Goal: Task Accomplishment & Management: Complete application form

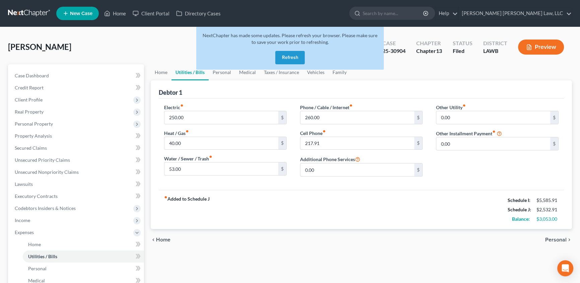
click at [296, 62] on button "Refresh" at bounding box center [289, 57] width 29 height 13
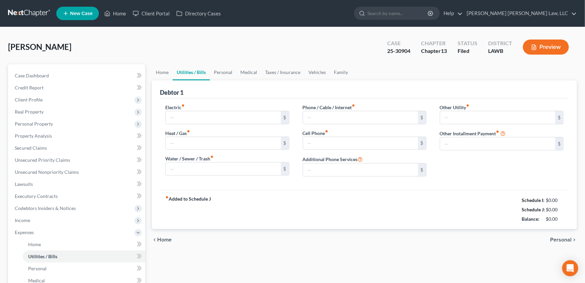
type input "250.00"
type input "40.00"
type input "53.00"
type input "260.00"
type input "217.91"
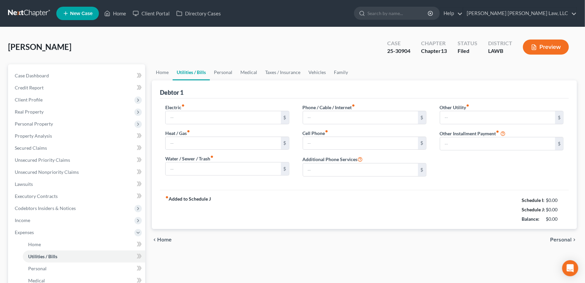
type input "0.00"
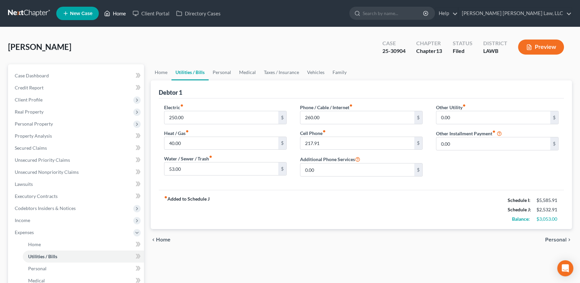
click at [117, 12] on link "Home" at bounding box center [115, 13] width 28 height 12
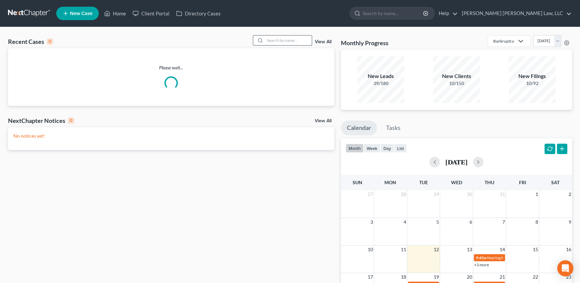
click at [281, 38] on input "search" at bounding box center [288, 41] width 47 height 10
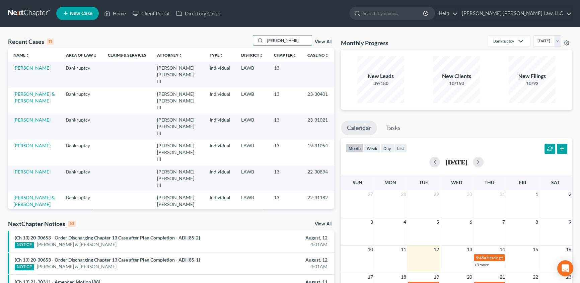
type input "Lester"
click at [25, 67] on link "Lester, Melissa" at bounding box center [31, 68] width 37 height 6
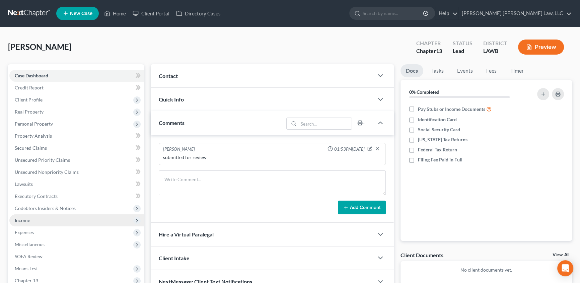
click at [30, 221] on span "Income" at bounding box center [22, 220] width 15 height 6
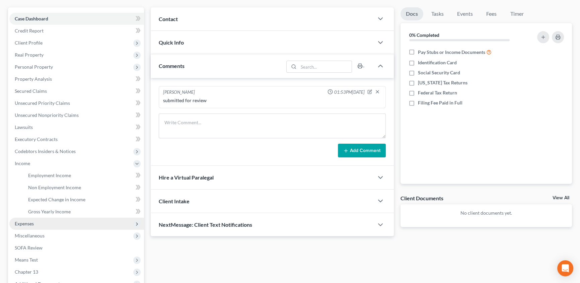
scroll to position [61, 0]
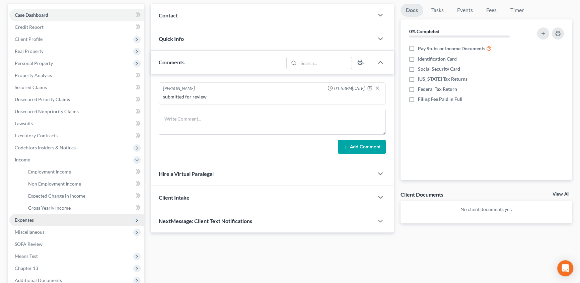
click at [31, 221] on span "Expenses" at bounding box center [24, 220] width 19 height 6
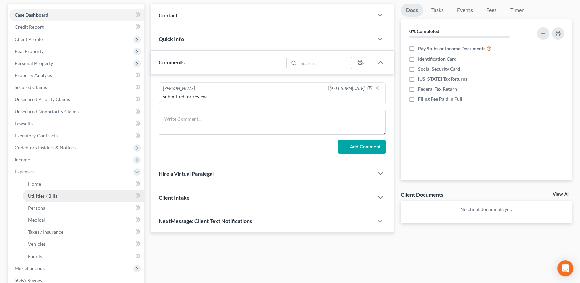
click at [49, 194] on span "Utilities / Bills" at bounding box center [42, 196] width 29 height 6
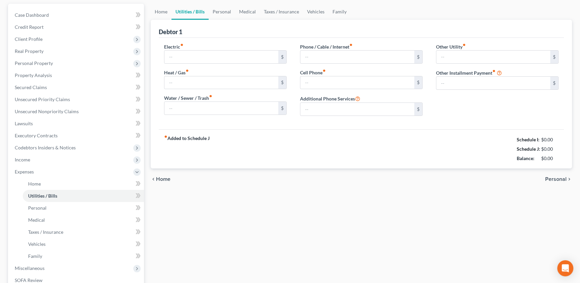
scroll to position [8, 0]
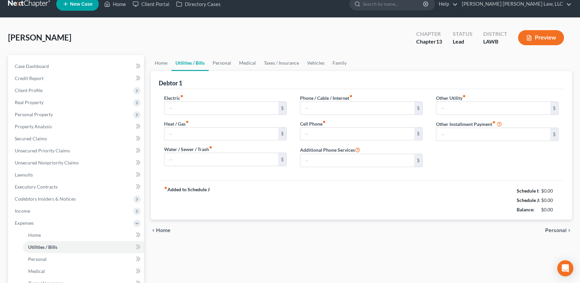
type input "375.00"
type input "0.00"
type input "42.55"
type input "40.00"
type input "329.80"
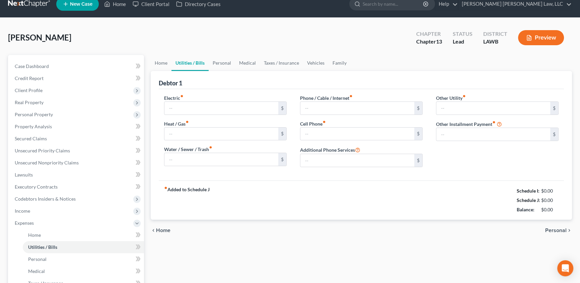
type input "0.00"
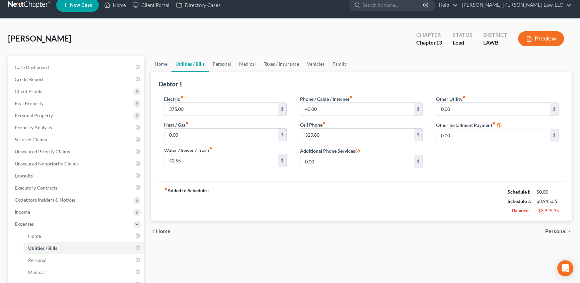
scroll to position [0, 0]
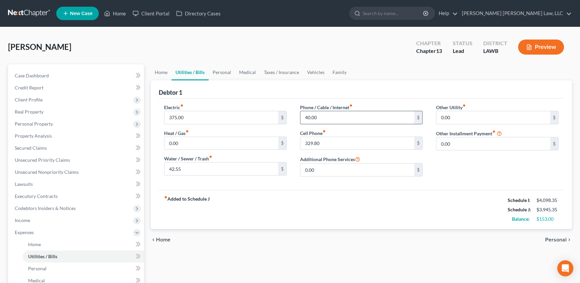
click at [332, 114] on input "40.00" at bounding box center [358, 117] width 114 height 13
type input "42.00"
click at [338, 168] on input "0.00" at bounding box center [358, 170] width 114 height 13
click at [201, 171] on input "42.55" at bounding box center [222, 169] width 114 height 13
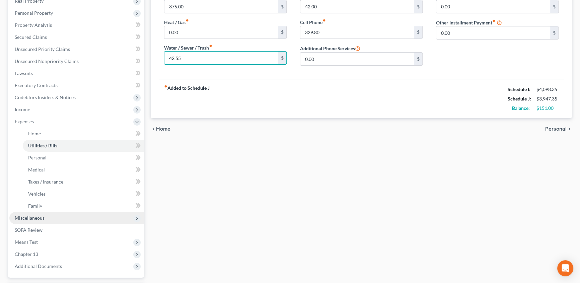
scroll to position [122, 0]
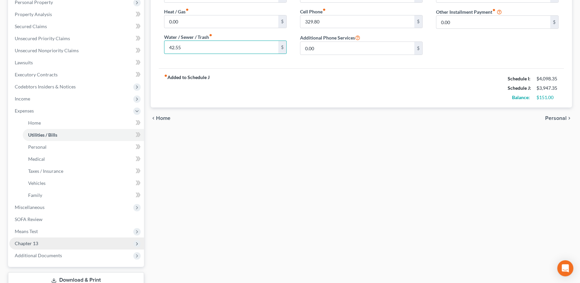
click at [23, 241] on span "Chapter 13" at bounding box center [26, 244] width 23 height 6
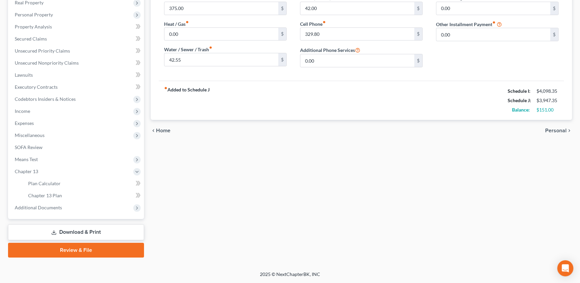
scroll to position [109, 0]
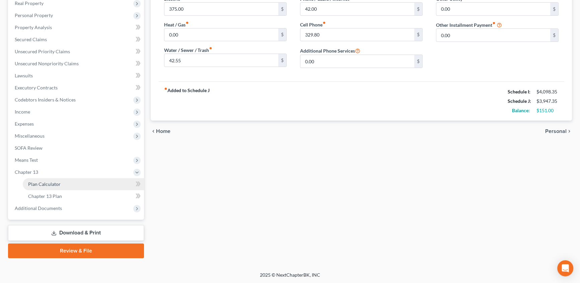
click at [54, 184] on span "Plan Calculator" at bounding box center [44, 184] width 33 height 6
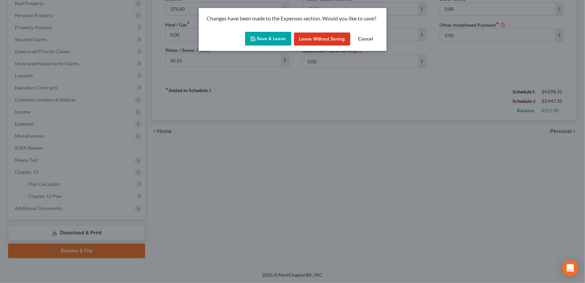
click at [273, 42] on button "Save & Leave" at bounding box center [268, 39] width 46 height 14
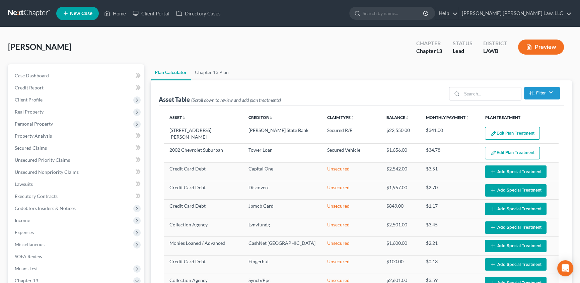
select select "59"
click at [214, 71] on link "Chapter 13 Plan" at bounding box center [212, 72] width 42 height 16
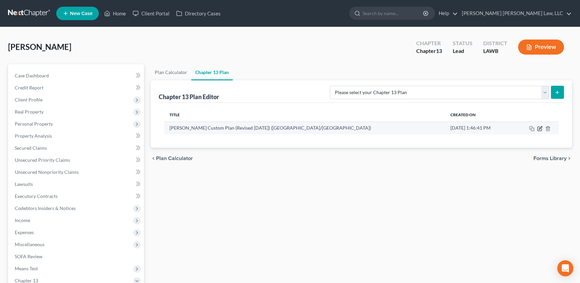
click at [539, 129] on icon "button" at bounding box center [539, 128] width 5 height 5
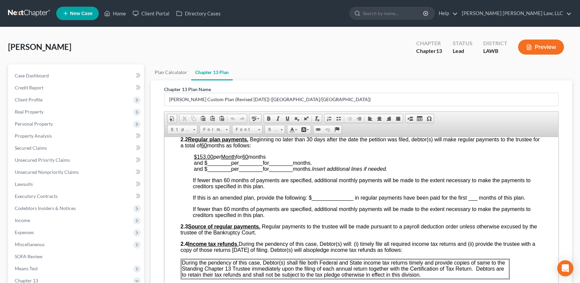
scroll to position [335, 0]
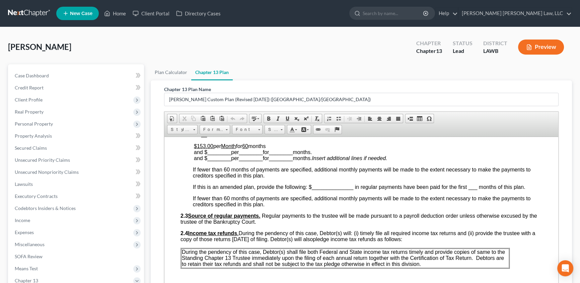
click at [203, 149] on u "$153.00" at bounding box center [203, 146] width 19 height 6
click at [280, 155] on p "$151 .00 per Month for 60 months and $ ________ per ________ for ________ month…" at bounding box center [368, 152] width 348 height 18
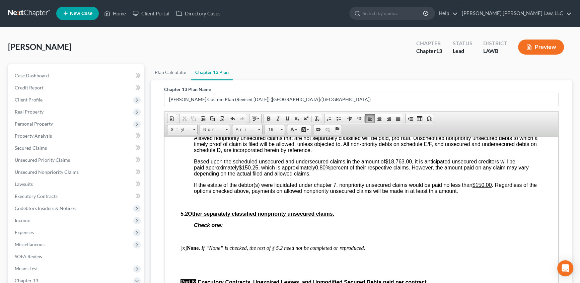
scroll to position [1797, 0]
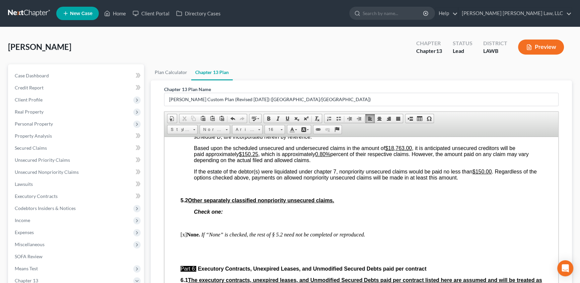
click at [244, 157] on u "$150.25" at bounding box center [248, 154] width 19 height 6
click at [322, 157] on u "0.80%" at bounding box center [319, 154] width 15 height 6
click at [480, 174] on u "$150.00" at bounding box center [482, 172] width 19 height 6
click at [474, 181] on p "If the estate of the debtor(s) were liquidated under chapter 7, nonpriority uns…" at bounding box center [368, 175] width 348 height 12
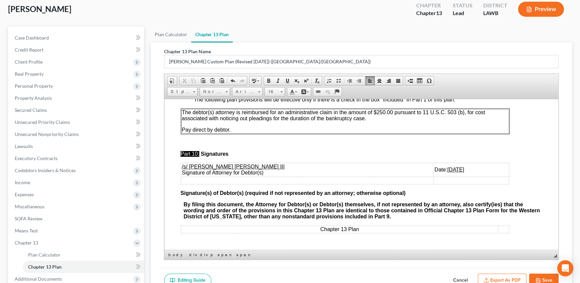
scroll to position [61, 0]
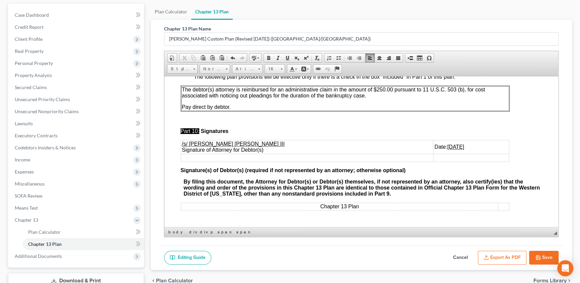
click at [535, 257] on button "Save" at bounding box center [543, 258] width 29 height 14
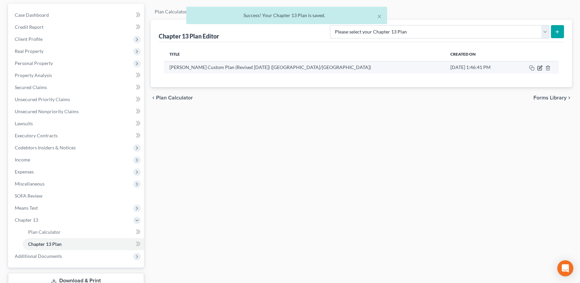
click at [539, 70] on icon "button" at bounding box center [539, 67] width 5 height 5
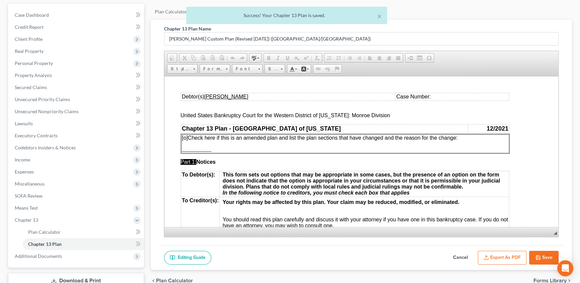
scroll to position [0, 0]
click at [506, 255] on button "Export as PDF" at bounding box center [502, 258] width 49 height 14
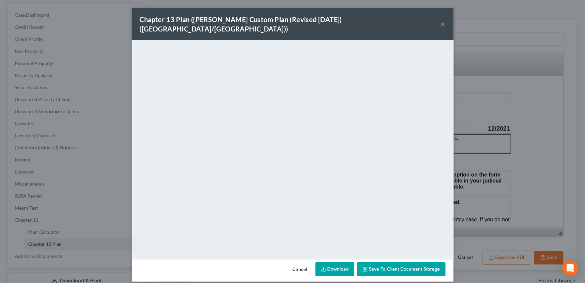
click at [345, 263] on link "Download" at bounding box center [334, 269] width 39 height 14
click at [442, 20] on button "×" at bounding box center [443, 24] width 5 height 8
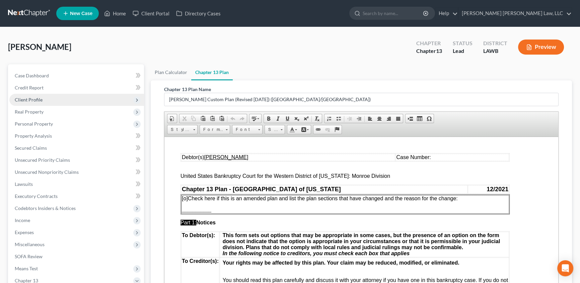
click at [27, 99] on span "Client Profile" at bounding box center [29, 100] width 28 height 6
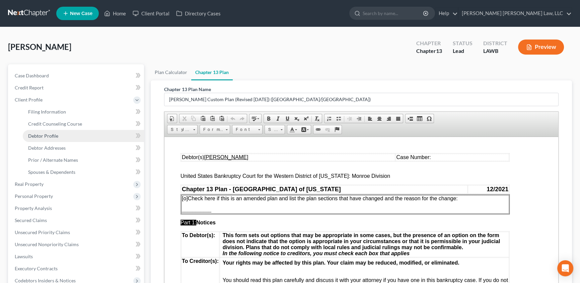
click at [33, 133] on span "Debtor Profile" at bounding box center [43, 136] width 30 height 6
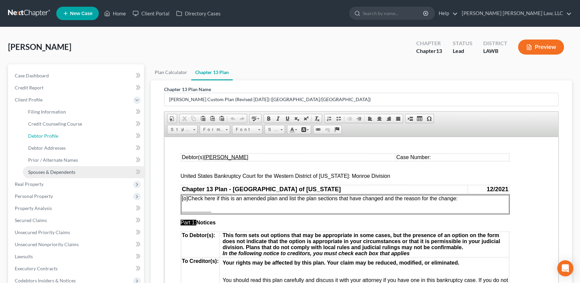
select select "1"
select select "5"
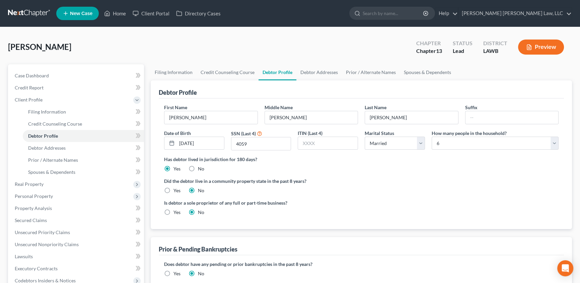
click at [174, 190] on label "Yes" at bounding box center [177, 190] width 7 height 7
click at [176, 190] on input "Yes" at bounding box center [178, 189] width 4 height 4
radio input "true"
radio input "false"
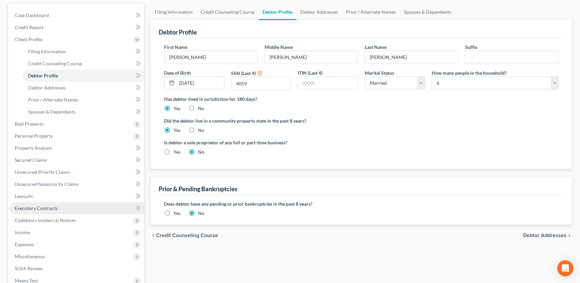
scroll to position [61, 0]
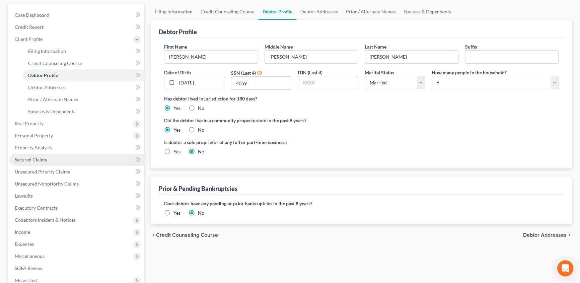
drag, startPoint x: 31, startPoint y: 160, endPoint x: 64, endPoint y: 166, distance: 33.3
click at [31, 160] on span "Secured Claims" at bounding box center [31, 160] width 32 height 6
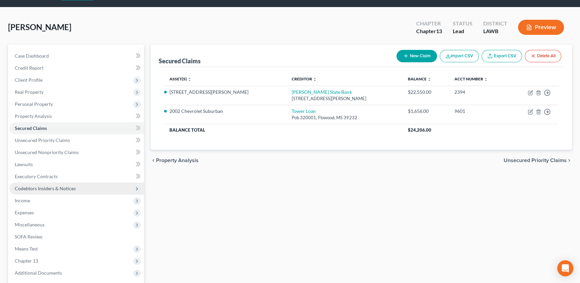
scroll to position [30, 0]
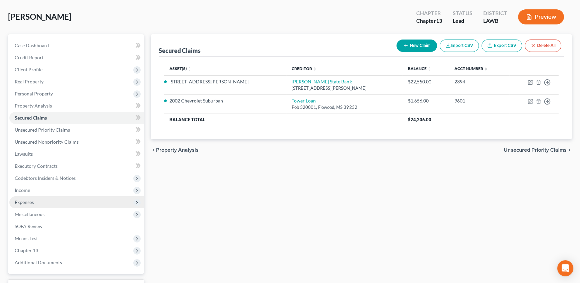
click at [33, 200] on span "Expenses" at bounding box center [24, 202] width 19 height 6
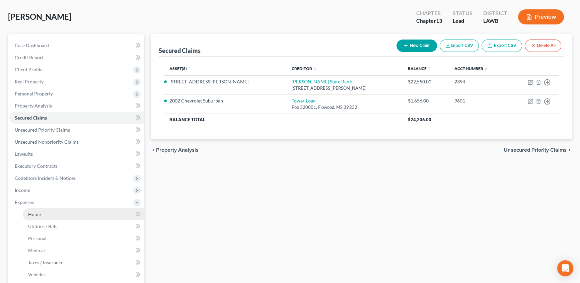
click at [37, 210] on link "Home" at bounding box center [83, 214] width 121 height 12
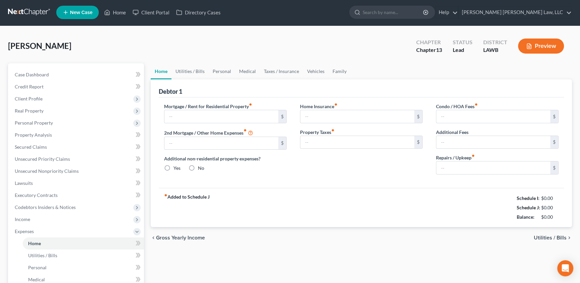
type input "341.00"
type input "0.00"
radio input "true"
type input "0.00"
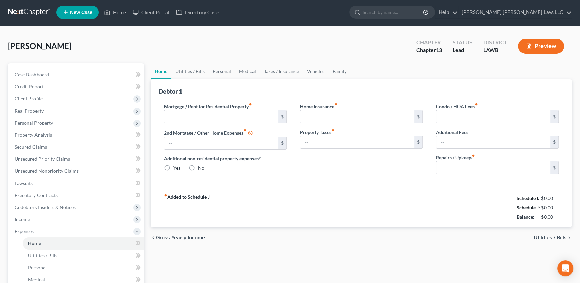
type input "0.00"
type input "100.00"
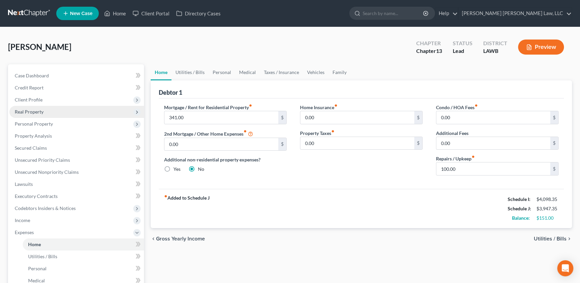
click at [40, 111] on span "Real Property" at bounding box center [29, 112] width 29 height 6
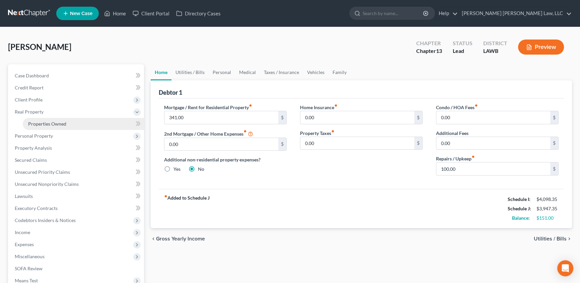
click at [40, 125] on span "Properties Owned" at bounding box center [47, 124] width 38 height 6
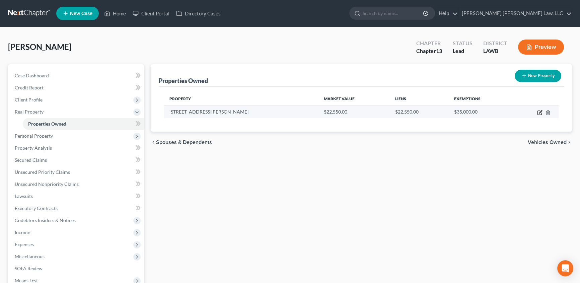
click at [541, 113] on icon "button" at bounding box center [539, 112] width 5 height 5
select select "19"
select select "3"
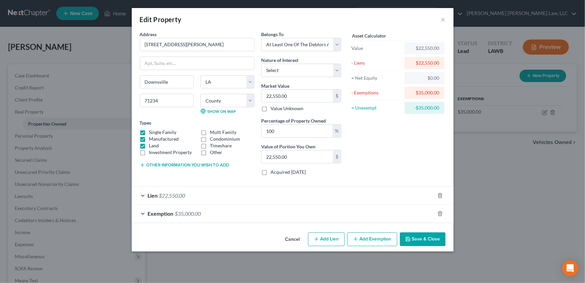
click at [149, 139] on label "Manufactured" at bounding box center [164, 139] width 30 height 7
click at [152, 139] on input "Manufactured" at bounding box center [154, 138] width 4 height 4
checkbox input "false"
click at [149, 132] on label "Single Family" at bounding box center [162, 132] width 27 height 7
click at [152, 132] on input "Single Family" at bounding box center [154, 131] width 4 height 4
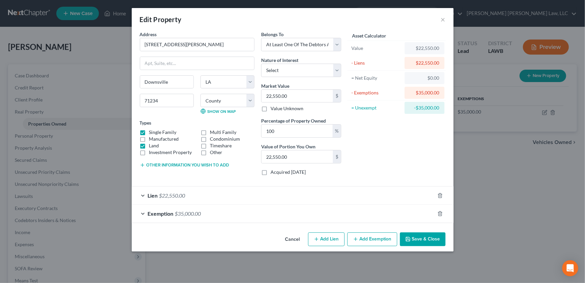
checkbox input "false"
click at [440, 214] on icon "button" at bounding box center [439, 213] width 5 height 5
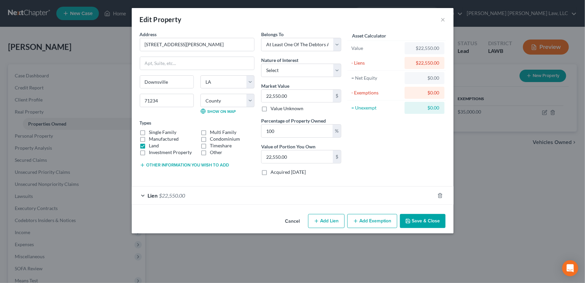
click at [422, 221] on button "Save & Close" at bounding box center [423, 221] width 46 height 14
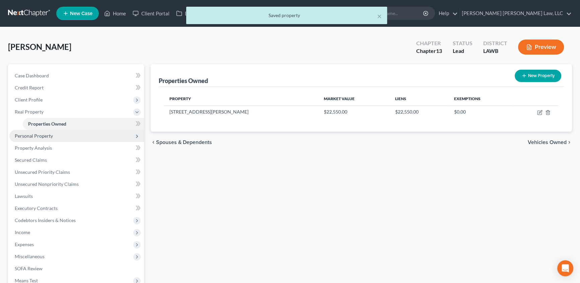
click at [32, 137] on span "Personal Property" at bounding box center [34, 136] width 38 height 6
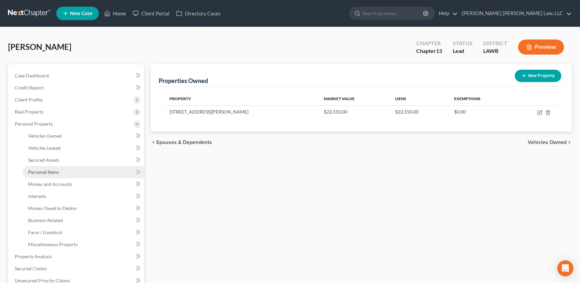
drag, startPoint x: 35, startPoint y: 170, endPoint x: 42, endPoint y: 170, distance: 6.4
click at [35, 170] on span "Personal Items" at bounding box center [43, 172] width 31 height 6
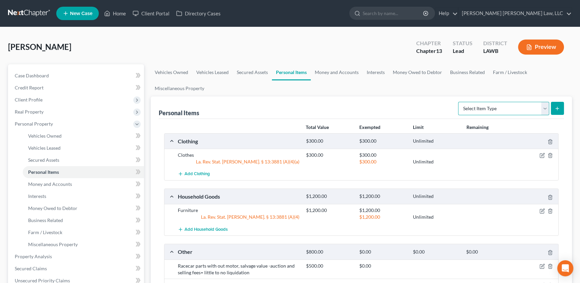
click at [545, 108] on select "Select Item Type Clothing (A/B: 11) Collectibles Of Value (A/B: 8) Electronics …" at bounding box center [503, 108] width 91 height 13
select select "other"
click at [459, 102] on select "Select Item Type Clothing (A/B: 11) Collectibles Of Value (A/B: 8) Electronics …" at bounding box center [503, 108] width 91 height 13
click at [561, 108] on button "submit" at bounding box center [557, 108] width 13 height 13
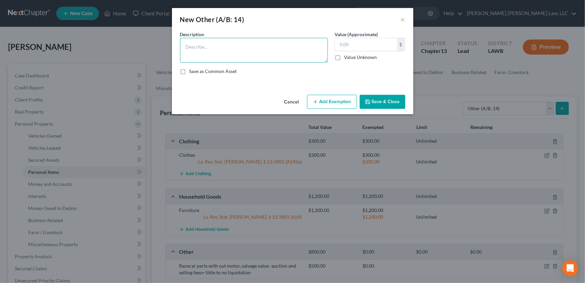
click at [200, 52] on textarea at bounding box center [254, 50] width 148 height 25
type textarea "1997 Doublewide Mobile Home"
click at [356, 40] on input "text" at bounding box center [366, 44] width 62 height 13
type input "25,000.00"
click at [385, 102] on button "Save & Close" at bounding box center [383, 102] width 46 height 14
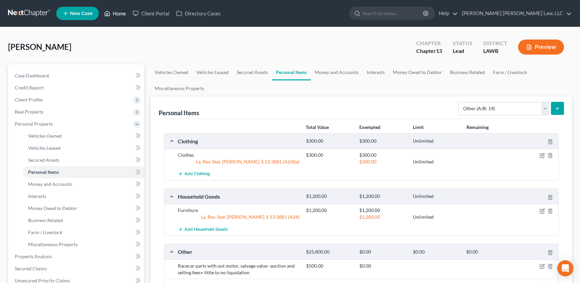
click at [120, 11] on link "Home" at bounding box center [115, 13] width 28 height 12
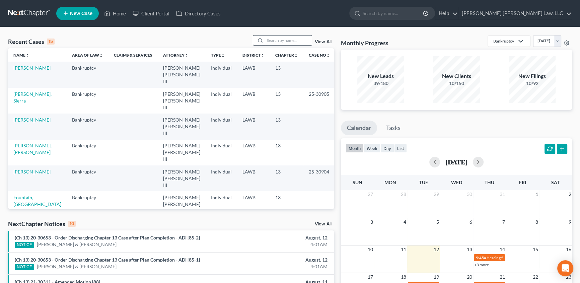
click at [280, 41] on input "search" at bounding box center [288, 41] width 47 height 10
type input "williams"
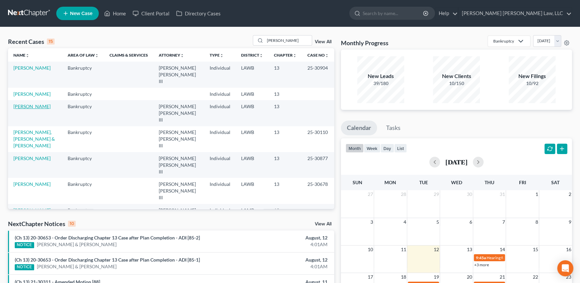
click at [37, 104] on link "Williams, Pamela" at bounding box center [31, 107] width 37 height 6
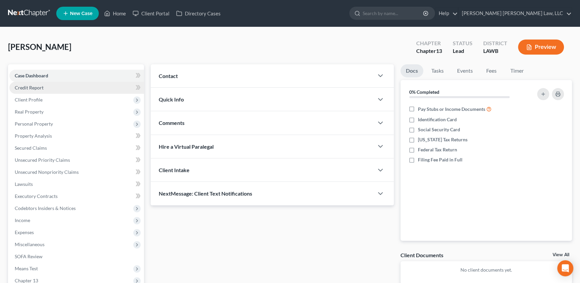
click at [37, 86] on span "Credit Report" at bounding box center [29, 88] width 29 height 6
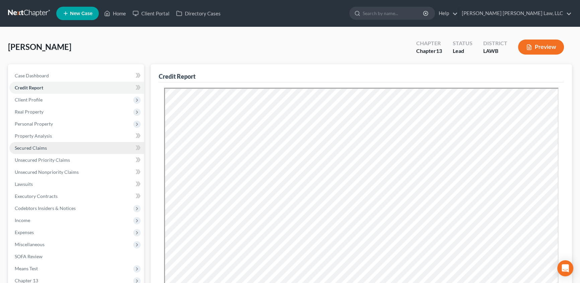
click at [32, 145] on span "Secured Claims" at bounding box center [31, 148] width 32 height 6
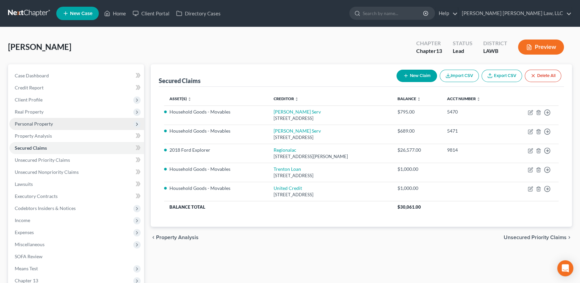
click at [42, 126] on span "Personal Property" at bounding box center [34, 124] width 38 height 6
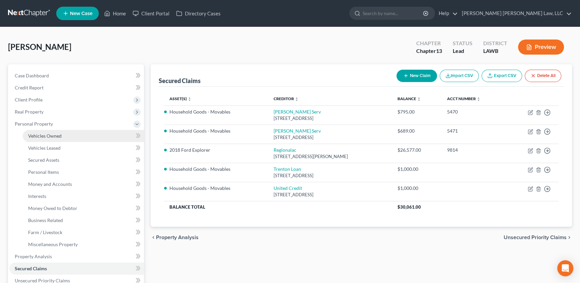
click at [38, 133] on span "Vehicles Owned" at bounding box center [45, 136] width 34 height 6
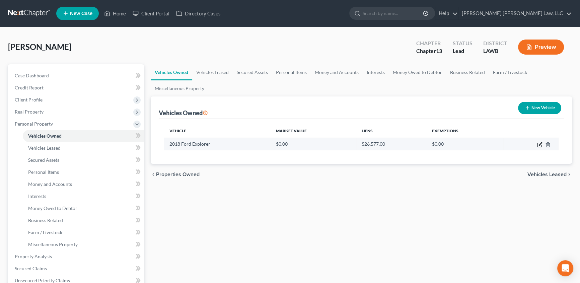
click at [540, 143] on icon "button" at bounding box center [539, 144] width 5 height 5
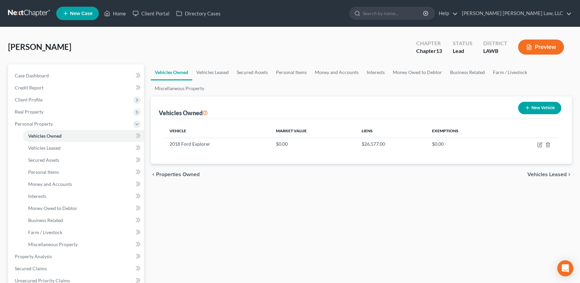
select select "0"
select select "8"
select select "3"
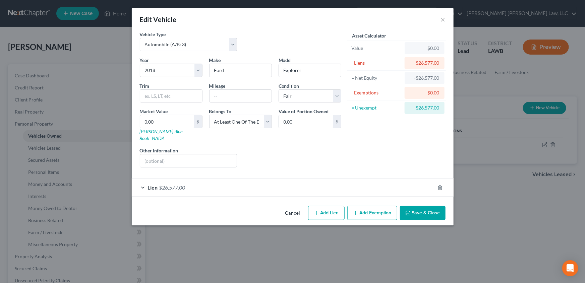
click at [208, 98] on div "Mileage" at bounding box center [240, 92] width 69 height 20
click at [218, 94] on input "text" at bounding box center [240, 96] width 62 height 13
type input "190966"
click at [161, 117] on input "0.00" at bounding box center [167, 121] width 54 height 13
click at [151, 120] on input "text" at bounding box center [167, 121] width 54 height 13
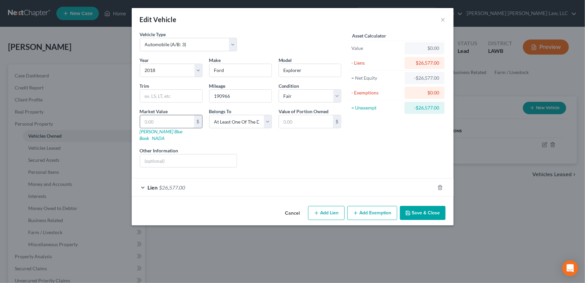
type input "9"
type input "9.00"
type input "95"
type input "95.00"
type input "959"
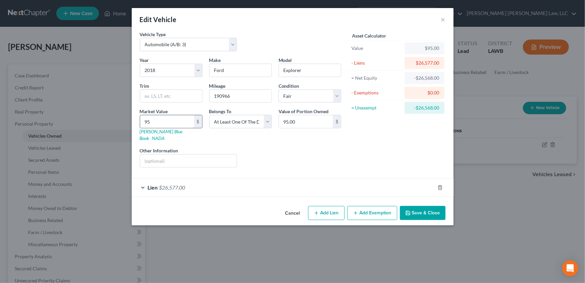
type input "959.00"
type input "9590"
type input "9,590.00"
click at [418, 208] on button "Save & Close" at bounding box center [423, 213] width 46 height 14
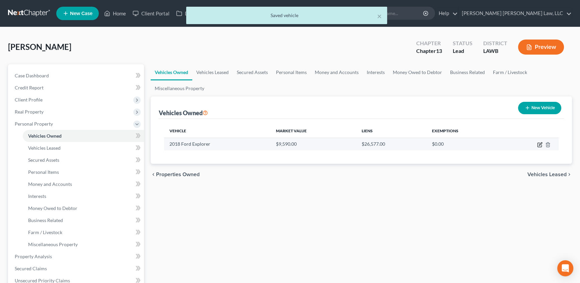
click at [538, 143] on icon "button" at bounding box center [539, 144] width 5 height 5
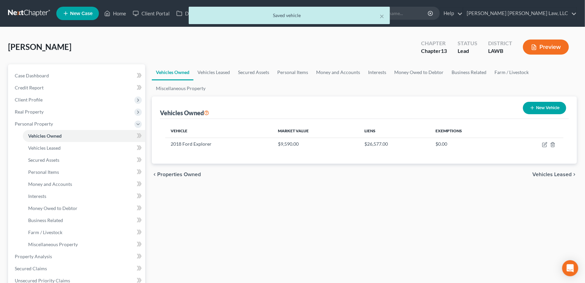
select select "0"
select select "8"
select select "3"
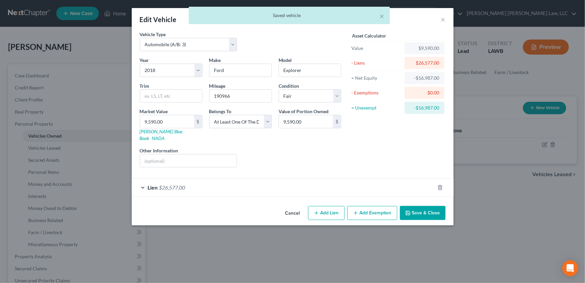
click at [381, 206] on button "Add Exemption" at bounding box center [372, 213] width 50 height 14
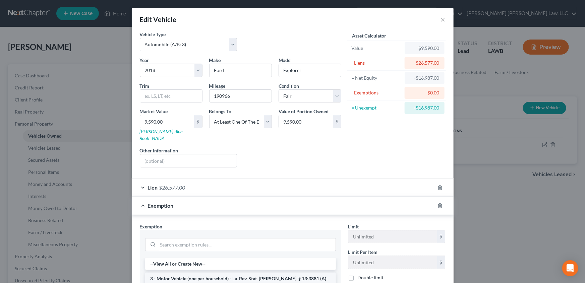
click at [161, 273] on li "3 - Motor Vehicle (one per household) - La. Rev. Stat. Ann. § 13:3881 (A)(7)" at bounding box center [240, 282] width 191 height 19
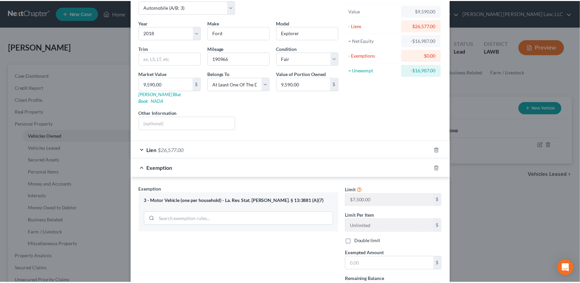
scroll to position [91, 0]
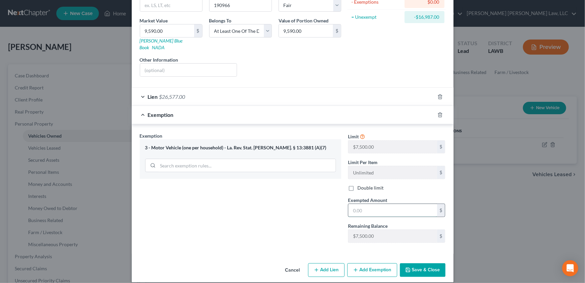
click at [375, 204] on input "text" at bounding box center [392, 210] width 89 height 13
type input "7,500.00"
click at [422, 263] on button "Save & Close" at bounding box center [423, 270] width 46 height 14
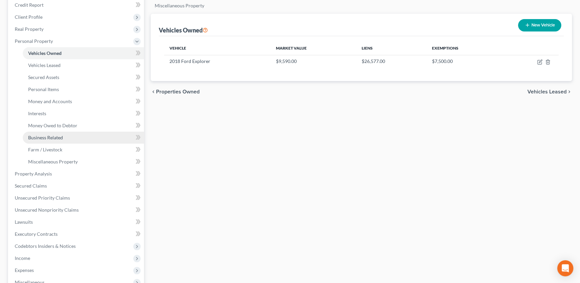
scroll to position [91, 0]
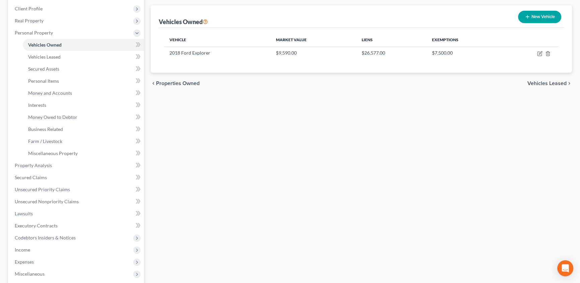
drag, startPoint x: 20, startPoint y: 250, endPoint x: 54, endPoint y: 243, distance: 34.4
click at [20, 250] on span "Income" at bounding box center [22, 250] width 15 height 6
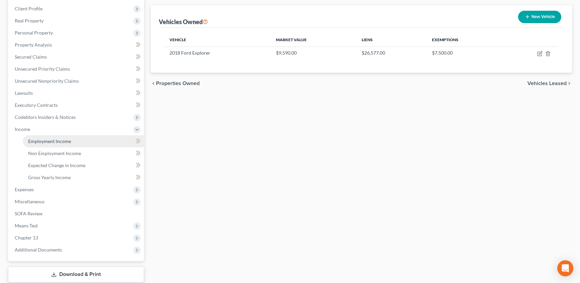
drag, startPoint x: 43, startPoint y: 141, endPoint x: 197, endPoint y: 163, distance: 156.0
click at [43, 141] on span "Employment Income" at bounding box center [49, 141] width 43 height 6
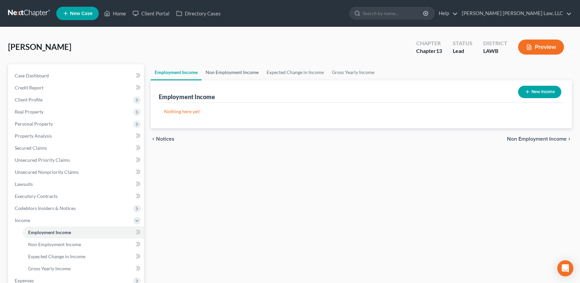
click at [227, 74] on link "Non Employment Income" at bounding box center [232, 72] width 61 height 16
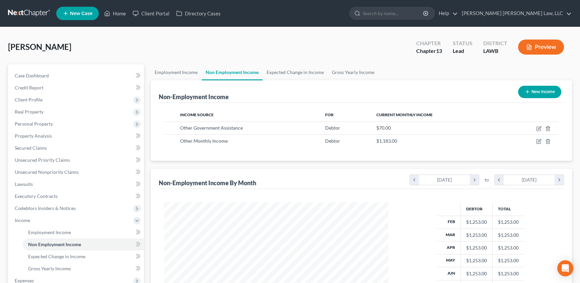
scroll to position [120, 238]
click at [277, 71] on link "Expected Change in Income" at bounding box center [295, 72] width 65 height 16
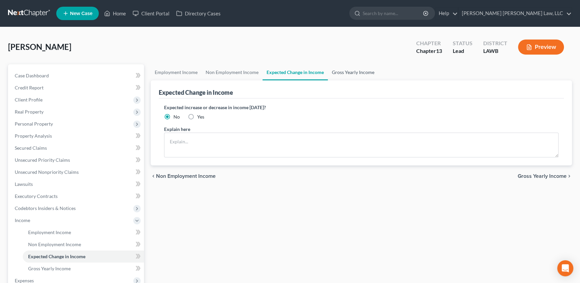
click at [337, 70] on link "Gross Yearly Income" at bounding box center [353, 72] width 51 height 16
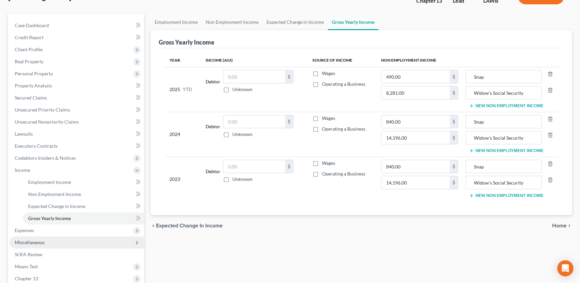
scroll to position [61, 0]
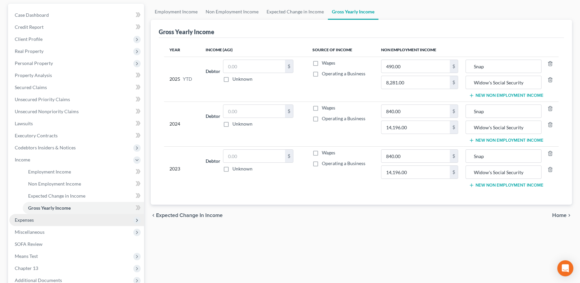
click at [24, 218] on span "Expenses" at bounding box center [24, 220] width 19 height 6
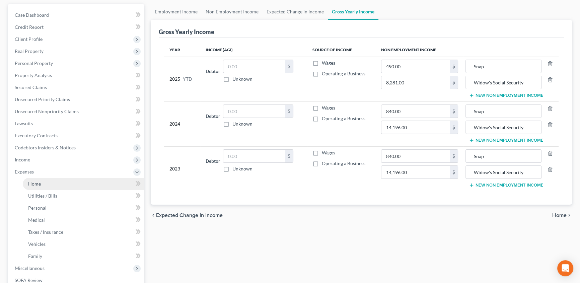
click at [44, 182] on link "Home" at bounding box center [83, 184] width 121 height 12
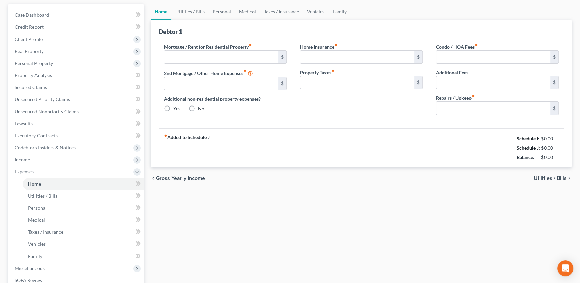
scroll to position [8, 0]
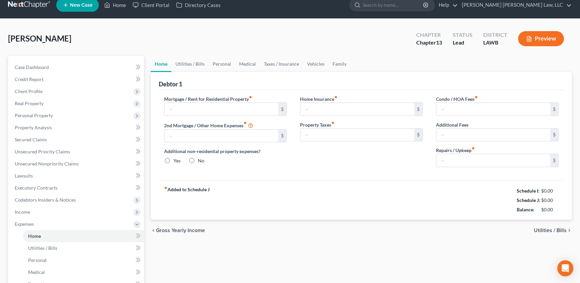
type input "276.00"
type input "0.00"
radio input "true"
type input "0.00"
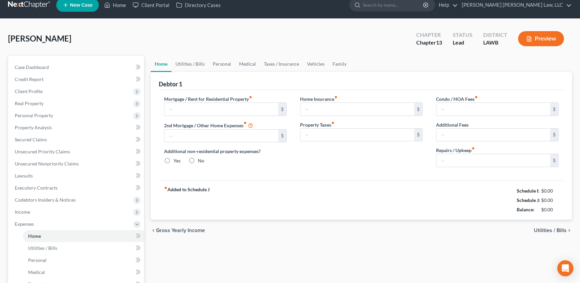
type input "0.00"
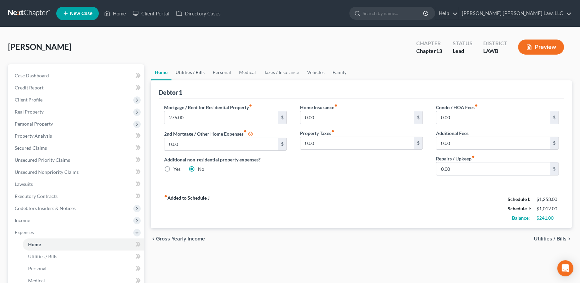
click at [195, 71] on link "Utilities / Bills" at bounding box center [190, 72] width 37 height 16
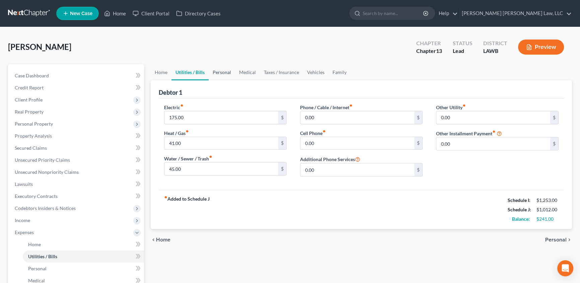
click at [218, 70] on link "Personal" at bounding box center [222, 72] width 26 height 16
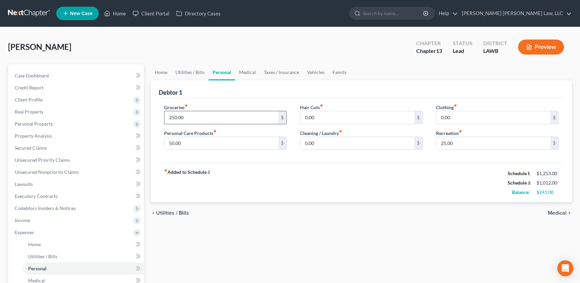
click at [186, 117] on input "250.00" at bounding box center [222, 117] width 114 height 13
type input "150.00"
click at [248, 72] on link "Medical" at bounding box center [247, 72] width 25 height 16
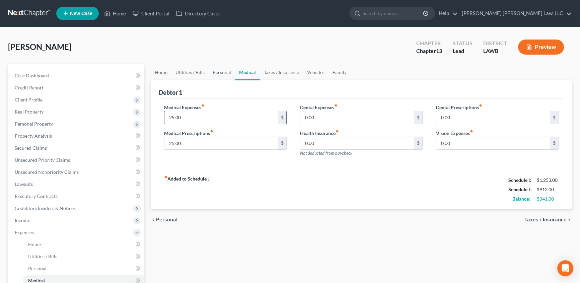
drag, startPoint x: 190, startPoint y: 114, endPoint x: 185, endPoint y: 115, distance: 4.7
click at [190, 114] on input "25.00" at bounding box center [222, 117] width 114 height 13
type input "0.00"
click at [187, 141] on input "25.00" at bounding box center [222, 143] width 114 height 13
click at [273, 74] on link "Taxes / Insurance" at bounding box center [281, 72] width 43 height 16
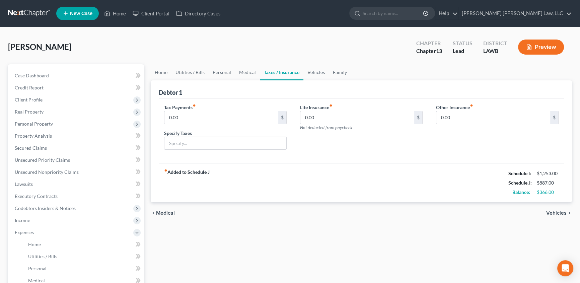
click at [309, 71] on link "Vehicles" at bounding box center [316, 72] width 25 height 16
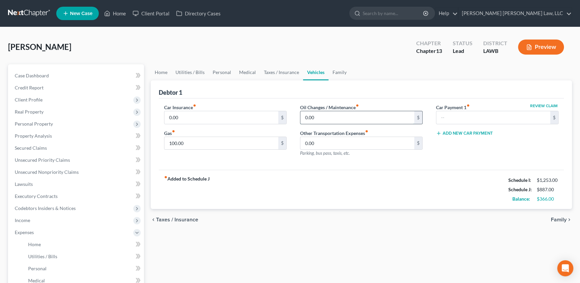
click at [325, 117] on input "0.00" at bounding box center [358, 117] width 114 height 13
type input "25.00"
click at [194, 138] on input "100.00" at bounding box center [222, 143] width 114 height 13
click at [197, 117] on input "0.00" at bounding box center [222, 117] width 114 height 13
click at [275, 73] on link "Taxes / Insurance" at bounding box center [281, 72] width 43 height 16
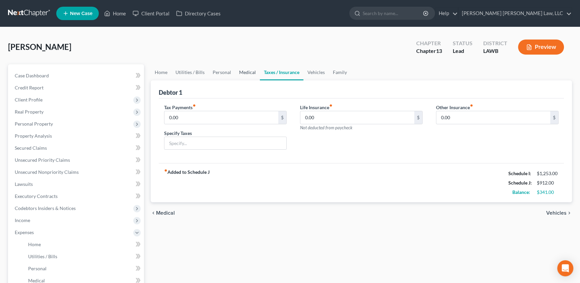
click at [246, 74] on link "Medical" at bounding box center [247, 72] width 25 height 16
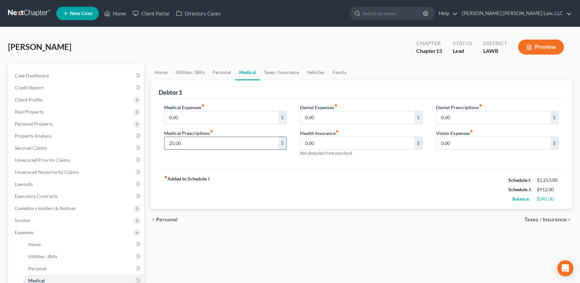
click at [191, 139] on input "25.00" at bounding box center [222, 143] width 114 height 13
type input "0.00"
click at [223, 72] on link "Personal" at bounding box center [222, 72] width 26 height 16
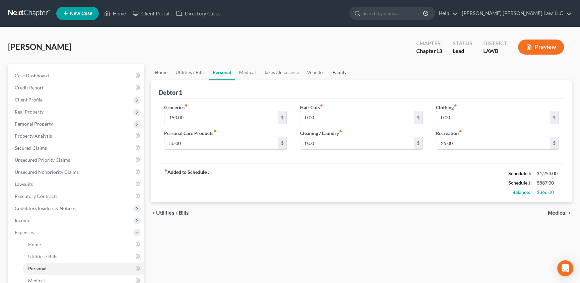
click at [337, 74] on link "Family" at bounding box center [340, 72] width 22 height 16
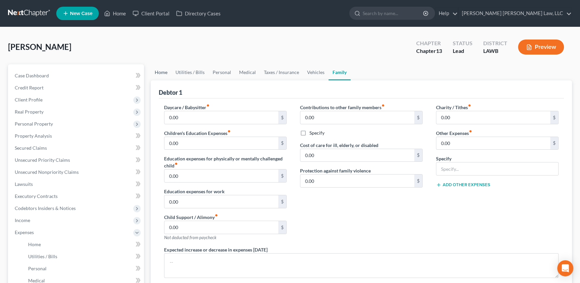
click at [166, 70] on link "Home" at bounding box center [161, 72] width 21 height 16
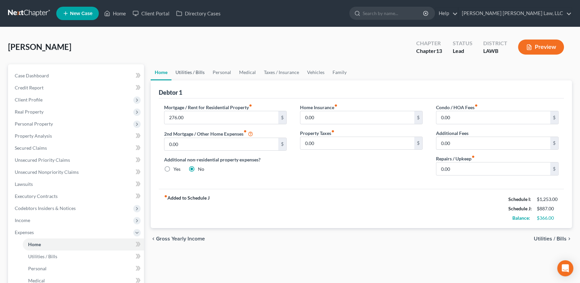
click at [201, 70] on link "Utilities / Bills" at bounding box center [190, 72] width 37 height 16
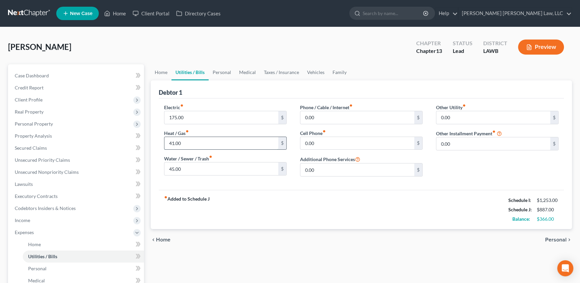
click at [192, 142] on input "41.00" at bounding box center [222, 143] width 114 height 13
click at [193, 171] on input "45.00" at bounding box center [222, 169] width 114 height 13
click at [329, 172] on input "0.00" at bounding box center [358, 170] width 114 height 13
click at [218, 71] on link "Personal" at bounding box center [222, 72] width 26 height 16
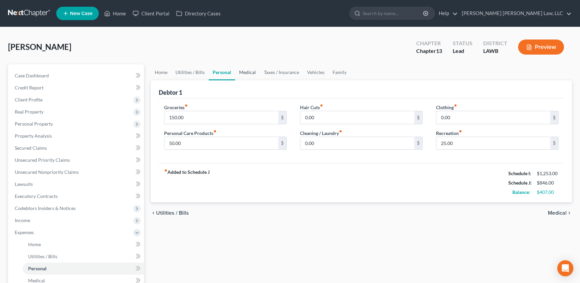
click at [251, 73] on link "Medical" at bounding box center [247, 72] width 25 height 16
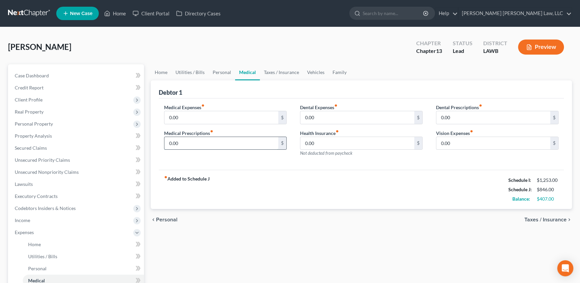
click at [191, 147] on input "0.00" at bounding box center [222, 143] width 114 height 13
click at [236, 144] on input "7.00" at bounding box center [222, 143] width 114 height 13
type input "7.00"
click at [275, 71] on link "Taxes / Insurance" at bounding box center [281, 72] width 43 height 16
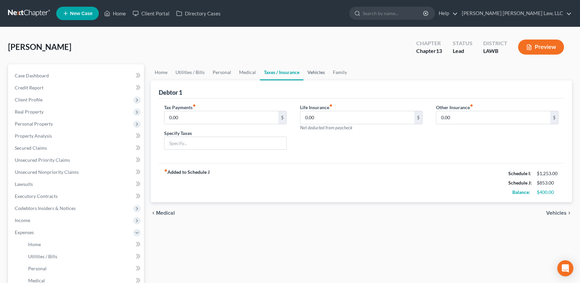
click at [316, 73] on link "Vehicles" at bounding box center [316, 72] width 25 height 16
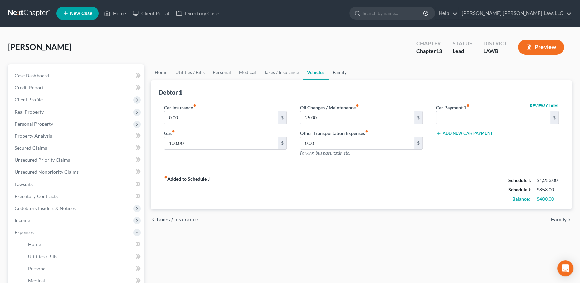
click at [336, 70] on link "Family" at bounding box center [340, 72] width 22 height 16
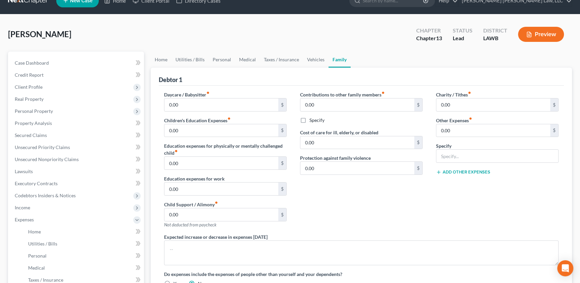
scroll to position [30, 0]
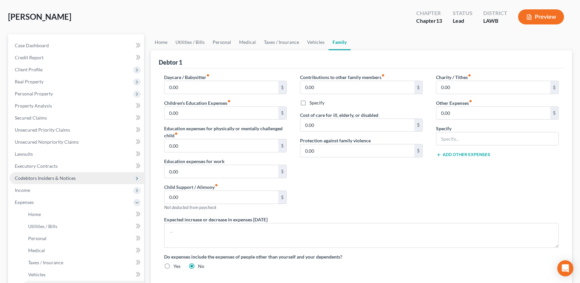
click at [38, 176] on span "Codebtors Insiders & Notices" at bounding box center [45, 178] width 61 height 6
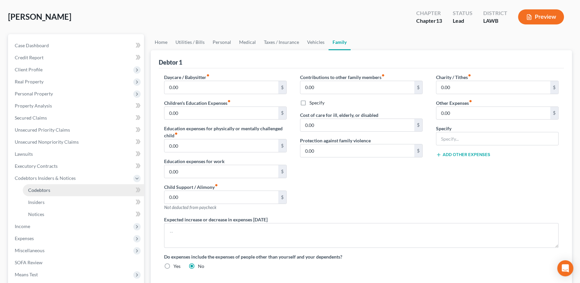
click at [50, 191] on link "Codebtors" at bounding box center [83, 190] width 121 height 12
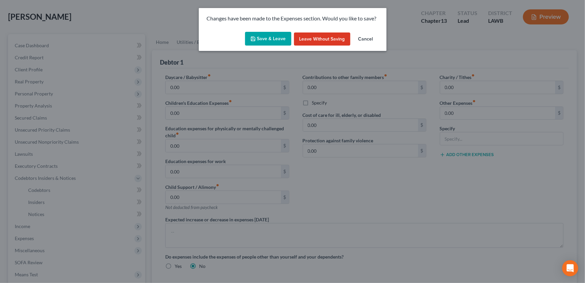
click at [265, 43] on button "Save & Leave" at bounding box center [268, 39] width 46 height 14
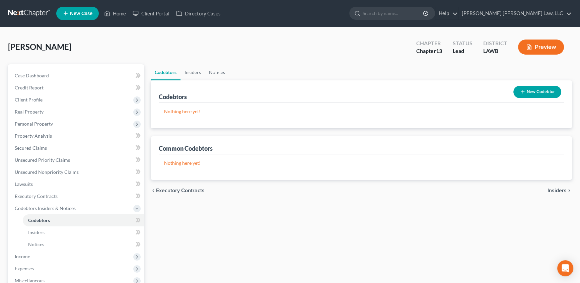
click at [529, 93] on button "New Codebtor" at bounding box center [538, 92] width 48 height 12
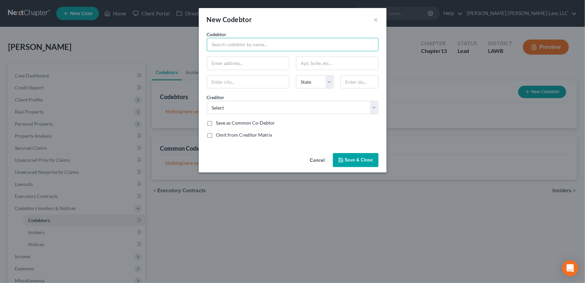
click at [228, 48] on input "text" at bounding box center [293, 44] width 172 height 13
type input "William Chisley"
type input "3501 BonAire Drive"
click at [317, 62] on input "text" at bounding box center [337, 63] width 82 height 13
type input "Apt 130"
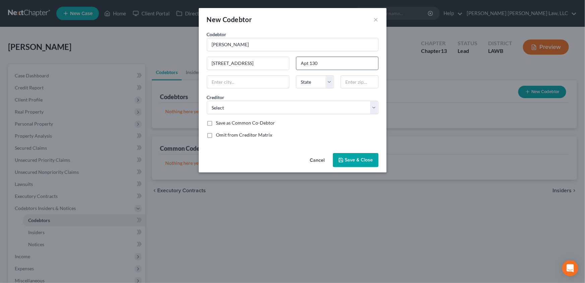
type input "Monroe"
select select "19"
type input "71203"
type input "Apt 130"
click at [224, 108] on select "Select Regionalac Conn's Serv Lvnv Funding Llc Conn's Serv Ouachitacr Trenton L…" at bounding box center [293, 107] width 172 height 13
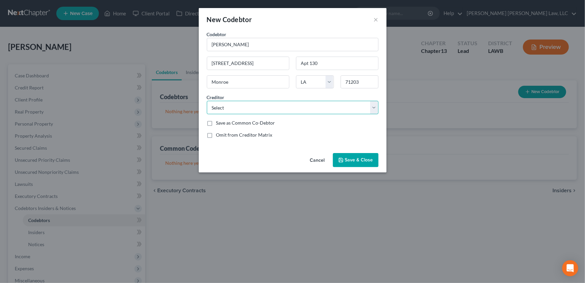
select select "0"
click at [207, 101] on select "Select Regionalac Conn's Serv Lvnv Funding Llc Conn's Serv Ouachitacr Trenton L…" at bounding box center [293, 107] width 172 height 13
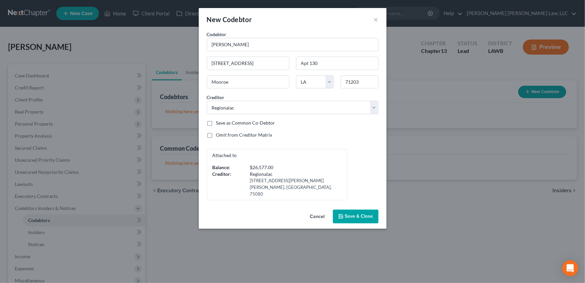
click at [354, 214] on button "Save & Close" at bounding box center [356, 217] width 46 height 14
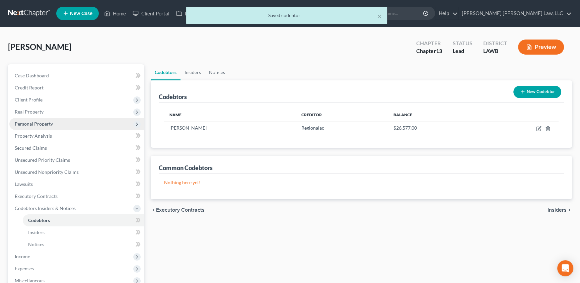
click at [46, 124] on span "Personal Property" at bounding box center [34, 124] width 38 height 6
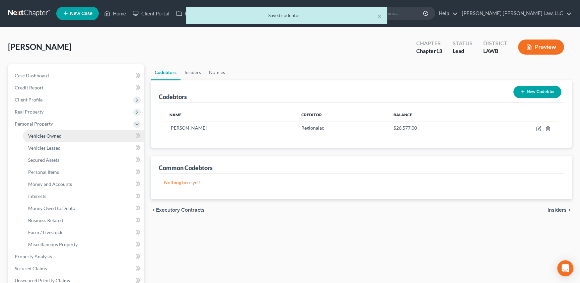
click at [50, 134] on span "Vehicles Owned" at bounding box center [45, 136] width 34 height 6
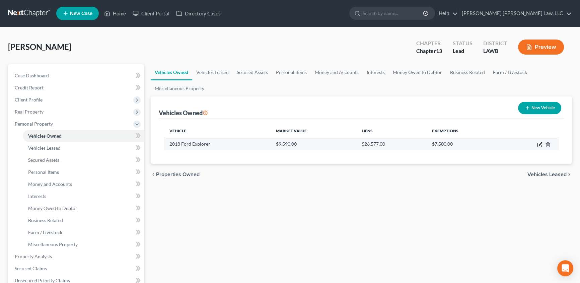
click at [538, 144] on icon "button" at bounding box center [540, 145] width 4 height 4
select select "0"
select select "8"
select select "3"
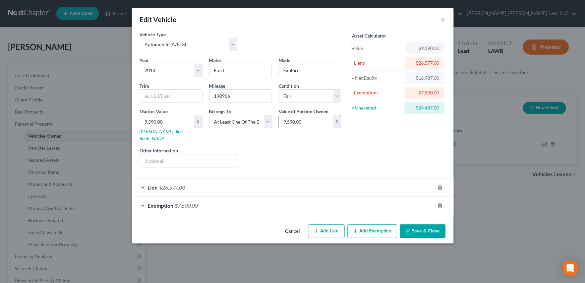
click at [413, 226] on button "Save & Close" at bounding box center [423, 231] width 46 height 14
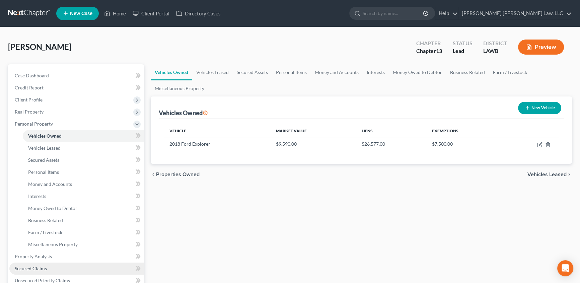
click at [38, 266] on span "Secured Claims" at bounding box center [31, 269] width 32 height 6
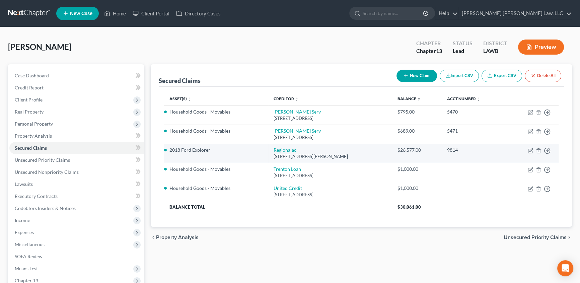
click at [291, 154] on div "970 N Coit Rd, Richardson, TX 75080" at bounding box center [330, 156] width 113 height 6
click at [291, 149] on link "Regionalac" at bounding box center [285, 150] width 23 height 6
select select "45"
select select "3"
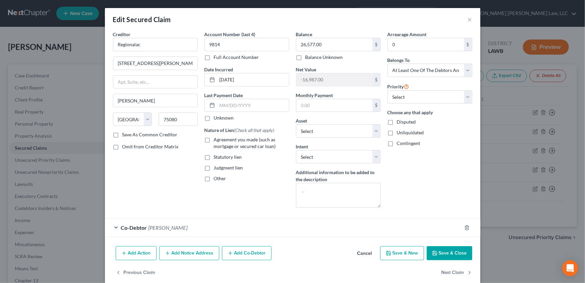
click at [459, 253] on button "Save & Close" at bounding box center [450, 253] width 46 height 14
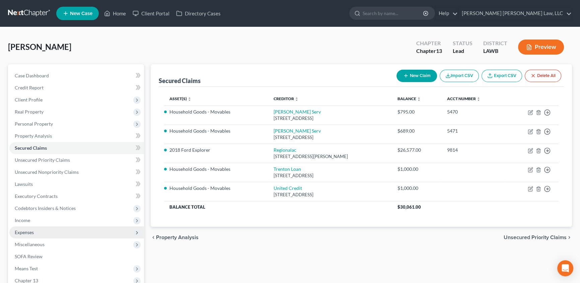
click at [34, 230] on span "Expenses" at bounding box center [24, 233] width 19 height 6
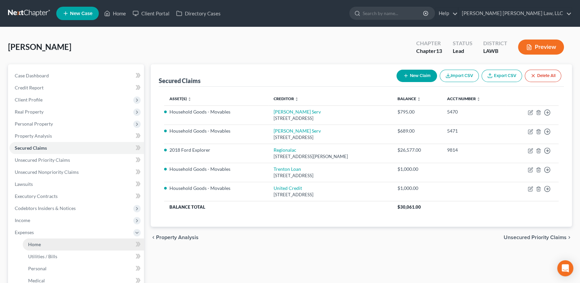
click at [34, 242] on span "Home" at bounding box center [34, 245] width 13 height 6
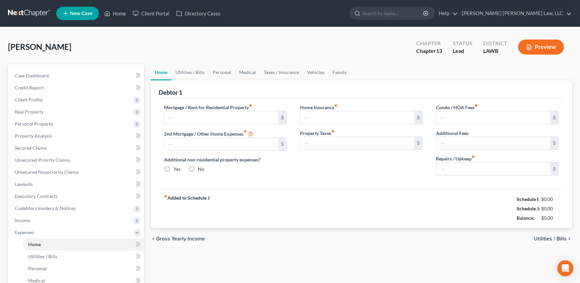
type input "276.00"
type input "0.00"
radio input "true"
type input "0.00"
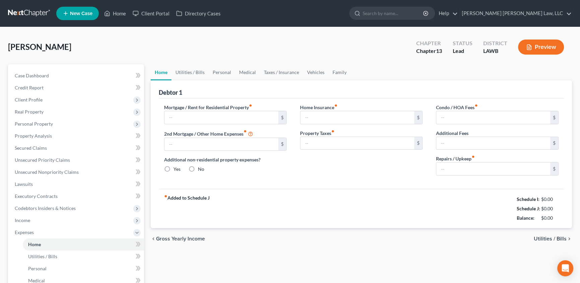
type input "0.00"
click at [189, 70] on link "Utilities / Bills" at bounding box center [190, 72] width 37 height 16
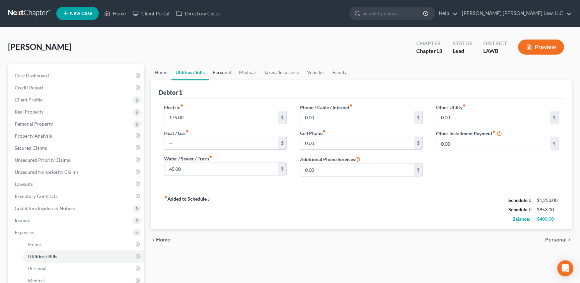
click at [220, 72] on link "Personal" at bounding box center [222, 72] width 26 height 16
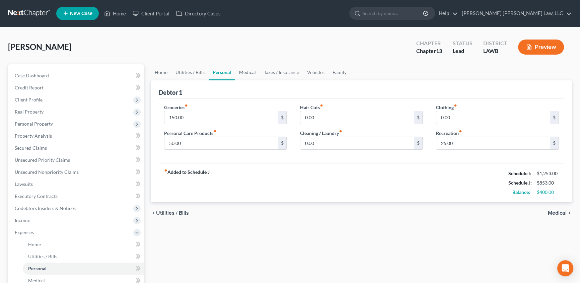
click at [242, 73] on link "Medical" at bounding box center [247, 72] width 25 height 16
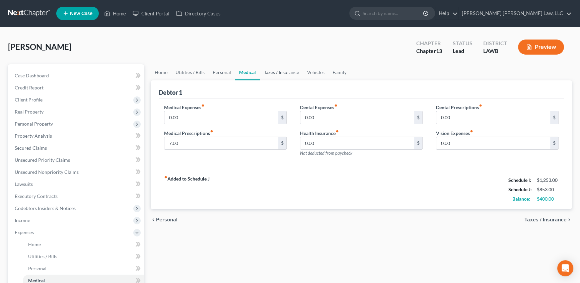
click at [279, 74] on link "Taxes / Insurance" at bounding box center [281, 72] width 43 height 16
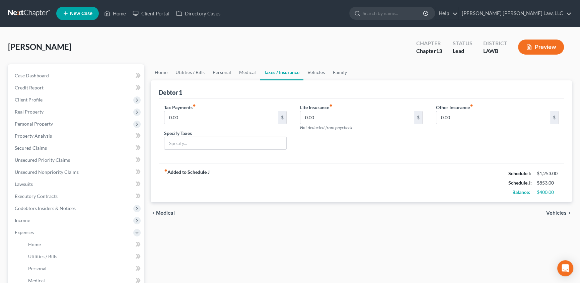
click at [309, 72] on link "Vehicles" at bounding box center [316, 72] width 25 height 16
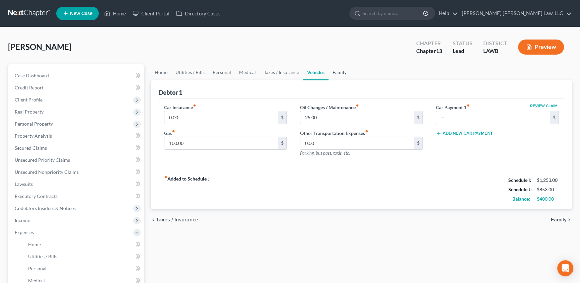
click at [335, 71] on link "Family" at bounding box center [340, 72] width 22 height 16
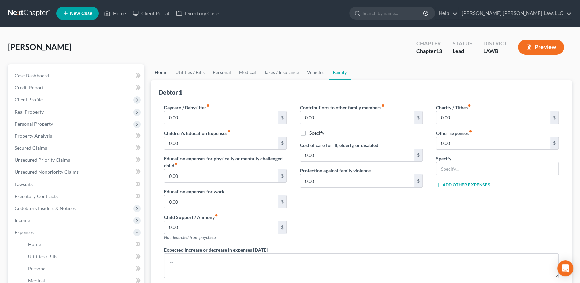
click at [164, 72] on link "Home" at bounding box center [161, 72] width 21 height 16
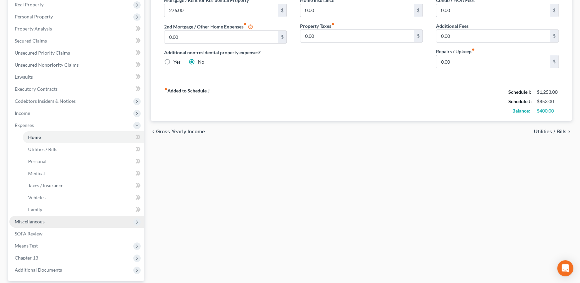
scroll to position [122, 0]
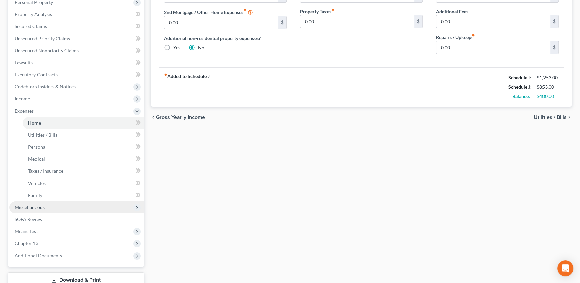
drag, startPoint x: 34, startPoint y: 204, endPoint x: 55, endPoint y: 204, distance: 21.8
click at [34, 204] on span "Miscellaneous" at bounding box center [30, 207] width 30 height 6
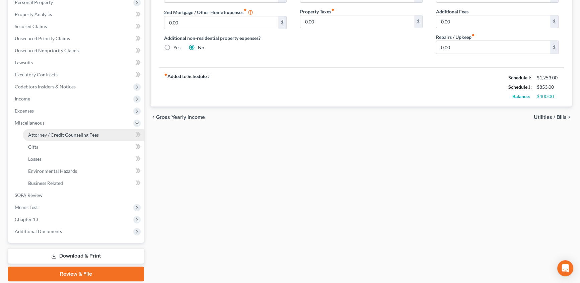
click at [67, 136] on span "Attorney / Credit Counseling Fees" at bounding box center [63, 135] width 71 height 6
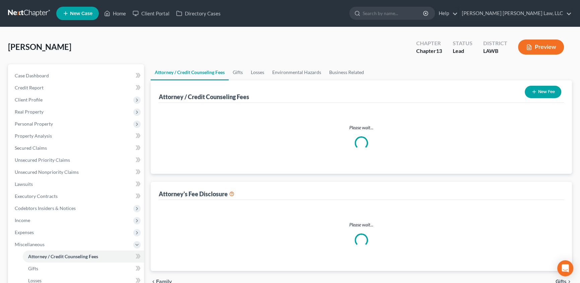
select select "1"
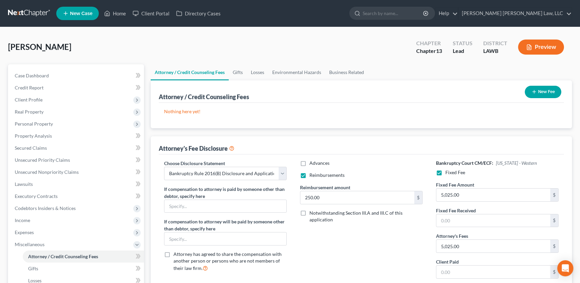
click at [550, 93] on button "New Fee" at bounding box center [543, 92] width 37 height 12
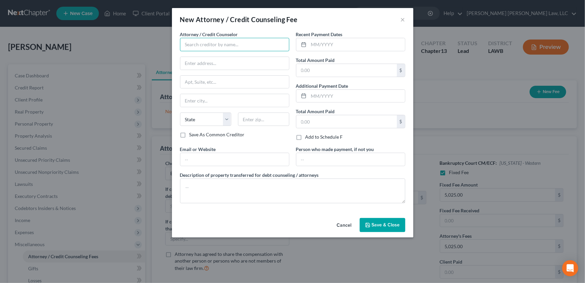
click at [203, 47] on input "text" at bounding box center [234, 44] width 109 height 13
click at [200, 56] on div "E Orum Young Law, LLC" at bounding box center [220, 56] width 70 height 7
type input "E Orum Young Law, LLC"
type input "200 Washington Street"
type input "Monroe"
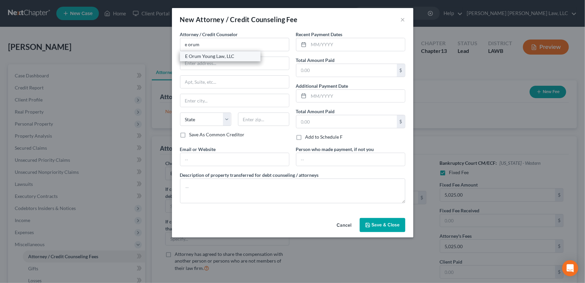
select select "19"
type input "71201"
click at [317, 46] on input "text" at bounding box center [357, 44] width 96 height 13
type input "08/01/2025"
click at [318, 69] on input "text" at bounding box center [346, 70] width 101 height 13
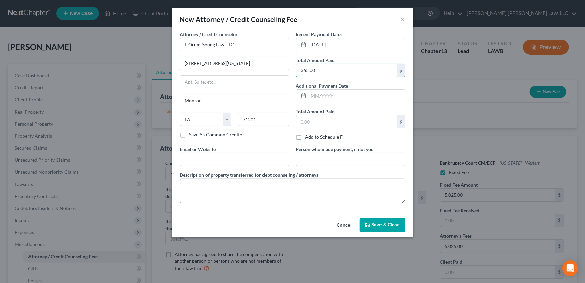
type input "365.00"
click at [208, 183] on textarea at bounding box center [292, 191] width 225 height 25
type textarea "filing fee, credit report, credit debt counseling"
click at [381, 224] on span "Save & Close" at bounding box center [386, 225] width 28 height 6
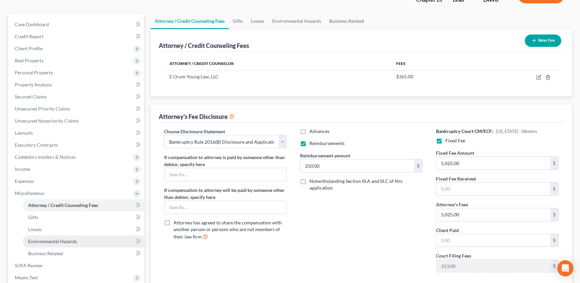
scroll to position [91, 0]
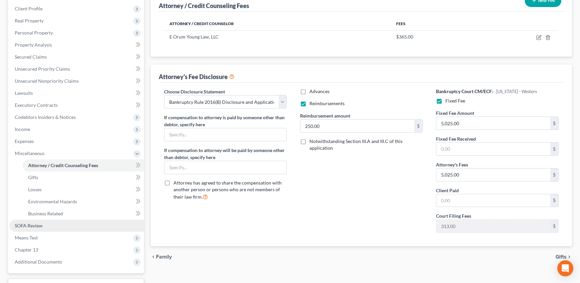
click at [33, 226] on span "SOFA Review" at bounding box center [29, 226] width 28 height 6
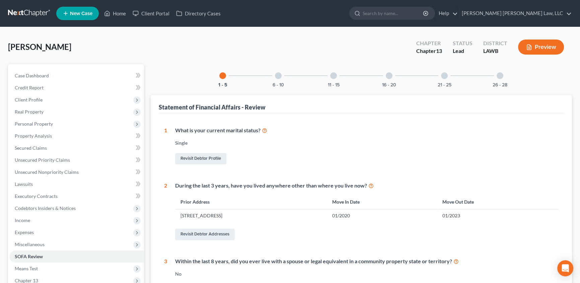
click at [278, 72] on div at bounding box center [278, 75] width 7 height 7
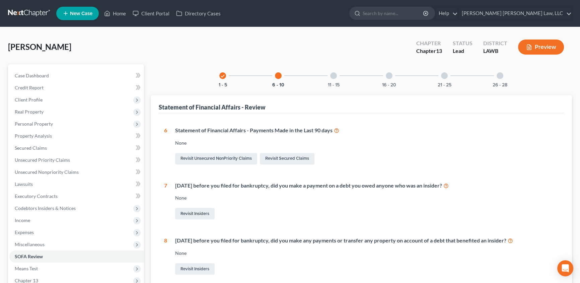
click at [331, 77] on div at bounding box center [333, 75] width 7 height 7
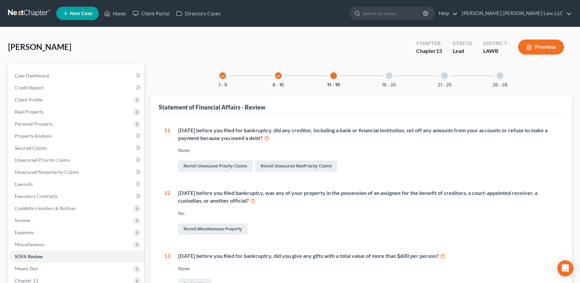
click at [387, 76] on div at bounding box center [389, 75] width 7 height 7
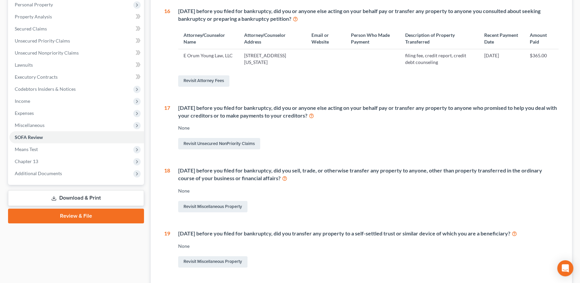
scroll to position [213, 0]
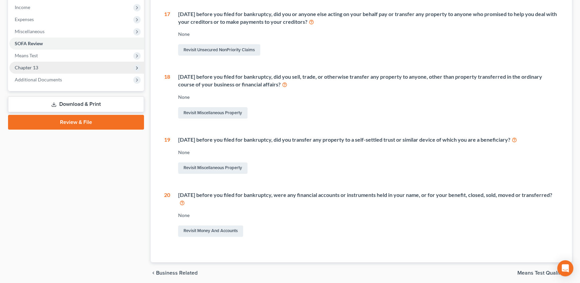
drag, startPoint x: 25, startPoint y: 64, endPoint x: 0, endPoint y: 139, distance: 79.2
click at [25, 65] on span "Chapter 13" at bounding box center [26, 68] width 23 height 6
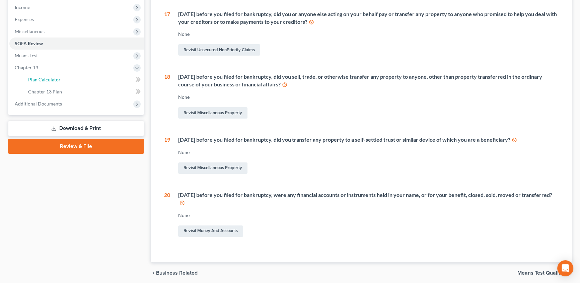
drag, startPoint x: 42, startPoint y: 79, endPoint x: 167, endPoint y: 195, distance: 171.2
click at [42, 79] on span "Plan Calculator" at bounding box center [44, 80] width 33 height 6
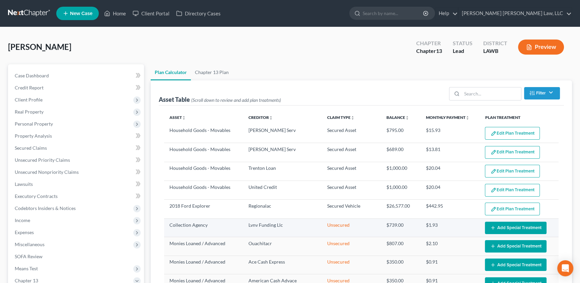
select select "59"
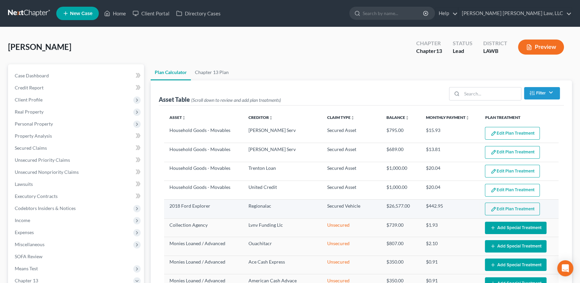
click at [527, 207] on button "Edit Plan Treatment" at bounding box center [512, 209] width 55 height 13
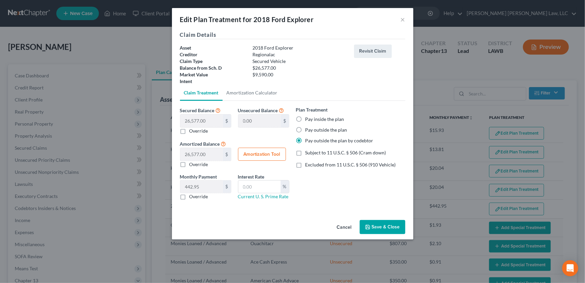
click at [189, 129] on label "Override" at bounding box center [198, 131] width 19 height 7
click at [192, 129] on input "Override" at bounding box center [194, 130] width 4 height 4
checkbox input "true"
type input "26,577.00"
type input "0.00"
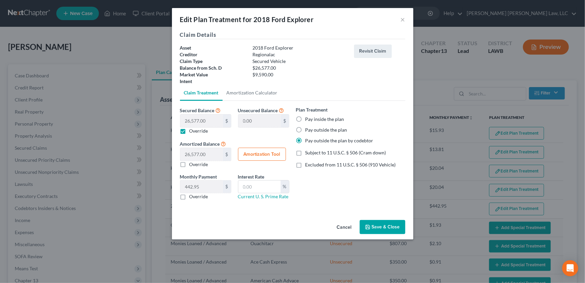
type input "0"
click at [208, 122] on input "0.00" at bounding box center [201, 121] width 43 height 13
type input "9"
type input "26,568.00"
type input "9.00"
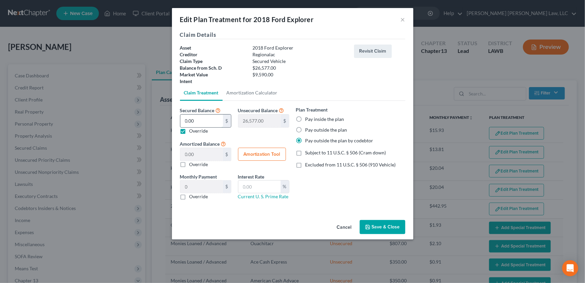
type input "0.15"
type input "95"
type input "26,482.00"
type input "95.00"
type input "1.58"
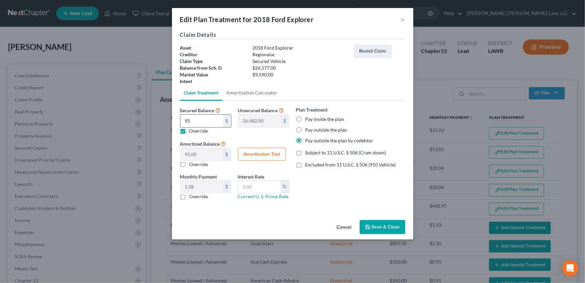
type input "959"
type input "25,618.00"
type input "959.00"
type input "15.98"
type input "9590"
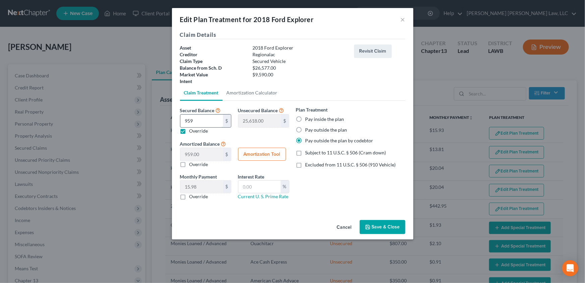
type input "16,987.00"
type input "9,590.00"
type input "159.83"
type input "9,590.00"
click at [305, 119] on label "Pay inside the plan" at bounding box center [324, 119] width 39 height 7
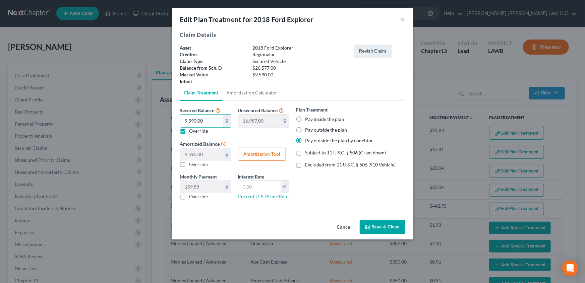
click at [308, 119] on input "Pay inside the plan" at bounding box center [310, 118] width 4 height 4
radio input "true"
click at [305, 150] on label "Subject to 11 U.S.C. § 506 (Cram down)" at bounding box center [345, 152] width 81 height 7
click at [308, 150] on input "Subject to 11 U.S.C. § 506 (Cram down)" at bounding box center [310, 151] width 4 height 4
checkbox input "true"
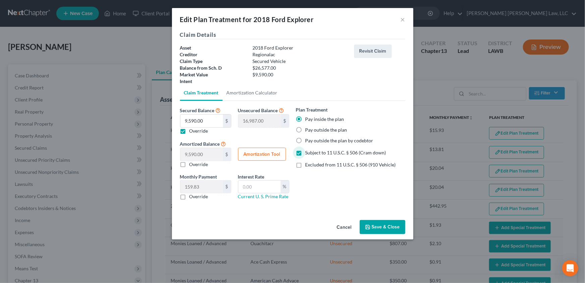
click at [189, 196] on label "Override" at bounding box center [198, 196] width 19 height 7
click at [192, 196] on input "Override" at bounding box center [194, 195] width 4 height 4
checkbox input "true"
click at [195, 185] on input "0.00" at bounding box center [201, 187] width 43 height 13
type input "201.41"
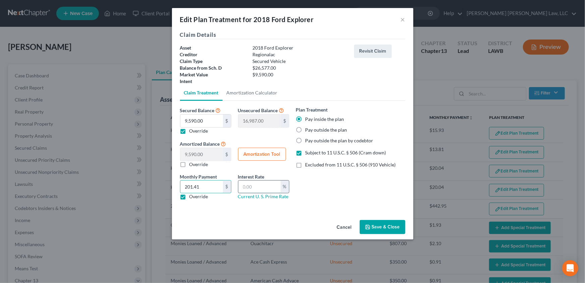
click at [254, 187] on input "text" at bounding box center [259, 187] width 42 height 13
type input "9.5"
click at [375, 227] on button "Save & Close" at bounding box center [383, 227] width 46 height 14
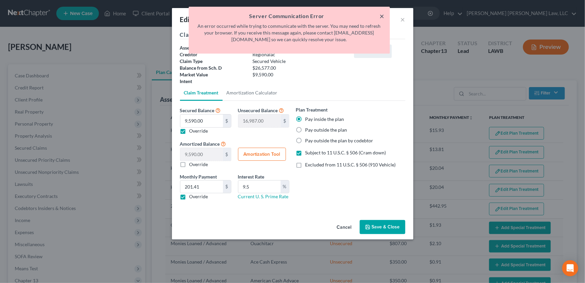
click at [383, 17] on button "×" at bounding box center [382, 16] width 5 height 8
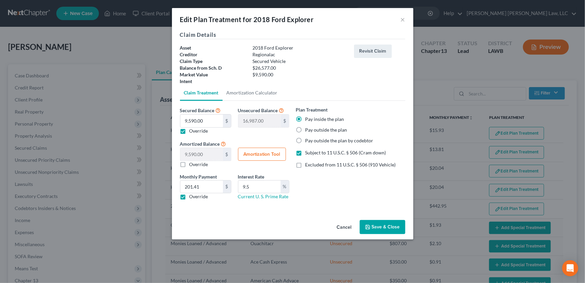
click at [384, 228] on button "Save & Close" at bounding box center [383, 227] width 46 height 14
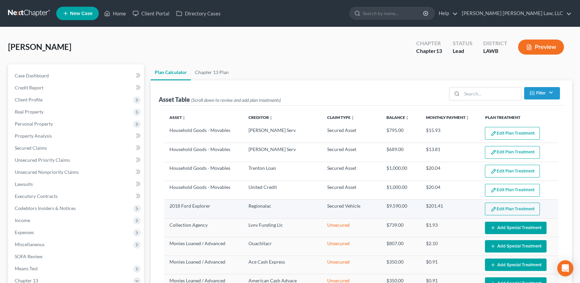
select select "59"
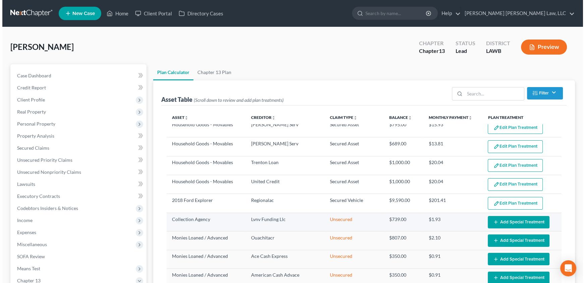
scroll to position [61, 0]
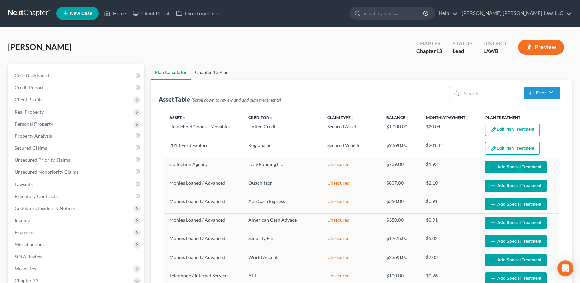
click at [215, 73] on link "Chapter 13 Plan" at bounding box center [212, 72] width 42 height 16
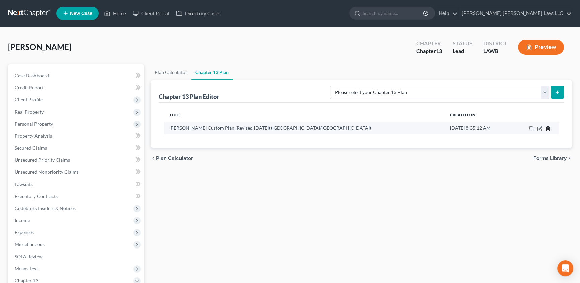
click at [548, 127] on icon "button" at bounding box center [548, 128] width 5 height 5
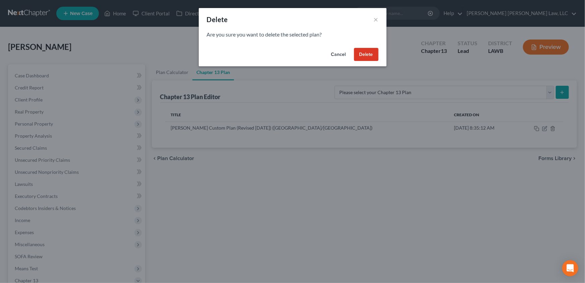
click at [361, 55] on button "Delete" at bounding box center [366, 54] width 24 height 13
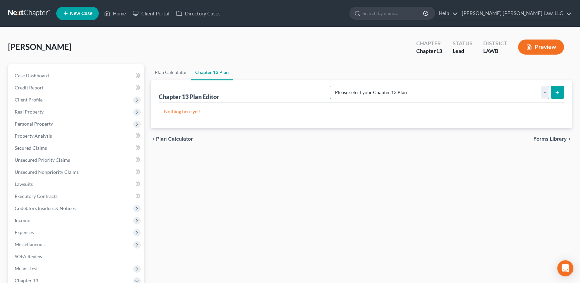
drag, startPoint x: 472, startPoint y: 88, endPoint x: 471, endPoint y: 93, distance: 5.1
click at [472, 88] on select "Please select your Chapter 13 Plan E. Orum Custom Plan (Revised 12/1/2021) E. O…" at bounding box center [439, 92] width 219 height 13
select select "1"
click at [400, 86] on select "Please select your Chapter 13 Plan E. Orum Custom Plan (Revised 12/1/2021) E. O…" at bounding box center [439, 92] width 219 height 13
click at [560, 93] on icon "submit" at bounding box center [557, 92] width 5 height 5
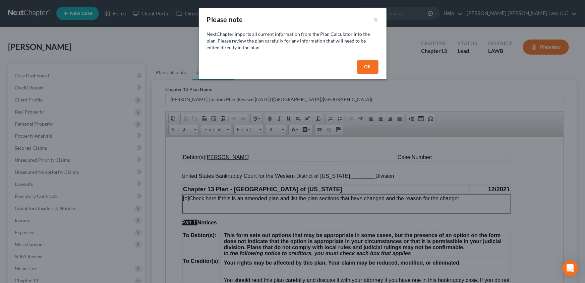
click at [368, 66] on button "OK" at bounding box center [367, 66] width 21 height 13
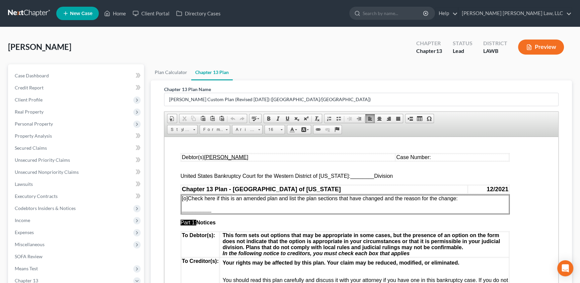
click at [350, 176] on span "________" at bounding box center [362, 176] width 24 height 6
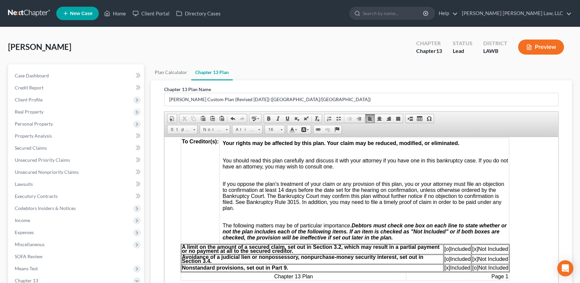
scroll to position [152, 0]
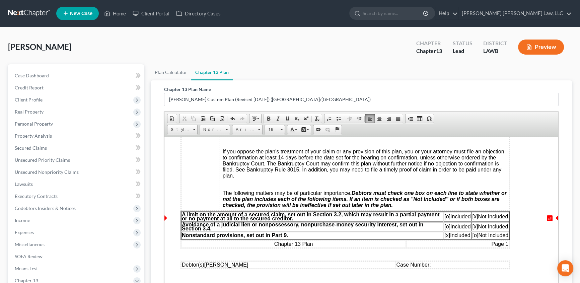
click at [446, 219] on span "[o]" at bounding box center [448, 216] width 6 height 6
click at [473, 219] on span "[x]" at bounding box center [475, 216] width 6 height 6
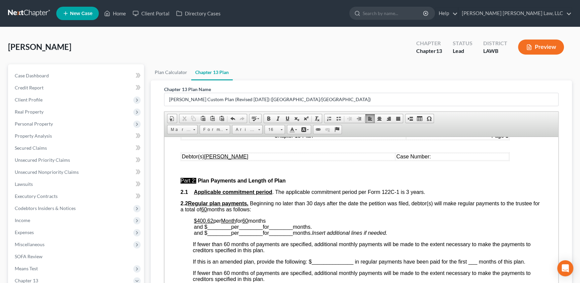
scroll to position [274, 0]
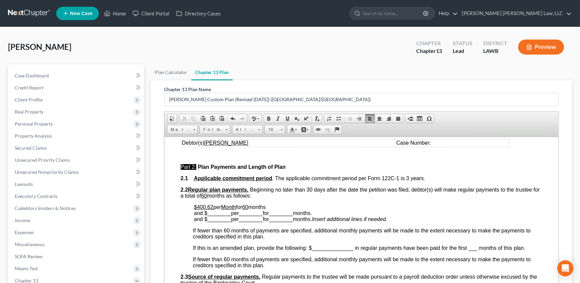
click at [209, 210] on u "$400.62" at bounding box center [203, 207] width 19 height 6
click at [282, 216] on span "________" at bounding box center [281, 213] width 24 height 6
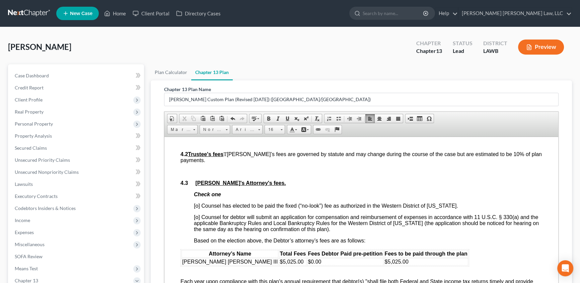
scroll to position [1188, 0]
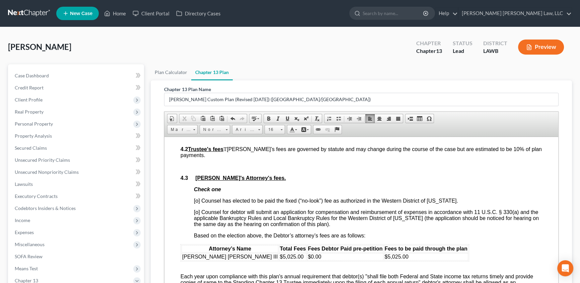
click at [197, 203] on span "[o] Counsel has elected to be paid the fixed (“no-look”) fee as authorized in t…" at bounding box center [326, 201] width 264 height 6
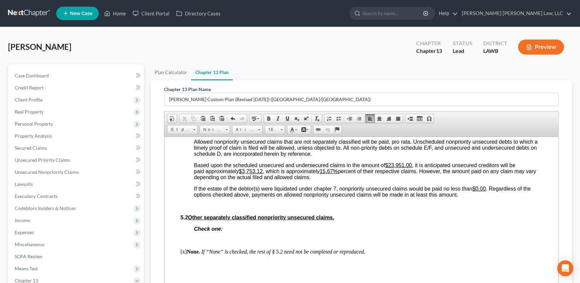
scroll to position [1675, 0]
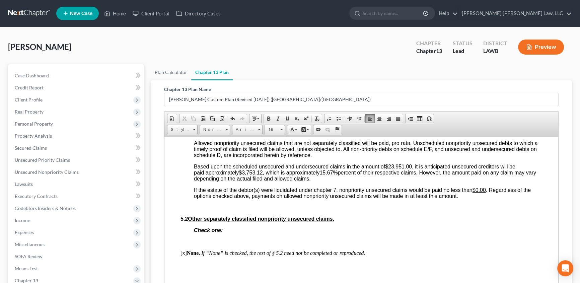
click at [389, 169] on u "$23,951.00" at bounding box center [398, 167] width 27 height 6
click at [393, 169] on u "$6964.00" at bounding box center [396, 167] width 22 height 6
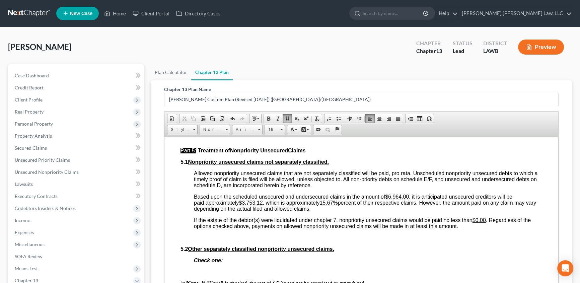
scroll to position [1645, 0]
click at [243, 206] on u "$3,753.12" at bounding box center [251, 203] width 24 height 6
click at [328, 206] on u "15.67%" at bounding box center [321, 203] width 18 height 6
click at [334, 206] on u "15.60.7%" at bounding box center [323, 203] width 23 height 6
click at [325, 206] on u "15.60.74%" at bounding box center [325, 203] width 26 height 6
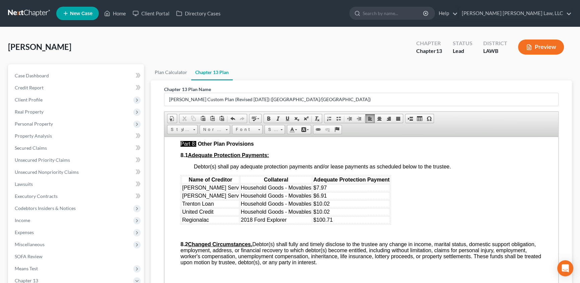
scroll to position [1949, 0]
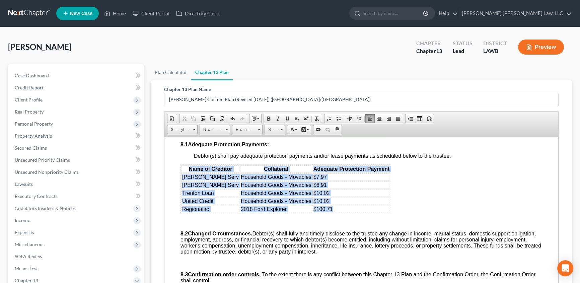
drag, startPoint x: 182, startPoint y: 204, endPoint x: 342, endPoint y: 247, distance: 166.2
click at [342, 214] on table "Name of Creditor Collateral Adequate Protection Payment Conn's Serv Household G…" at bounding box center [286, 189] width 211 height 50
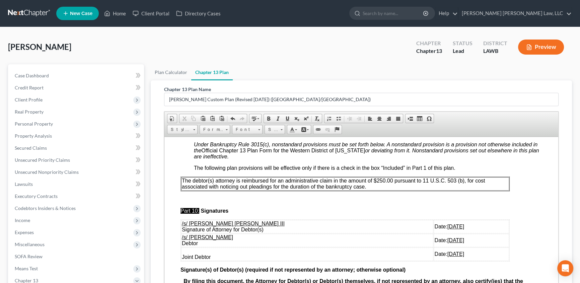
scroll to position [2132, 0]
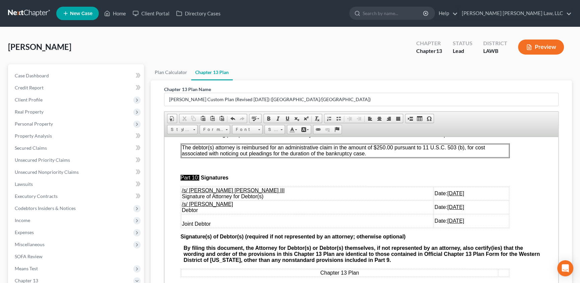
click at [370, 156] on p "The debtor(s) attorney is reimbursed for an administrative claim in the amount …" at bounding box center [345, 150] width 327 height 12
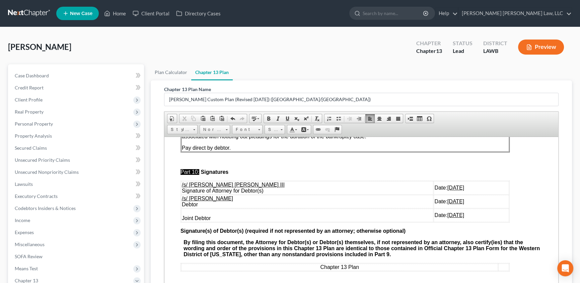
scroll to position [2181, 0]
drag, startPoint x: 181, startPoint y: 200, endPoint x: 442, endPoint y: 213, distance: 261.3
click at [442, 213] on tbody "/s/ E. Orum Young III Signature of Attorney for Debtor(s) Date: 08/12/2025 /s/ …" at bounding box center [345, 201] width 328 height 41
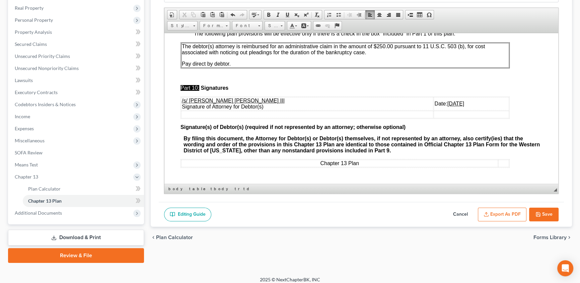
scroll to position [109, 0]
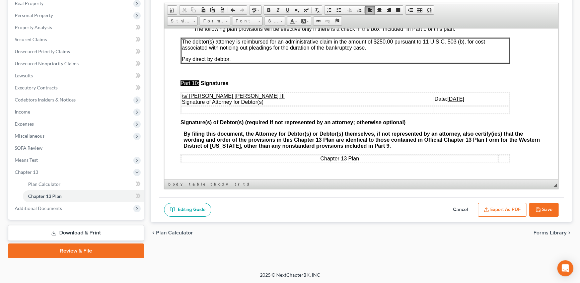
click at [542, 211] on button "Save" at bounding box center [543, 210] width 29 height 14
select select "1"
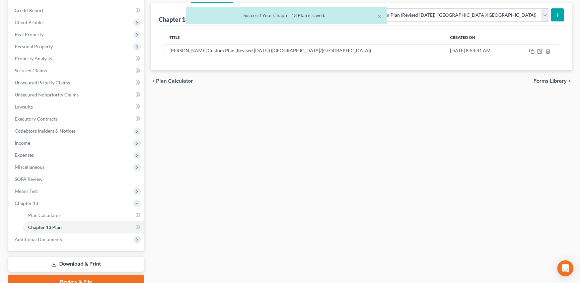
scroll to position [17, 0]
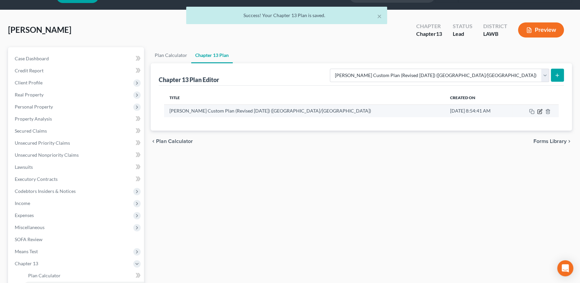
click at [541, 111] on icon "button" at bounding box center [539, 111] width 5 height 5
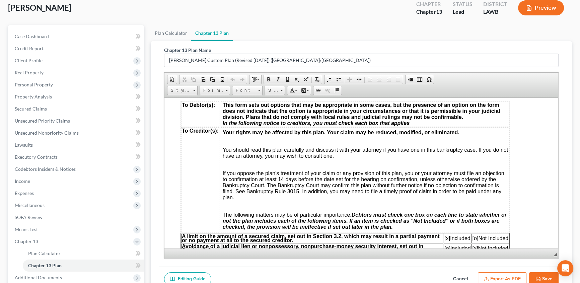
scroll to position [109, 0]
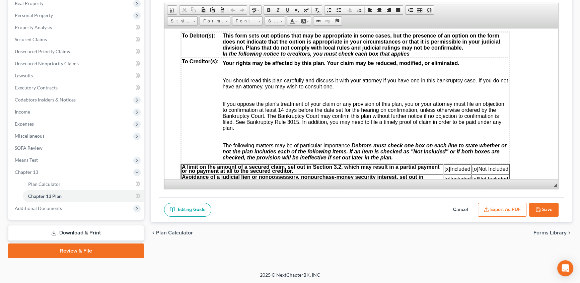
click at [508, 208] on button "Export as PDF" at bounding box center [502, 210] width 49 height 14
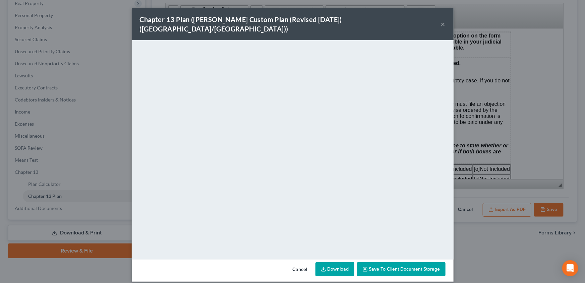
click at [444, 20] on button "×" at bounding box center [443, 24] width 5 height 8
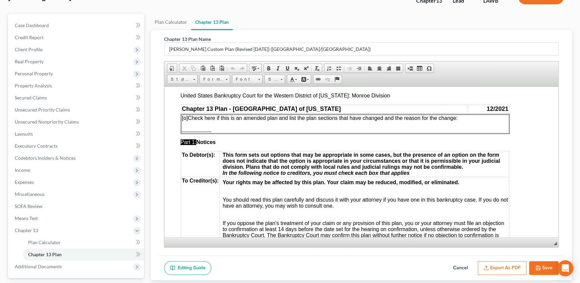
scroll to position [0, 0]
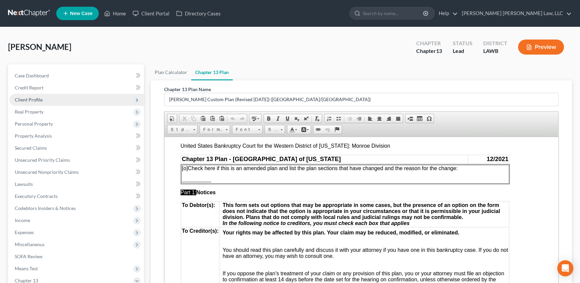
click at [25, 100] on span "Client Profile" at bounding box center [29, 100] width 28 height 6
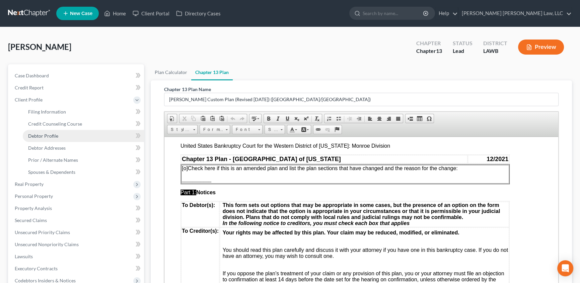
click at [28, 137] on span "Debtor Profile" at bounding box center [43, 136] width 30 height 6
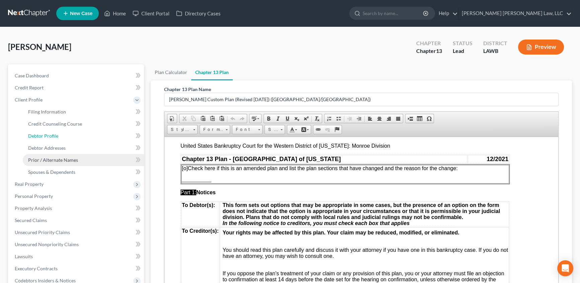
select select "0"
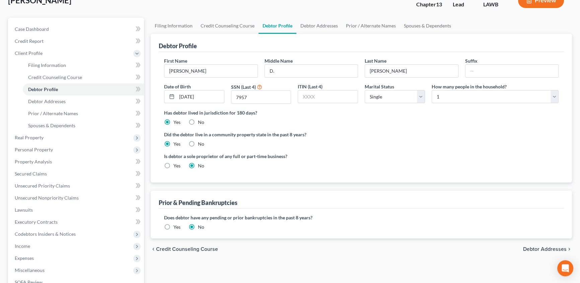
scroll to position [91, 0]
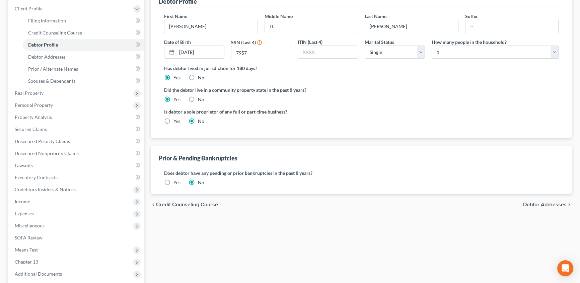
click at [174, 181] on label "Yes" at bounding box center [177, 182] width 7 height 7
click at [176, 181] on input "Yes" at bounding box center [178, 181] width 4 height 4
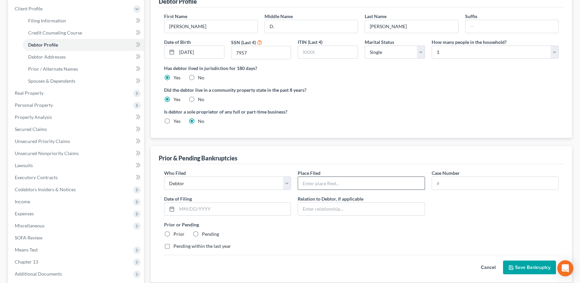
click at [310, 181] on input "text" at bounding box center [361, 183] width 126 height 13
type input "Western District of Louisiana"
click at [468, 182] on input "text" at bounding box center [495, 183] width 126 height 13
type input "17-30700"
click at [185, 209] on input "text" at bounding box center [234, 209] width 114 height 13
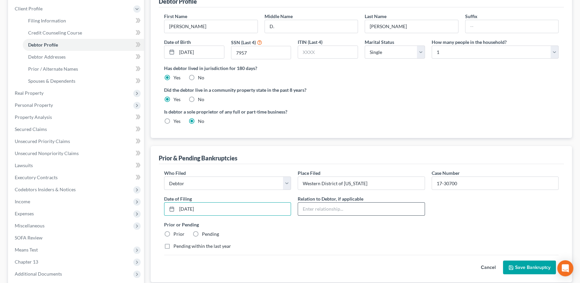
type input "05/04/2017"
click at [321, 210] on input "text" at bounding box center [361, 209] width 126 height 13
drag, startPoint x: 167, startPoint y: 235, endPoint x: 392, endPoint y: 232, distance: 225.5
click at [174, 235] on label "Prior" at bounding box center [179, 234] width 11 height 7
click at [176, 235] on input "Prior" at bounding box center [178, 233] width 4 height 4
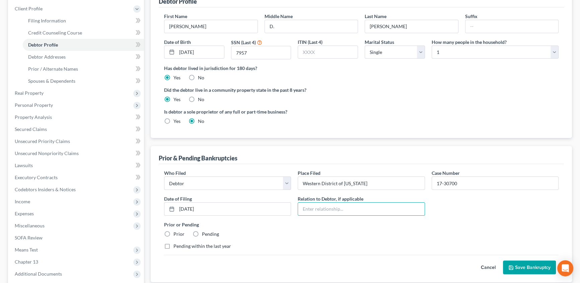
radio input "true"
click at [526, 267] on button "Save Bankruptcy" at bounding box center [529, 268] width 53 height 14
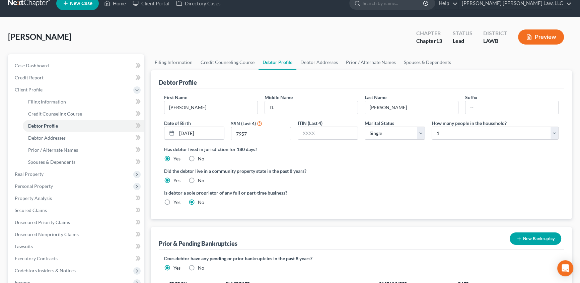
scroll to position [0, 0]
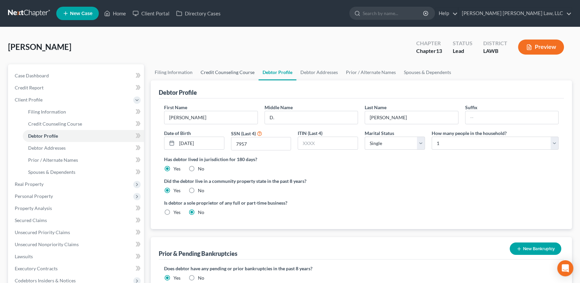
click at [234, 71] on link "Credit Counseling Course" at bounding box center [228, 72] width 62 height 16
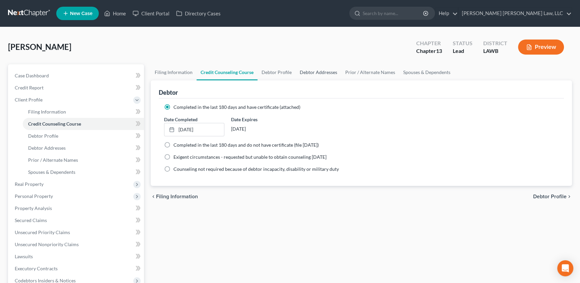
click at [309, 69] on link "Debtor Addresses" at bounding box center [319, 72] width 46 height 16
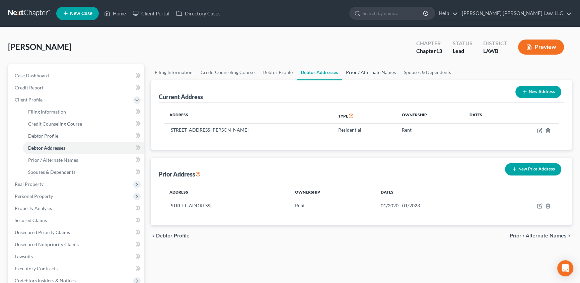
click at [376, 74] on link "Prior / Alternate Names" at bounding box center [371, 72] width 58 height 16
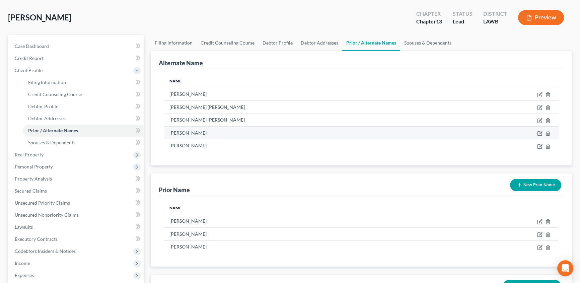
scroll to position [30, 0]
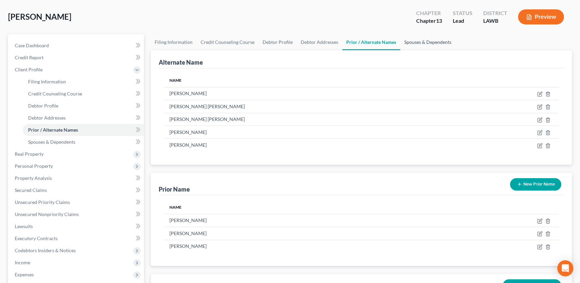
click at [425, 37] on link "Spouses & Dependents" at bounding box center [427, 42] width 55 height 16
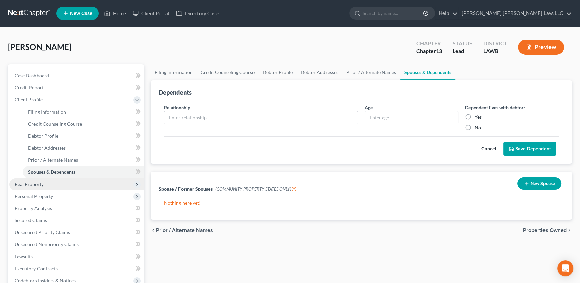
click at [28, 186] on span "Real Property" at bounding box center [29, 184] width 29 height 6
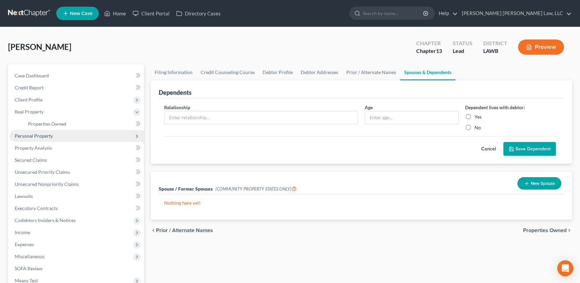
click at [46, 138] on span "Personal Property" at bounding box center [76, 136] width 135 height 12
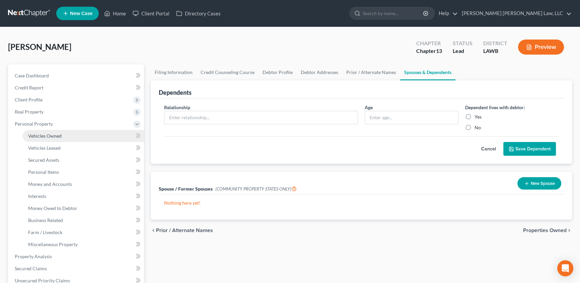
click at [47, 134] on span "Vehicles Owned" at bounding box center [45, 136] width 34 height 6
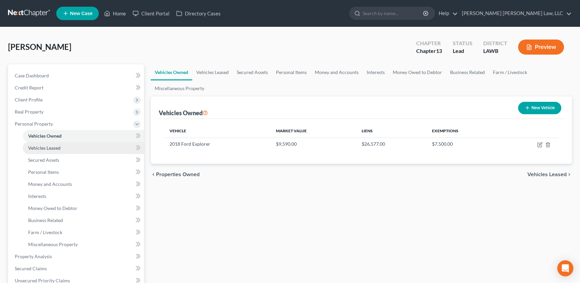
click at [49, 145] on span "Vehicles Leased" at bounding box center [44, 148] width 33 height 6
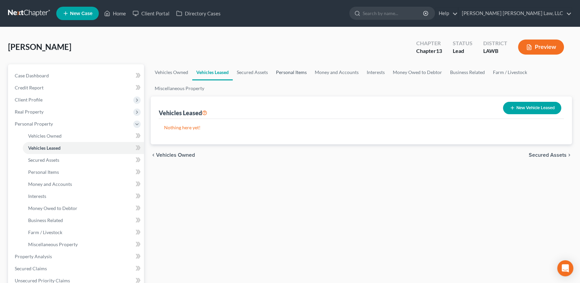
click at [288, 71] on link "Personal Items" at bounding box center [291, 72] width 39 height 16
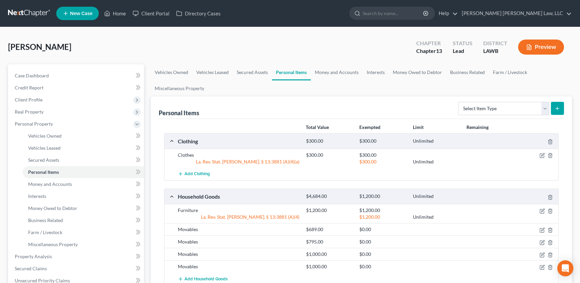
scroll to position [61, 0]
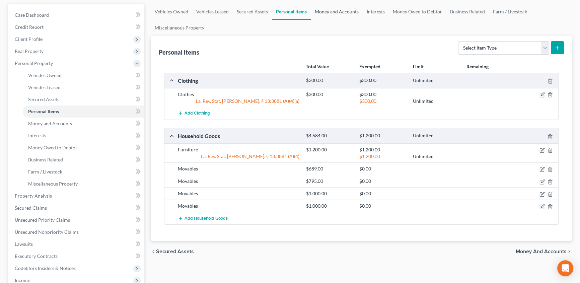
click at [335, 9] on link "Money and Accounts" at bounding box center [337, 12] width 52 height 16
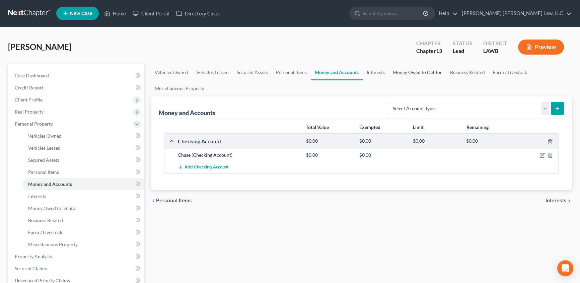
click at [413, 71] on link "Money Owed to Debtor" at bounding box center [417, 72] width 57 height 16
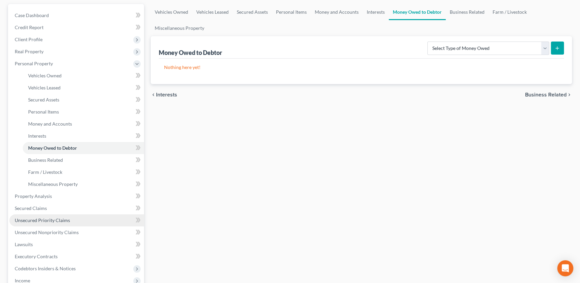
scroll to position [61, 0]
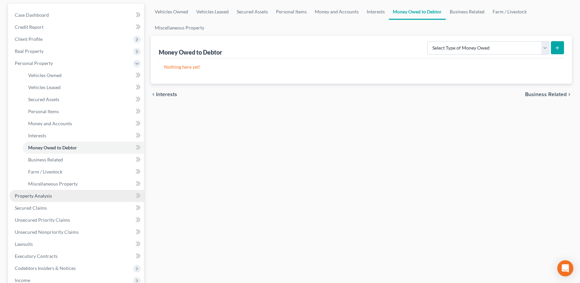
click at [53, 198] on link "Property Analysis" at bounding box center [76, 196] width 135 height 12
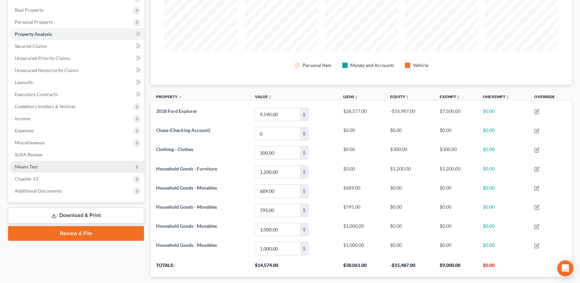
scroll to position [91, 0]
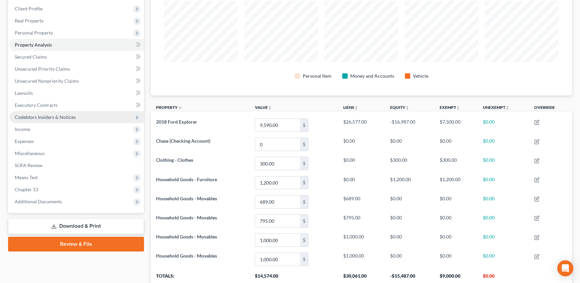
click at [69, 116] on span "Codebtors Insiders & Notices" at bounding box center [45, 117] width 61 height 6
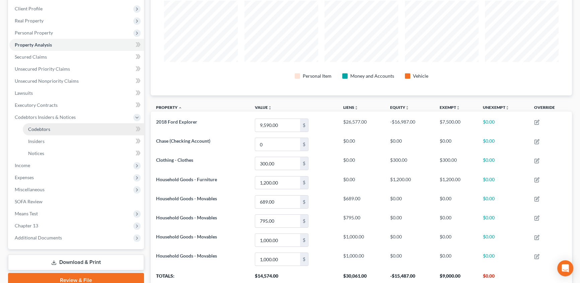
click at [60, 130] on link "Codebtors" at bounding box center [83, 129] width 121 height 12
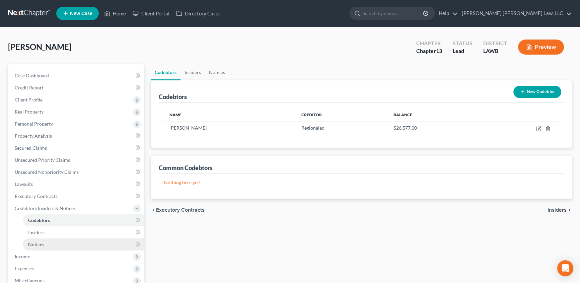
click at [43, 245] on span "Notices" at bounding box center [36, 245] width 16 height 6
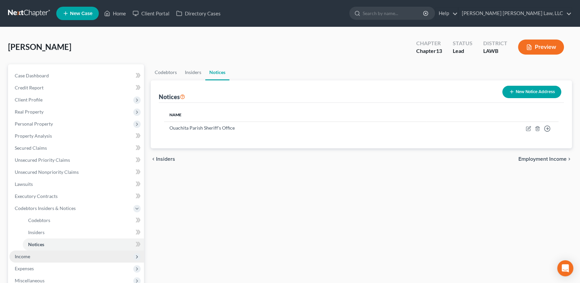
click at [28, 261] on span "Income" at bounding box center [76, 257] width 135 height 12
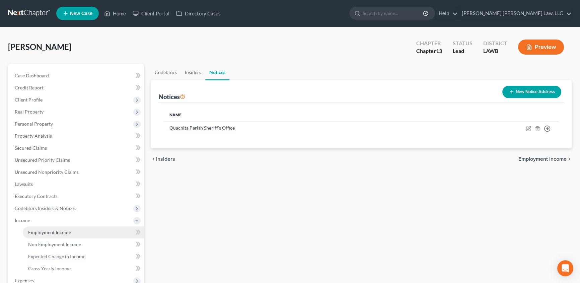
click at [60, 233] on span "Employment Income" at bounding box center [49, 233] width 43 height 6
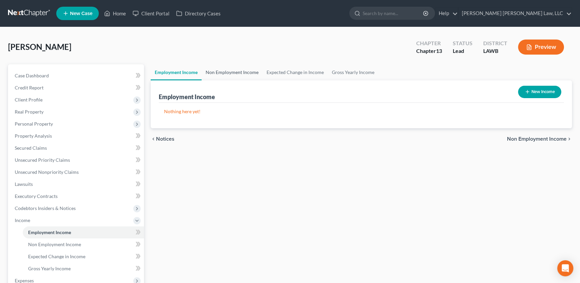
click at [242, 70] on link "Non Employment Income" at bounding box center [232, 72] width 61 height 16
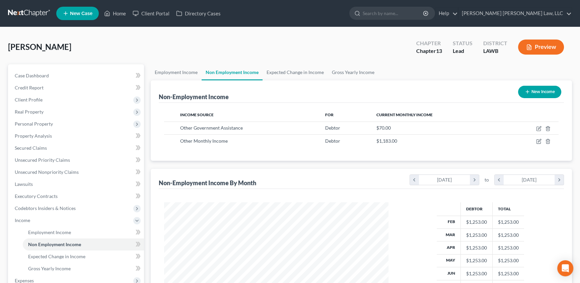
scroll to position [120, 238]
click at [346, 71] on link "Gross Yearly Income" at bounding box center [353, 72] width 51 height 16
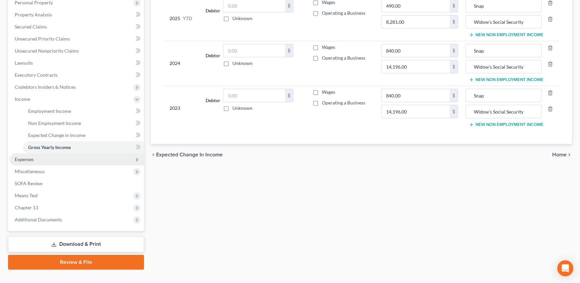
scroll to position [122, 0]
click at [35, 158] on span "Expenses" at bounding box center [76, 159] width 135 height 12
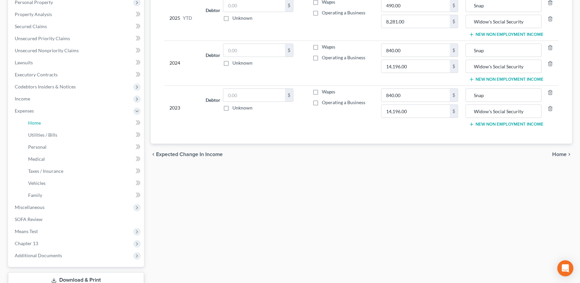
click at [39, 121] on span "Home" at bounding box center [34, 123] width 13 height 6
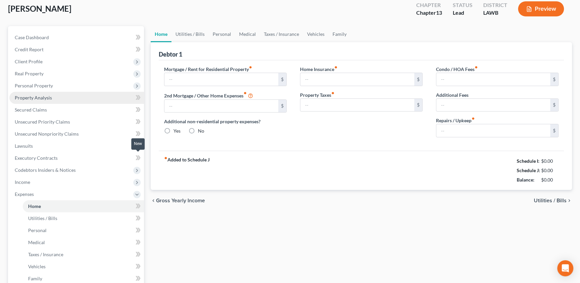
scroll to position [3, 0]
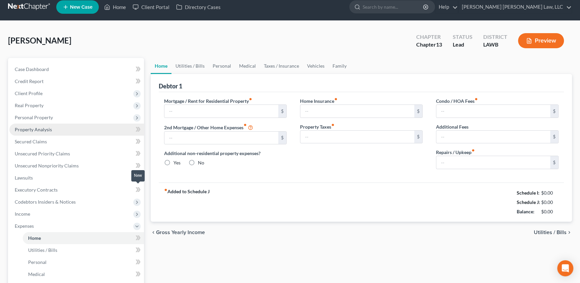
type input "276.00"
type input "0.00"
radio input "true"
type input "0.00"
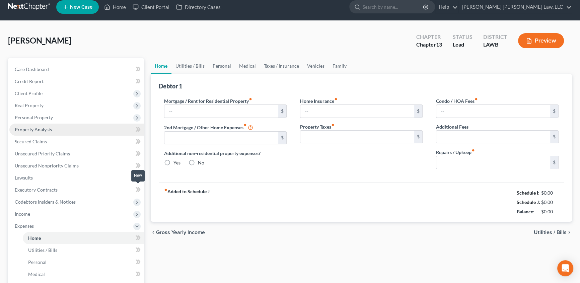
type input "0.00"
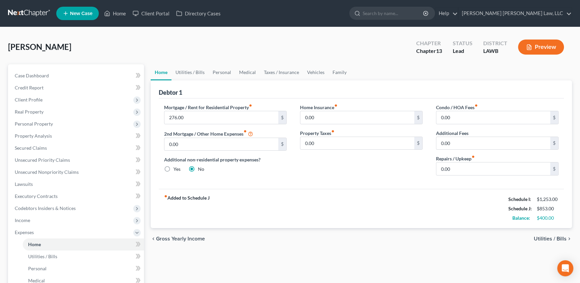
scroll to position [30, 0]
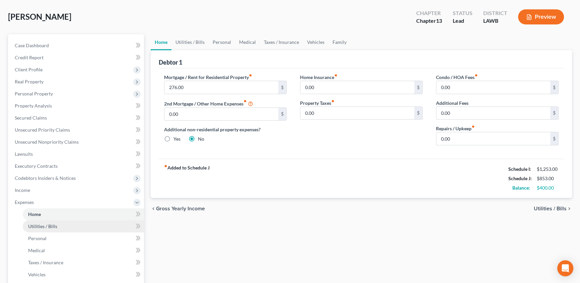
click at [62, 228] on link "Utilities / Bills" at bounding box center [83, 226] width 121 height 12
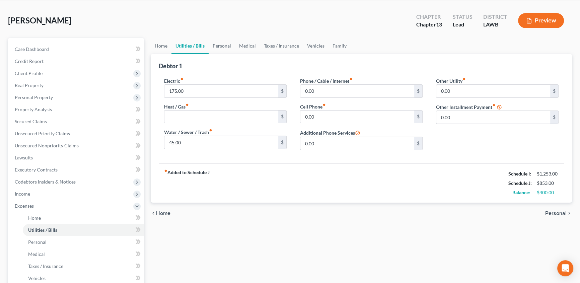
scroll to position [91, 0]
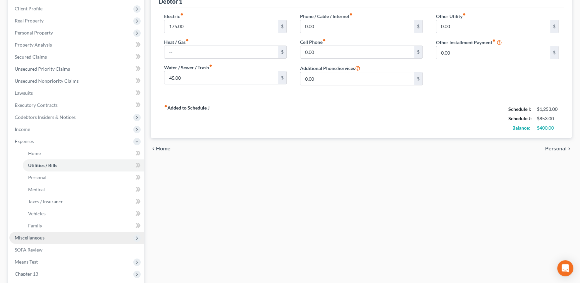
click at [25, 235] on span "Miscellaneous" at bounding box center [30, 238] width 30 height 6
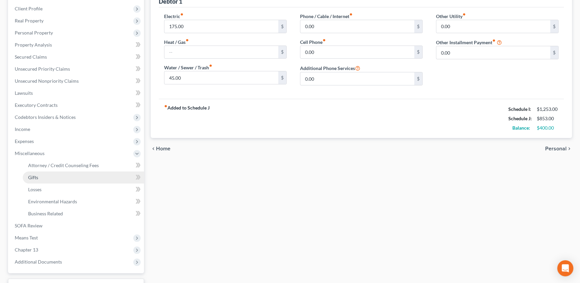
click at [101, 172] on link "Gifts" at bounding box center [83, 178] width 121 height 12
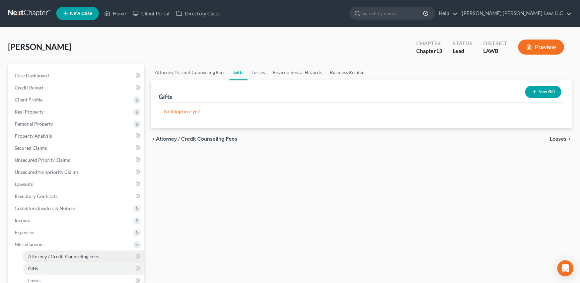
click at [76, 254] on span "Attorney / Credit Counseling Fees" at bounding box center [63, 257] width 71 height 6
select select "1"
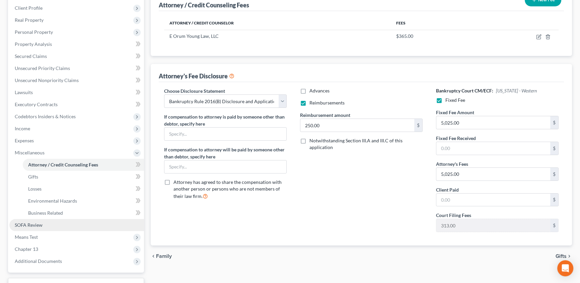
scroll to position [122, 0]
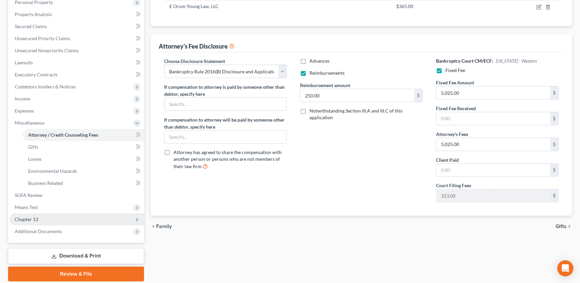
click at [29, 218] on span "Chapter 13" at bounding box center [26, 219] width 23 height 6
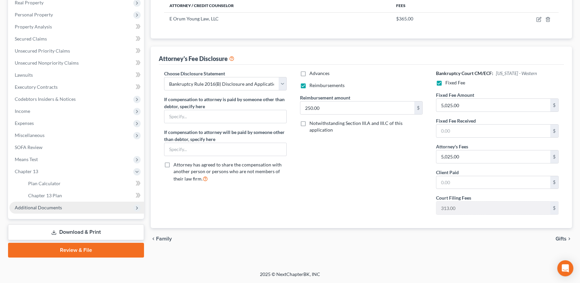
scroll to position [109, 0]
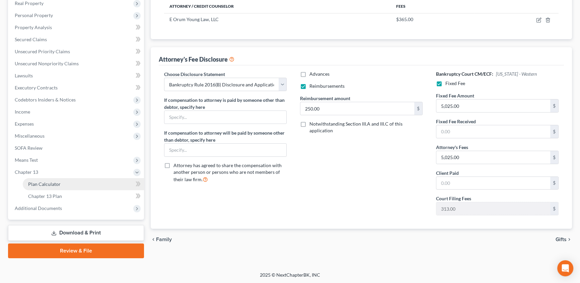
click at [44, 181] on span "Plan Calculator" at bounding box center [44, 184] width 33 height 6
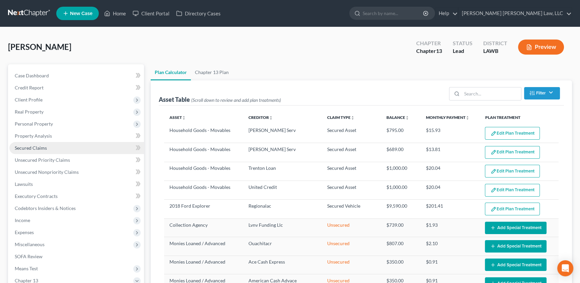
select select "59"
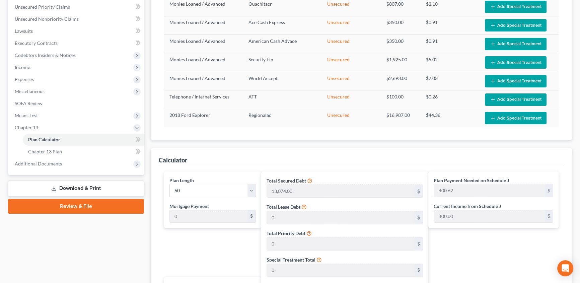
scroll to position [152, 0]
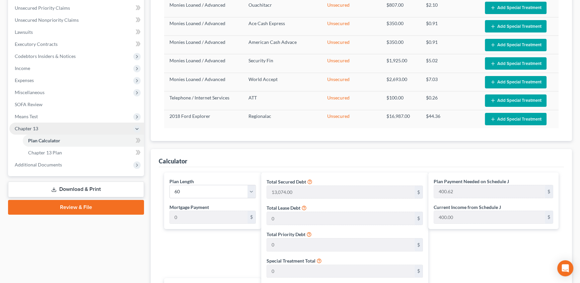
click at [42, 124] on span "Chapter 13" at bounding box center [76, 129] width 135 height 12
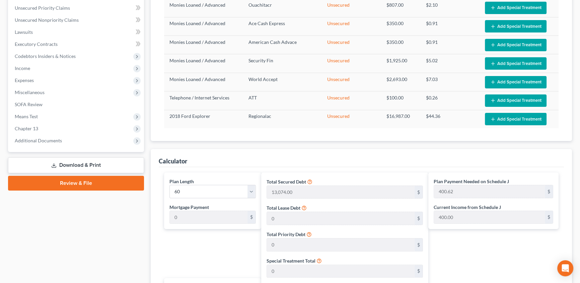
click at [98, 163] on link "Download & Print" at bounding box center [76, 165] width 136 height 16
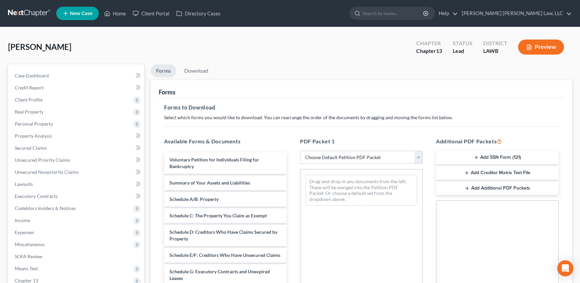
click at [326, 161] on select "Choose Default Petition PDF Packet Complete Bankruptcy Petition (all forms and …" at bounding box center [361, 157] width 123 height 13
select select "0"
click at [300, 151] on select "Choose Default Petition PDF Packet Complete Bankruptcy Petition (all forms and …" at bounding box center [361, 157] width 123 height 13
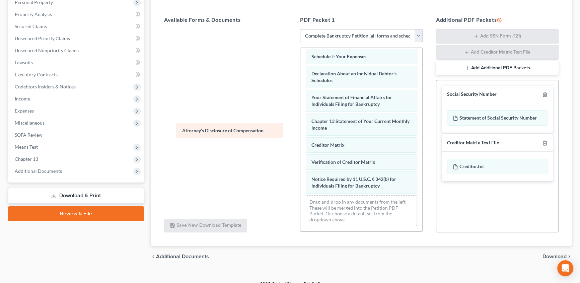
scroll to position [190, 0]
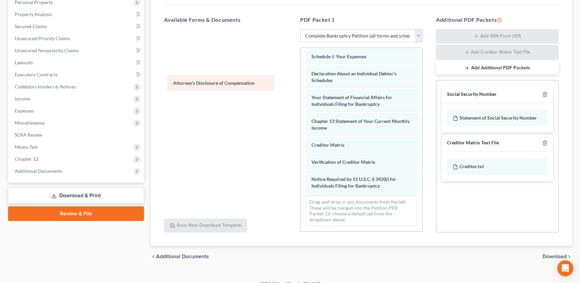
drag, startPoint x: 368, startPoint y: 189, endPoint x: 229, endPoint y: 77, distance: 178.2
click at [301, 77] on div "Attorney's Disclosure of Compensation Voluntary Petition for Individuals Filing…" at bounding box center [362, 47] width 122 height 369
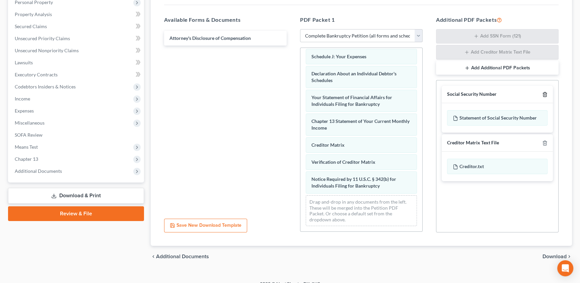
click at [545, 92] on icon "button" at bounding box center [544, 94] width 3 height 4
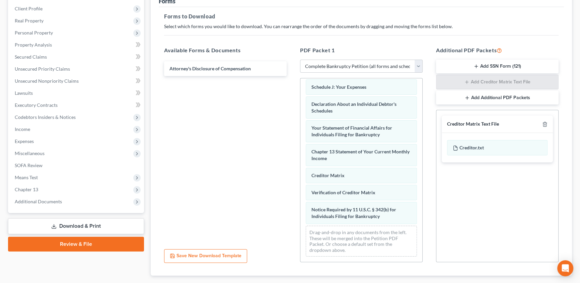
scroll to position [30, 0]
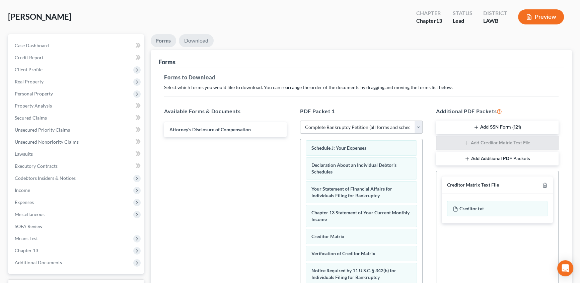
click at [198, 44] on link "Download" at bounding box center [196, 40] width 35 height 13
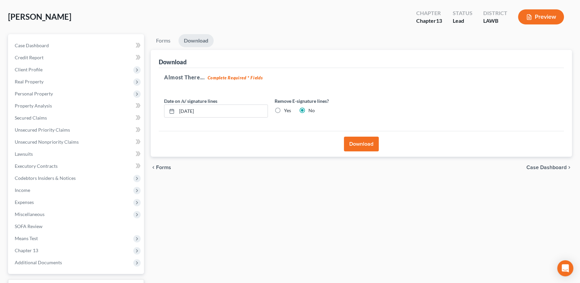
click at [369, 141] on button "Download" at bounding box center [361, 144] width 35 height 15
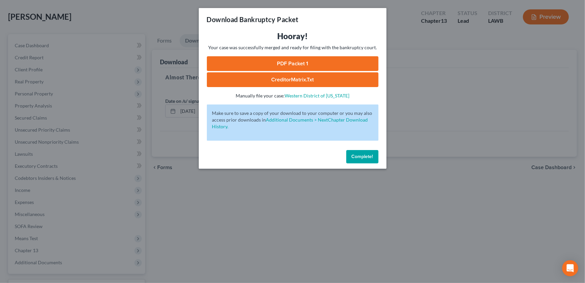
click at [279, 66] on link "PDF Packet 1" at bounding box center [293, 63] width 172 height 15
click at [352, 154] on span "Complete!" at bounding box center [361, 157] width 21 height 6
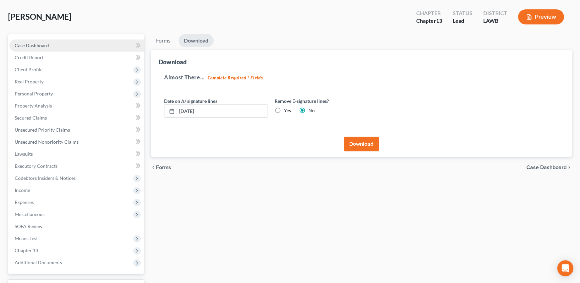
click at [37, 45] on span "Case Dashboard" at bounding box center [32, 46] width 34 height 6
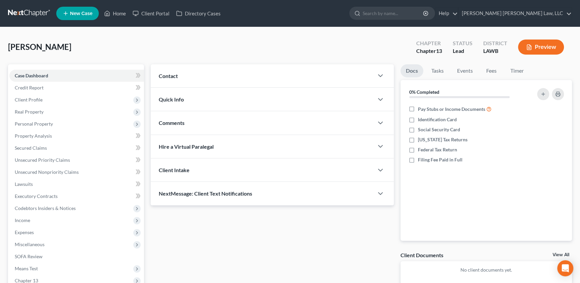
click at [191, 126] on div "Comments" at bounding box center [262, 122] width 223 height 23
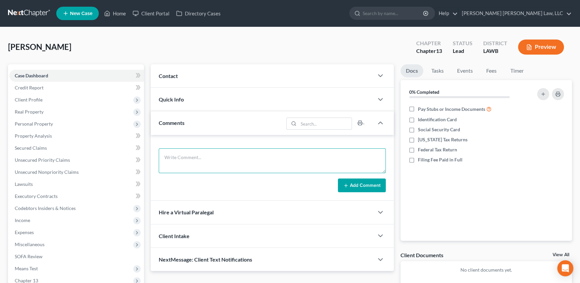
click at [175, 160] on textarea at bounding box center [272, 160] width 227 height 25
type textarea "submitted for review"
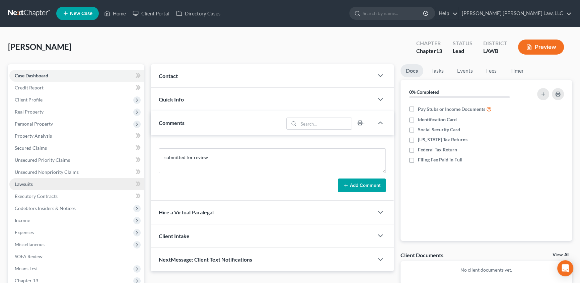
click at [352, 186] on button "Add Comment" at bounding box center [362, 186] width 48 height 14
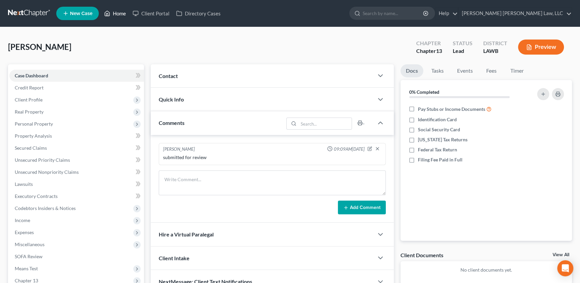
click at [119, 14] on link "Home" at bounding box center [115, 13] width 28 height 12
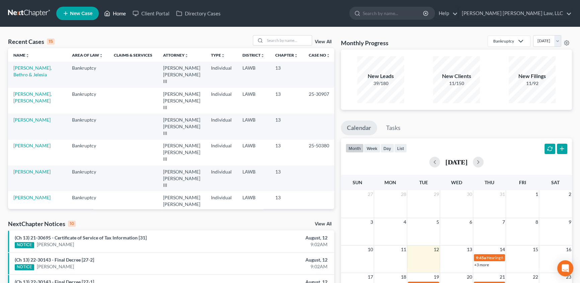
click at [117, 13] on link "Home" at bounding box center [115, 13] width 28 height 12
click at [37, 117] on link "Williams, Pamela" at bounding box center [31, 120] width 37 height 6
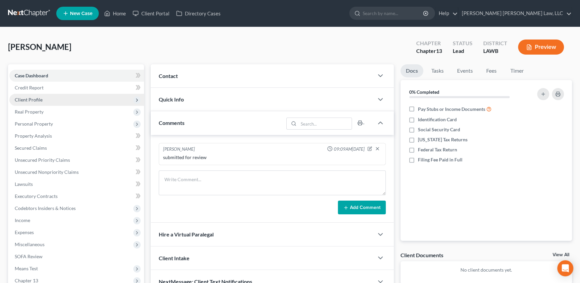
click at [31, 98] on span "Client Profile" at bounding box center [29, 100] width 28 height 6
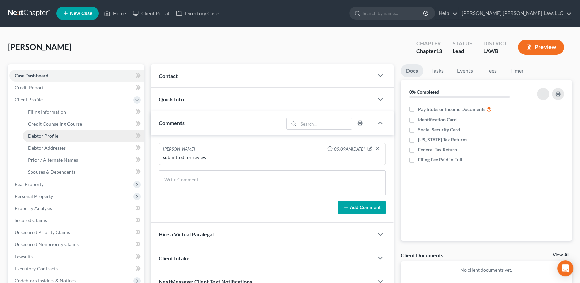
click at [53, 134] on span "Debtor Profile" at bounding box center [43, 136] width 30 height 6
select select "0"
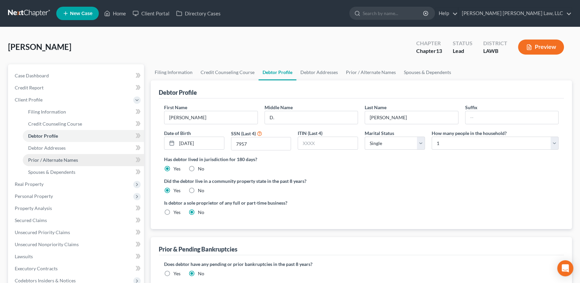
radio input "true"
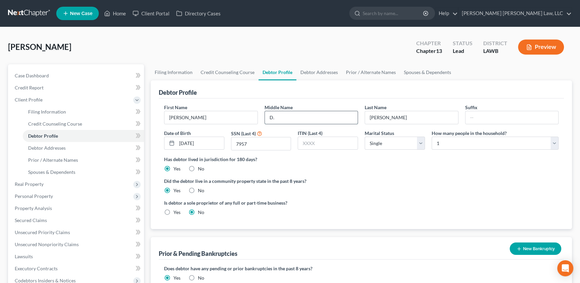
click at [288, 119] on input "D." at bounding box center [311, 117] width 93 height 13
type input "Diane"
type input "E"
type input "Eleam Williams"
click at [263, 147] on input "7957" at bounding box center [262, 143] width 60 height 13
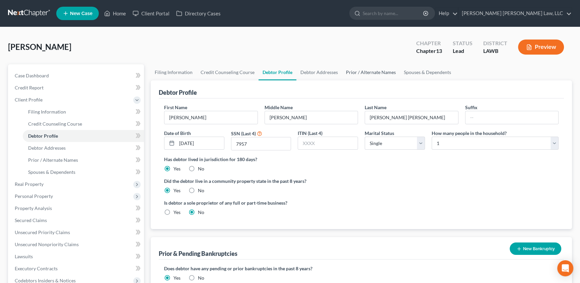
click at [375, 71] on link "Prior / Alternate Names" at bounding box center [371, 72] width 58 height 16
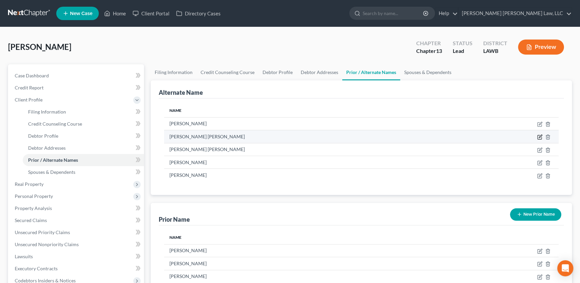
click at [541, 137] on icon at bounding box center [539, 136] width 5 height 5
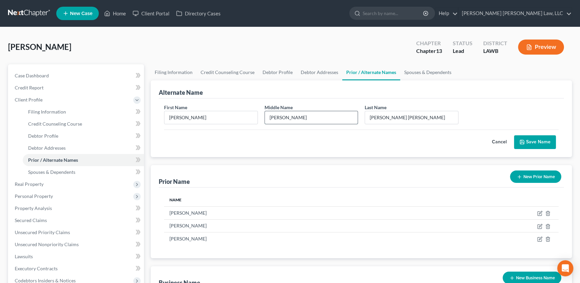
click at [290, 118] on input "Diane" at bounding box center [311, 117] width 93 height 13
type input "D."
click at [383, 115] on input "Eleam Williams" at bounding box center [411, 117] width 93 height 13
click at [405, 119] on input "Williams" at bounding box center [411, 117] width 93 height 13
type input "Williams"
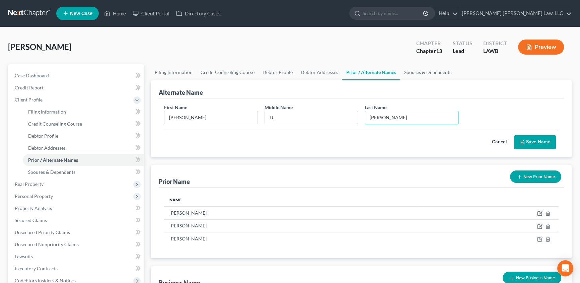
drag, startPoint x: 535, startPoint y: 141, endPoint x: 198, endPoint y: 133, distance: 337.2
click at [535, 141] on button "Save Name" at bounding box center [535, 142] width 42 height 14
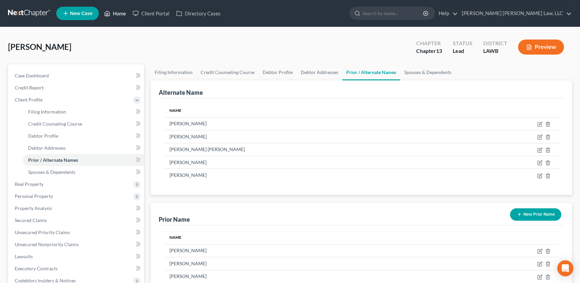
drag, startPoint x: 122, startPoint y: 11, endPoint x: 151, endPoint y: 25, distance: 32.4
click at [122, 11] on link "Home" at bounding box center [115, 13] width 28 height 12
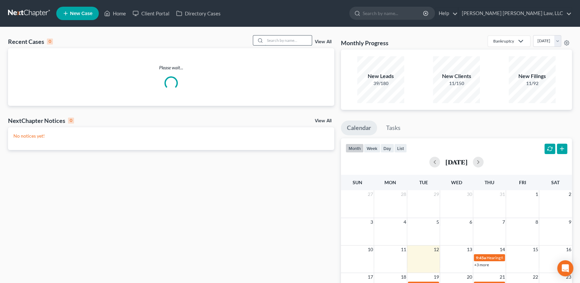
click at [288, 42] on input "search" at bounding box center [288, 41] width 47 height 10
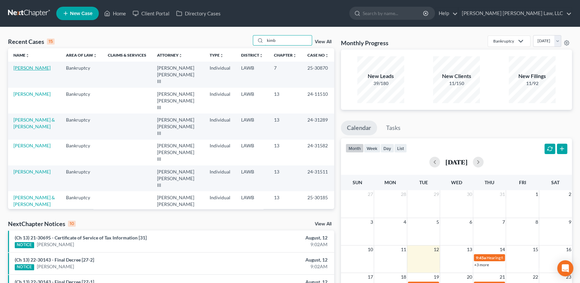
type input "kimb"
click at [30, 69] on link "Kimball, Gary" at bounding box center [31, 68] width 37 height 6
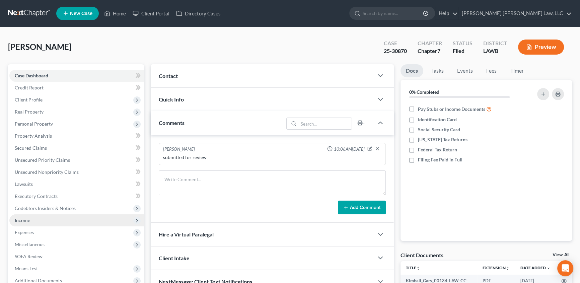
click at [19, 216] on span "Income" at bounding box center [76, 220] width 135 height 12
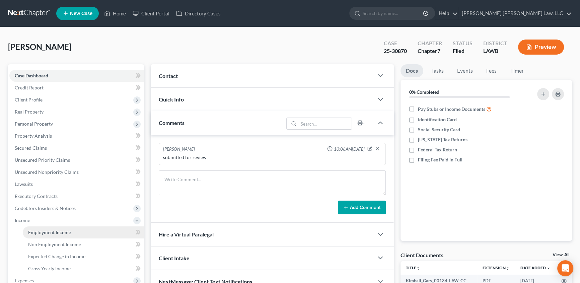
click at [66, 232] on span "Employment Income" at bounding box center [49, 233] width 43 height 6
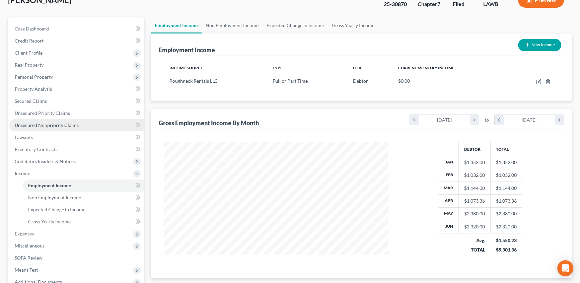
scroll to position [61, 0]
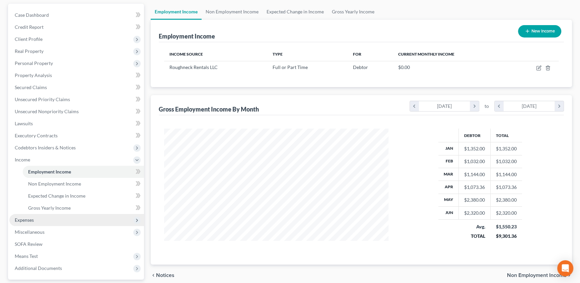
click at [30, 220] on span "Expenses" at bounding box center [24, 220] width 19 height 6
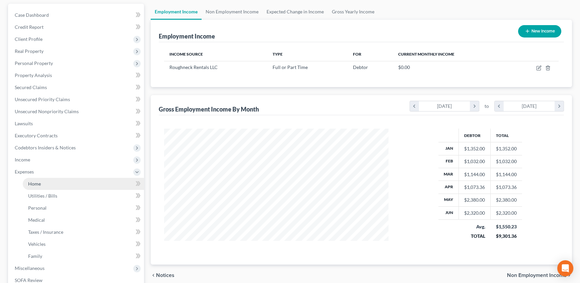
click at [39, 186] on link "Home" at bounding box center [83, 184] width 121 height 12
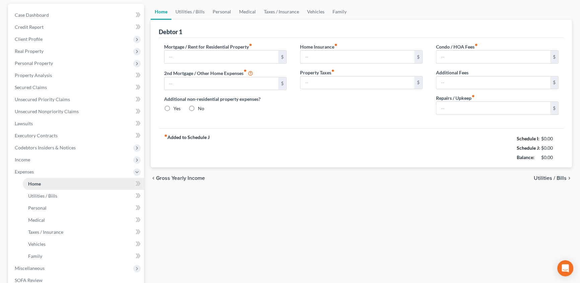
scroll to position [8, 0]
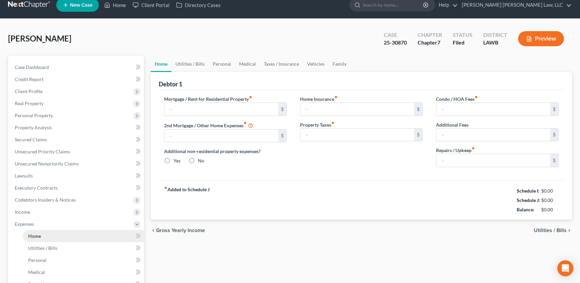
type input "200.00"
type input "0.00"
radio input "true"
type input "0.00"
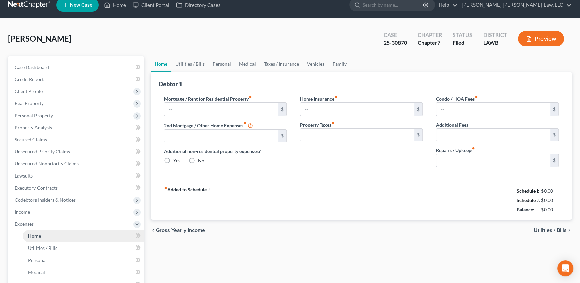
type input "0.00"
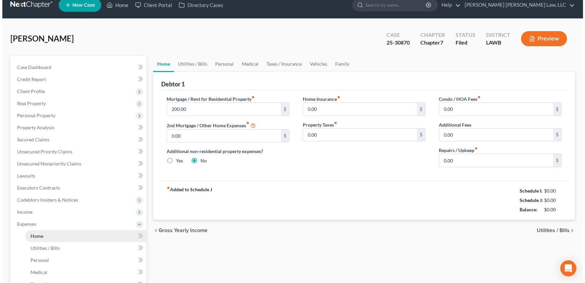
scroll to position [0, 0]
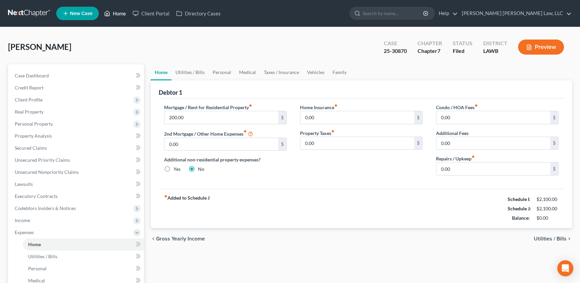
click at [116, 13] on link "Home" at bounding box center [115, 13] width 28 height 12
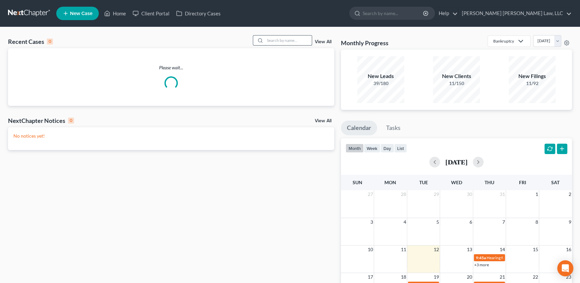
click at [295, 39] on input "search" at bounding box center [288, 41] width 47 height 10
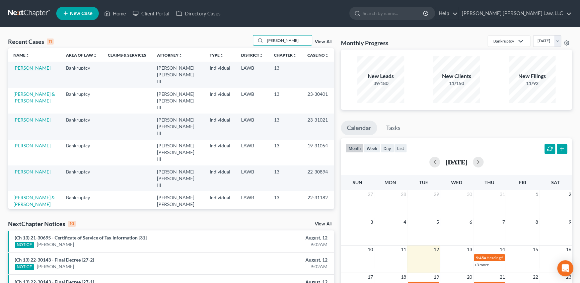
type input "lester"
click at [35, 65] on link "Lester, Melissa" at bounding box center [31, 68] width 37 height 6
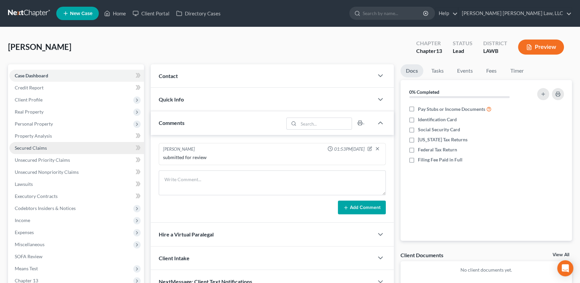
click at [31, 150] on link "Secured Claims" at bounding box center [76, 148] width 135 height 12
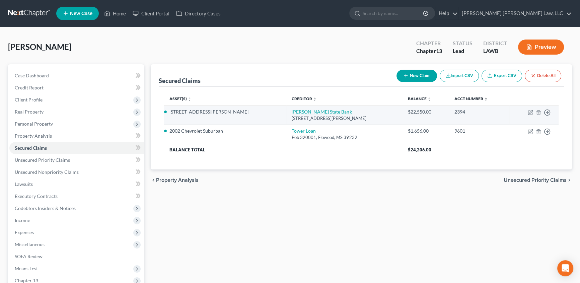
click at [292, 113] on link "Marion State Bank" at bounding box center [322, 112] width 60 height 6
select select "19"
select select "15"
select select "3"
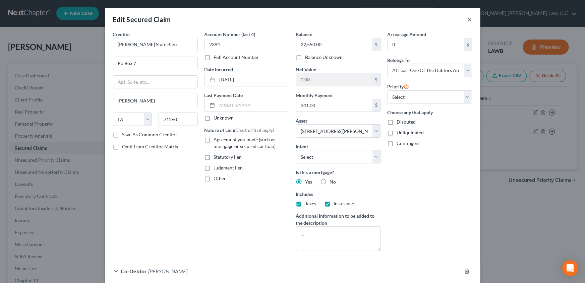
click at [467, 20] on button "×" at bounding box center [469, 19] width 5 height 8
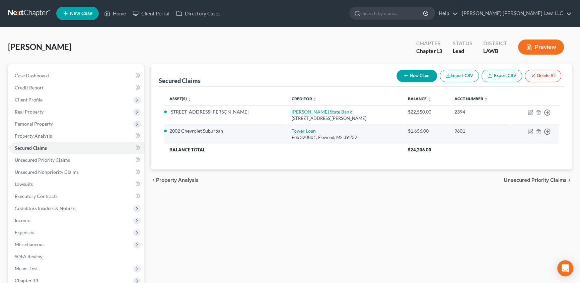
drag, startPoint x: 40, startPoint y: 113, endPoint x: 175, endPoint y: 124, distance: 135.5
click at [40, 112] on span "Real Property" at bounding box center [29, 112] width 29 height 6
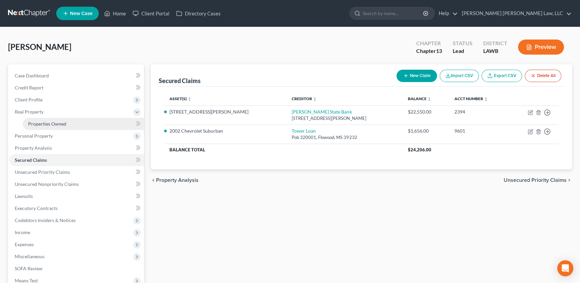
click at [55, 124] on span "Properties Owned" at bounding box center [47, 124] width 38 height 6
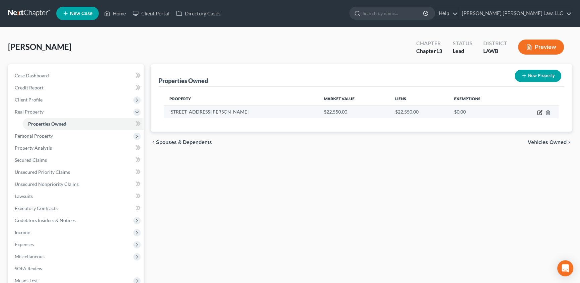
click at [541, 112] on icon "button" at bounding box center [539, 112] width 5 height 5
select select "19"
select select "55"
select select "3"
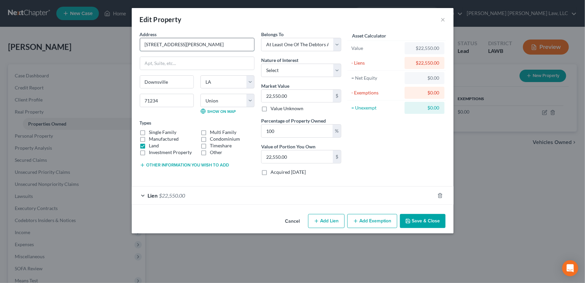
click at [152, 45] on input "624 Lenard Road" at bounding box center [197, 44] width 114 height 13
type input "118 Lenard Road"
click at [417, 221] on button "Save & Close" at bounding box center [423, 221] width 46 height 14
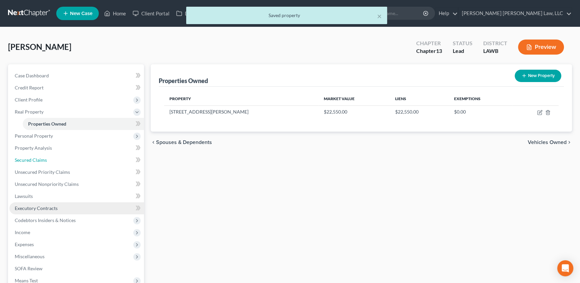
click at [36, 161] on span "Secured Claims" at bounding box center [31, 160] width 32 height 6
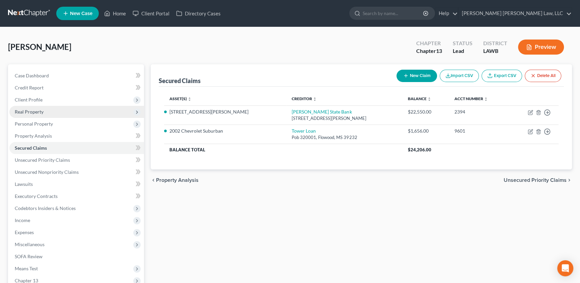
click at [44, 111] on span "Real Property" at bounding box center [76, 112] width 135 height 12
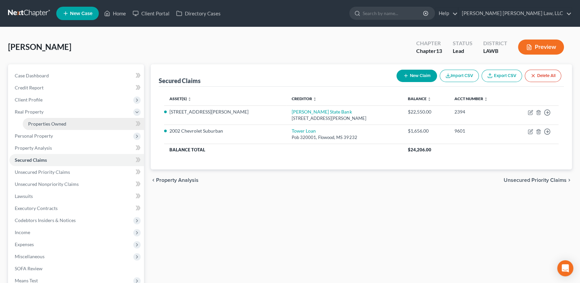
click at [43, 124] on span "Properties Owned" at bounding box center [47, 124] width 38 height 6
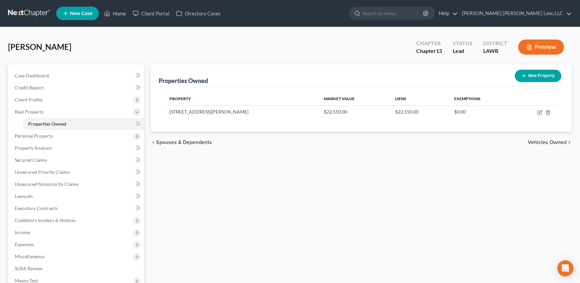
click at [535, 78] on button "New Property" at bounding box center [538, 76] width 47 height 12
select select "19"
select select "55"
select select "0"
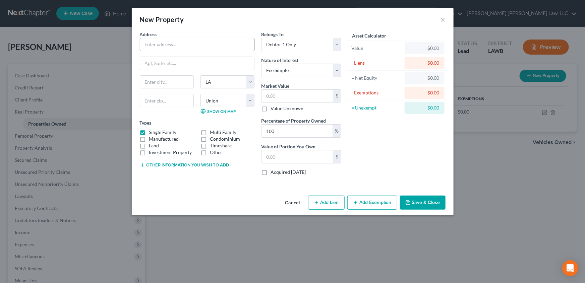
click at [156, 47] on input "text" at bounding box center [197, 44] width 114 height 13
type input "642 Lenard Rd"
type input "Downsville"
type input "71234"
select select "27"
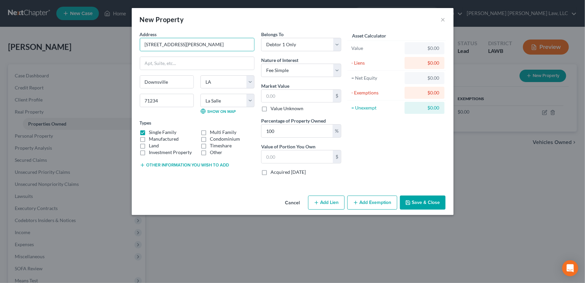
click at [149, 138] on label "Manufactured" at bounding box center [164, 139] width 30 height 7
click at [152, 138] on input "Manufactured" at bounding box center [154, 138] width 4 height 4
checkbox input "true"
click at [149, 149] on label "Investment Property" at bounding box center [170, 152] width 43 height 7
click at [152, 149] on input "Investment Property" at bounding box center [154, 151] width 4 height 4
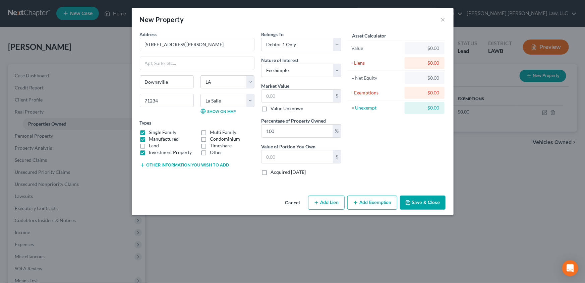
click at [149, 153] on label "Investment Property" at bounding box center [170, 152] width 43 height 7
click at [152, 153] on input "Investment Property" at bounding box center [154, 151] width 4 height 4
checkbox input "false"
click at [149, 146] on label "Land" at bounding box center [154, 145] width 10 height 7
click at [152, 146] on input "Land" at bounding box center [154, 144] width 4 height 4
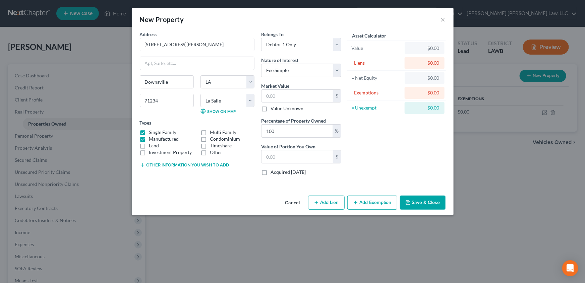
checkbox input "true"
drag, startPoint x: 144, startPoint y: 147, endPoint x: 141, endPoint y: 198, distance: 51.0
click at [149, 149] on label "Investment Property" at bounding box center [170, 152] width 43 height 7
click at [152, 149] on input "Investment Property" at bounding box center [154, 151] width 4 height 4
checkbox input "true"
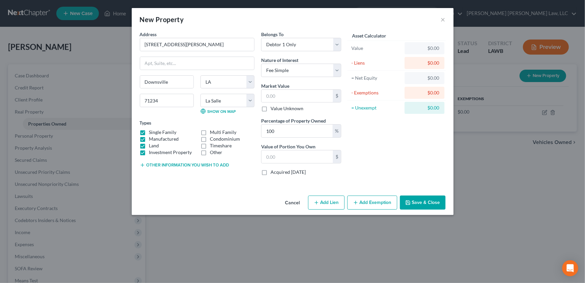
click at [149, 144] on label "Land" at bounding box center [154, 145] width 10 height 7
click at [152, 144] on input "Land" at bounding box center [154, 144] width 4 height 4
checkbox input "false"
click at [149, 152] on label "Investment Property" at bounding box center [170, 152] width 43 height 7
click at [152, 152] on input "Investment Property" at bounding box center [154, 151] width 4 height 4
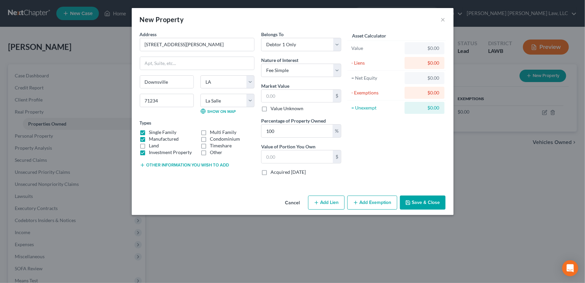
checkbox input "false"
click at [169, 164] on button "Other information you wish to add" at bounding box center [184, 165] width 89 height 5
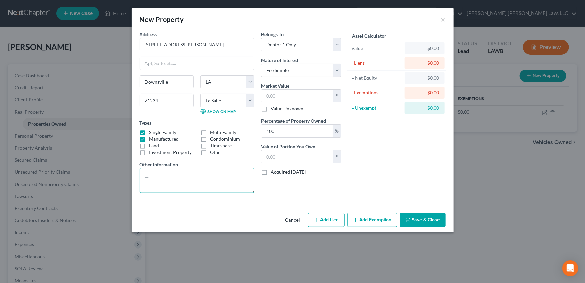
drag, startPoint x: 150, startPoint y: 176, endPoint x: 272, endPoint y: 211, distance: 127.2
click at [153, 176] on textarea at bounding box center [197, 180] width 115 height 25
click at [174, 188] on textarea "only owns the mobile home that is sitting on this property" at bounding box center [197, 180] width 115 height 25
type textarea "only owns the mobile home that is sitting on this property"
drag, startPoint x: 269, startPoint y: 95, endPoint x: 355, endPoint y: 100, distance: 86.2
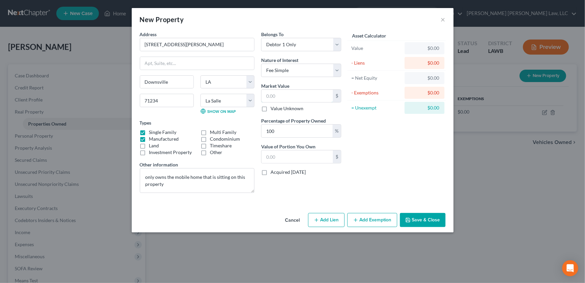
click at [269, 95] on input "text" at bounding box center [296, 96] width 71 height 13
click at [381, 219] on button "Add Exemption" at bounding box center [372, 220] width 50 height 14
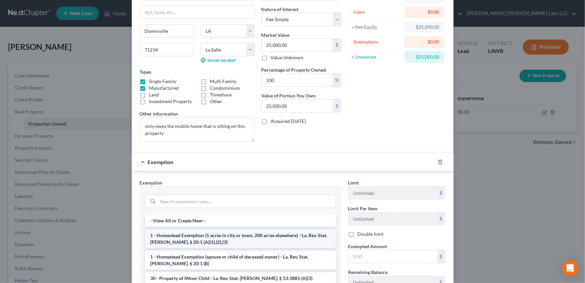
scroll to position [61, 0]
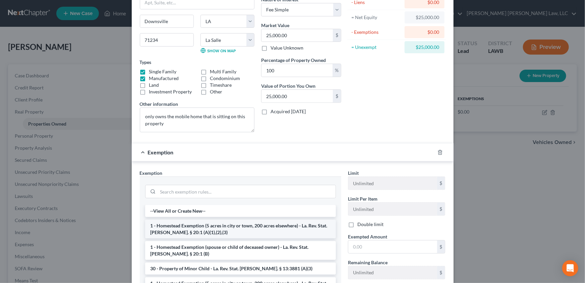
click at [185, 227] on li "1 - Homestead Exemption (5 acres in city or town, 200 acres elsewhere) - La. Re…" at bounding box center [240, 229] width 191 height 19
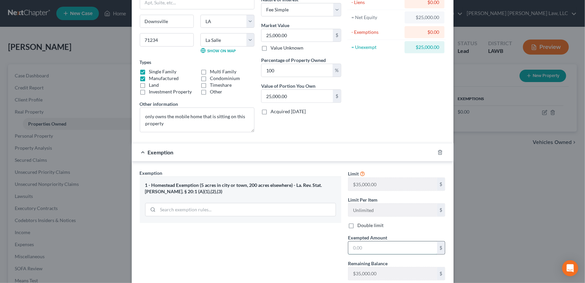
click at [368, 247] on input "text" at bounding box center [392, 248] width 89 height 13
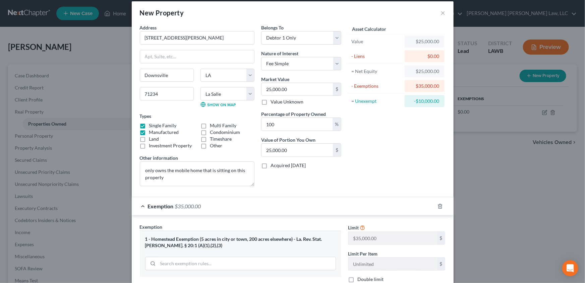
scroll to position [0, 0]
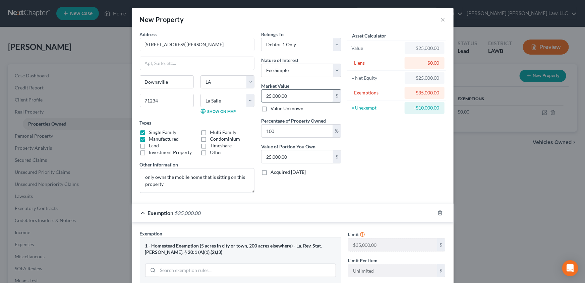
click at [293, 95] on input "25,000.00" at bounding box center [296, 96] width 71 height 13
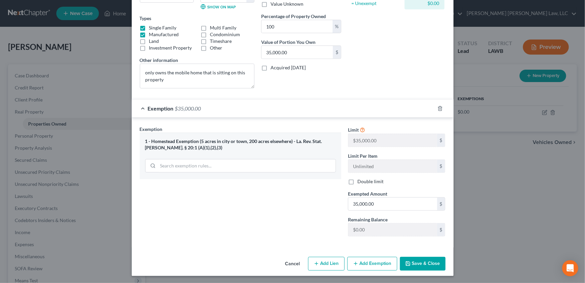
scroll to position [105, 0]
click at [418, 264] on button "Save & Close" at bounding box center [423, 264] width 46 height 14
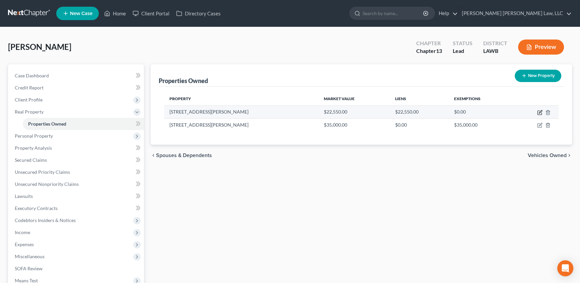
click at [538, 111] on icon "button" at bounding box center [539, 112] width 5 height 5
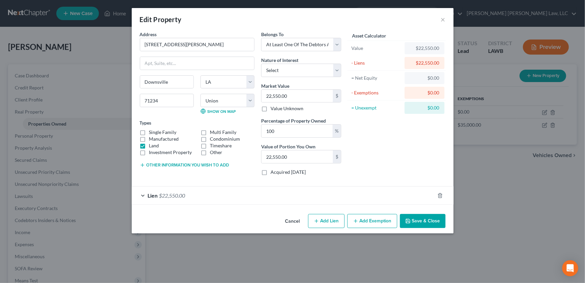
click at [421, 220] on button "Save & Close" at bounding box center [423, 221] width 46 height 14
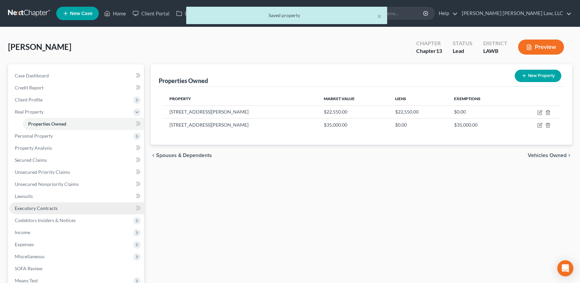
click at [30, 221] on span "Codebtors Insiders & Notices" at bounding box center [45, 220] width 61 height 6
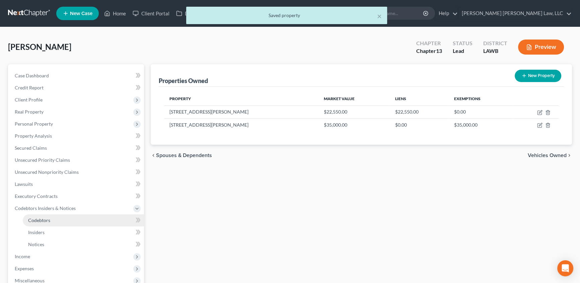
click at [48, 217] on span "Codebtors" at bounding box center [39, 220] width 22 height 6
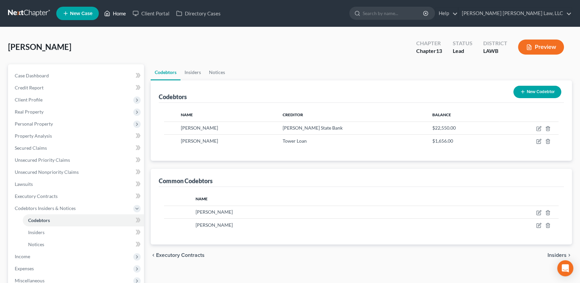
click at [121, 12] on link "Home" at bounding box center [115, 13] width 28 height 12
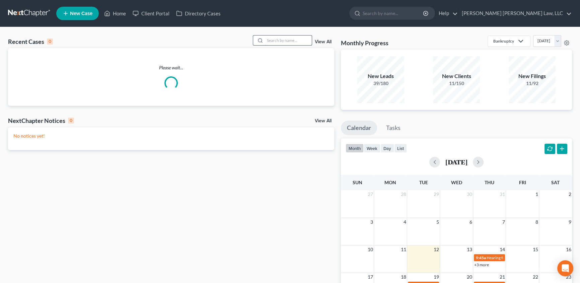
click at [275, 40] on input "search" at bounding box center [288, 41] width 47 height 10
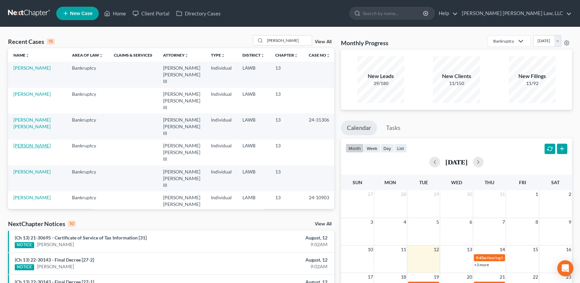
click at [29, 143] on link "Jackson, Felica" at bounding box center [31, 146] width 37 height 6
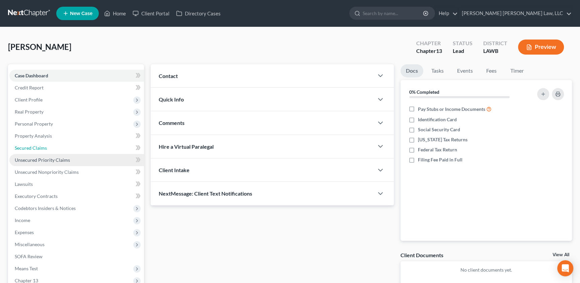
drag, startPoint x: 27, startPoint y: 147, endPoint x: 105, endPoint y: 155, distance: 78.5
click at [27, 146] on span "Secured Claims" at bounding box center [31, 148] width 32 height 6
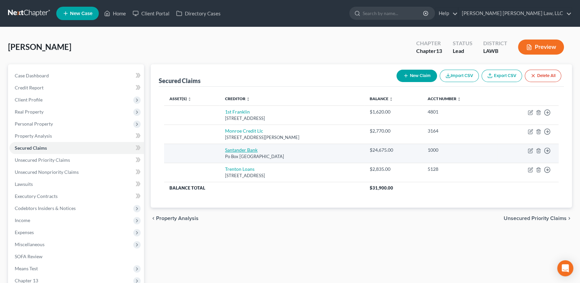
click at [236, 150] on link "Santander Bank" at bounding box center [241, 150] width 33 height 6
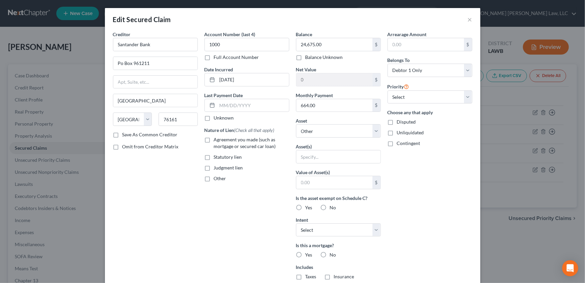
click at [214, 140] on label "Agreement you made (such as mortgage or secured car loan)" at bounding box center [251, 142] width 75 height 13
click at [216, 140] on input "Agreement you made (such as mortgage or secured car loan)" at bounding box center [218, 138] width 4 height 4
click at [330, 253] on label "No" at bounding box center [333, 255] width 6 height 7
click at [332, 253] on input "No" at bounding box center [334, 254] width 4 height 4
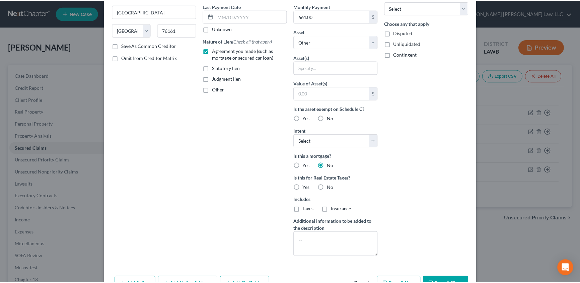
scroll to position [91, 0]
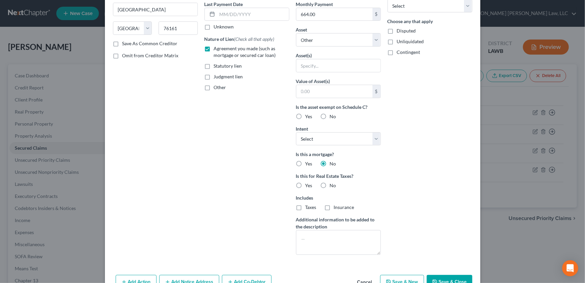
click at [330, 186] on label "No" at bounding box center [333, 185] width 6 height 7
click at [332, 186] on input "No" at bounding box center [334, 184] width 4 height 4
click at [444, 278] on button "Save & Close" at bounding box center [450, 282] width 46 height 14
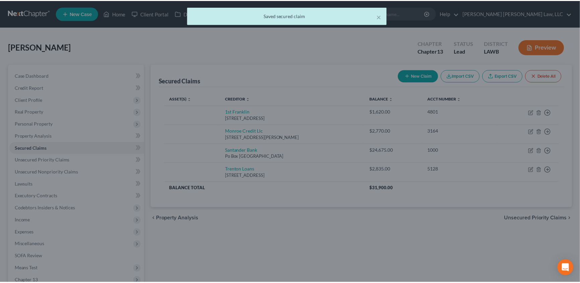
scroll to position [0, 0]
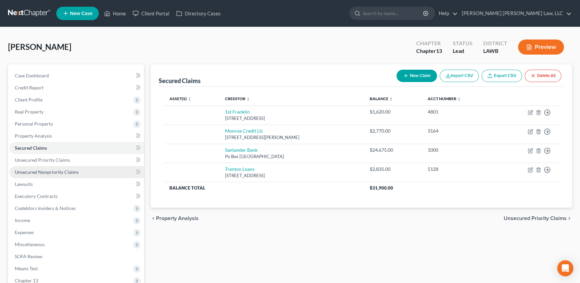
drag, startPoint x: 34, startPoint y: 172, endPoint x: 221, endPoint y: 176, distance: 187.7
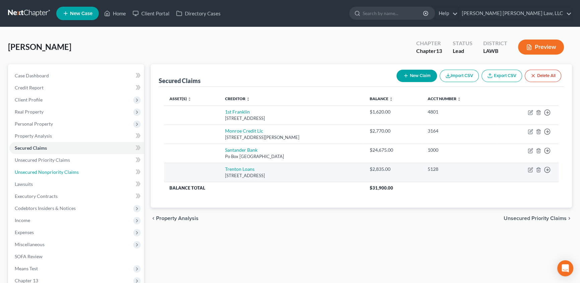
click at [34, 172] on span "Unsecured Nonpriority Claims" at bounding box center [47, 172] width 64 height 6
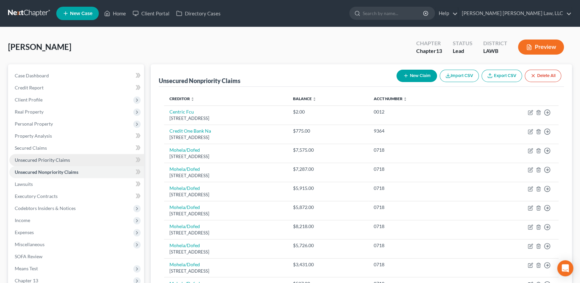
click at [39, 161] on span "Unsecured Priority Claims" at bounding box center [42, 160] width 55 height 6
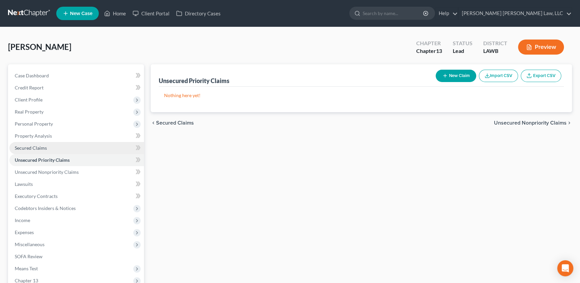
click at [38, 146] on span "Secured Claims" at bounding box center [31, 148] width 32 height 6
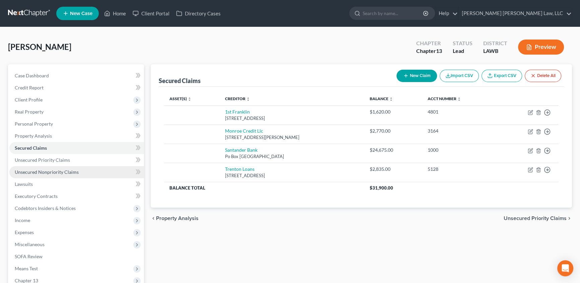
drag, startPoint x: 44, startPoint y: 168, endPoint x: 296, endPoint y: 207, distance: 255.7
click at [44, 168] on link "Unsecured Nonpriority Claims" at bounding box center [76, 172] width 135 height 12
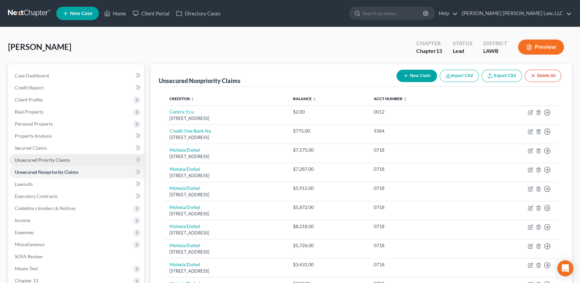
drag, startPoint x: 33, startPoint y: 158, endPoint x: 37, endPoint y: 147, distance: 11.3
click at [33, 158] on span "Unsecured Priority Claims" at bounding box center [42, 160] width 55 height 6
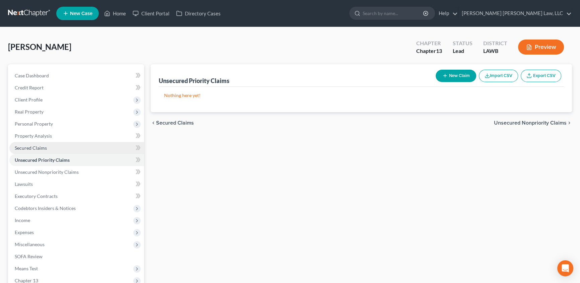
click at [37, 147] on span "Secured Claims" at bounding box center [31, 148] width 32 height 6
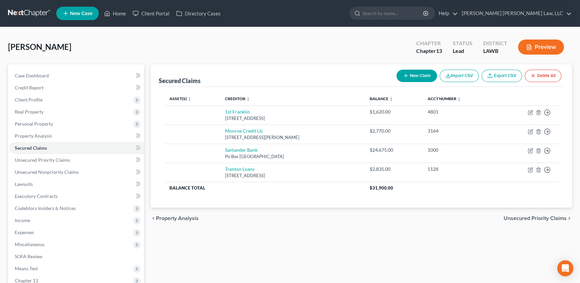
click at [415, 76] on button "New Claim" at bounding box center [417, 76] width 41 height 12
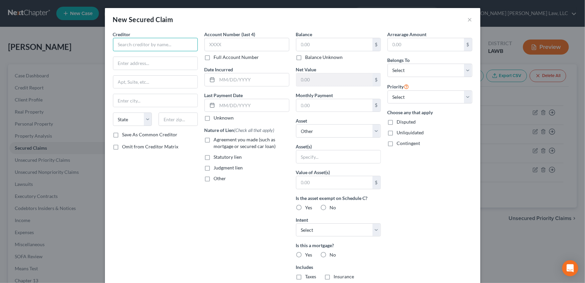
click at [120, 47] on input "text" at bounding box center [155, 44] width 85 height 13
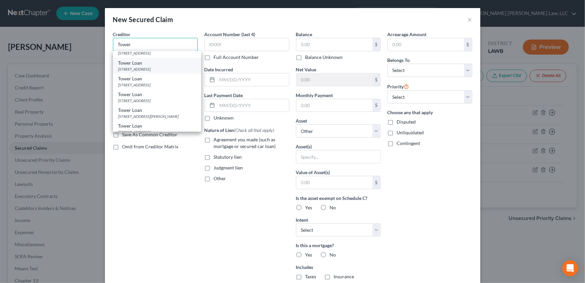
scroll to position [122, 0]
click at [141, 70] on div "406 Liberty Park Ct, Flowood, MS 39232" at bounding box center [156, 67] width 77 height 6
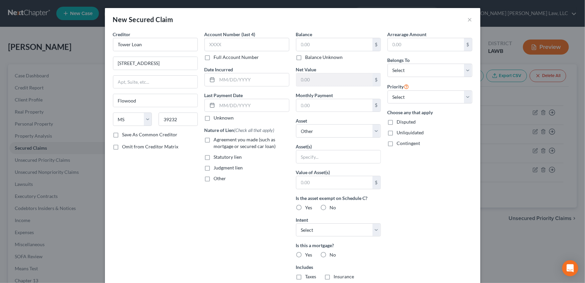
scroll to position [0, 0]
click at [308, 45] on input "text" at bounding box center [334, 44] width 76 height 13
click at [303, 44] on input "text" at bounding box center [334, 44] width 76 height 13
click at [330, 255] on label "No" at bounding box center [333, 255] width 6 height 7
click at [332, 255] on input "No" at bounding box center [334, 254] width 4 height 4
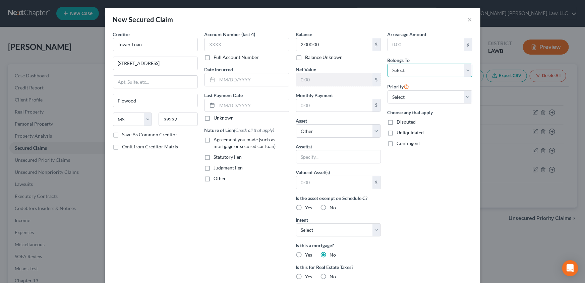
click at [407, 74] on select "Select Debtor 1 Only Debtor 2 Only Debtor 1 And Debtor 2 Only At Least One Of T…" at bounding box center [429, 70] width 85 height 13
click at [387, 64] on select "Select Debtor 1 Only Debtor 2 Only Debtor 1 And Debtor 2 Only At Least One Of T…" at bounding box center [429, 70] width 85 height 13
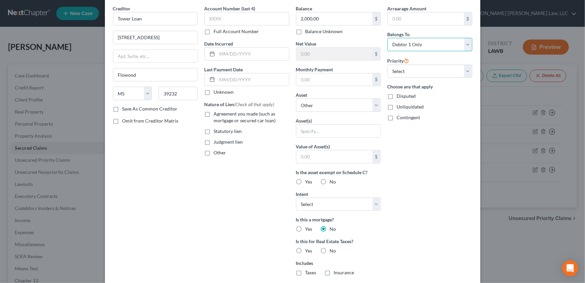
scroll to position [61, 0]
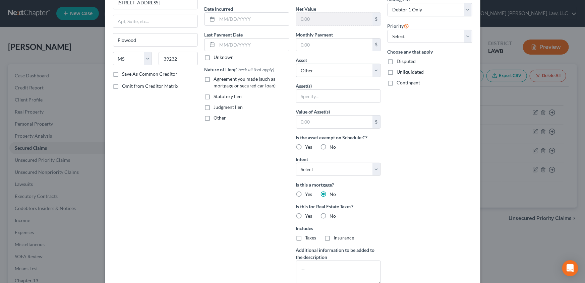
click at [330, 216] on label "No" at bounding box center [333, 216] width 6 height 7
click at [332, 216] on input "No" at bounding box center [334, 215] width 4 height 4
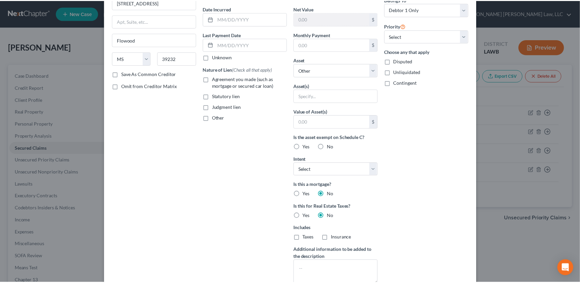
scroll to position [110, 0]
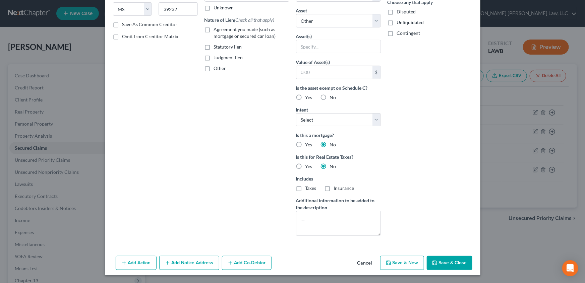
click at [445, 261] on button "Save & Close" at bounding box center [450, 263] width 46 height 14
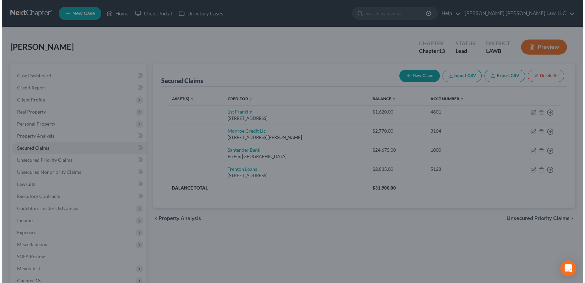
scroll to position [0, 0]
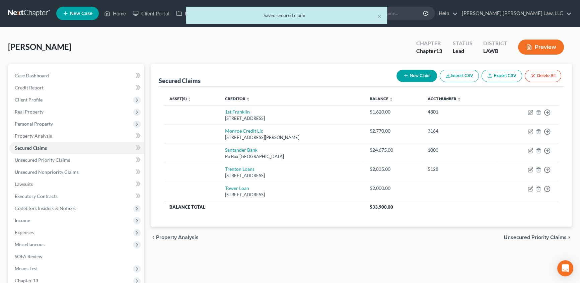
click at [414, 75] on button "New Claim" at bounding box center [417, 76] width 41 height 12
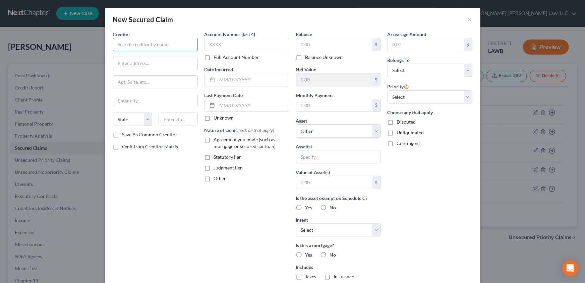
click at [124, 46] on input "text" at bounding box center [155, 44] width 85 height 13
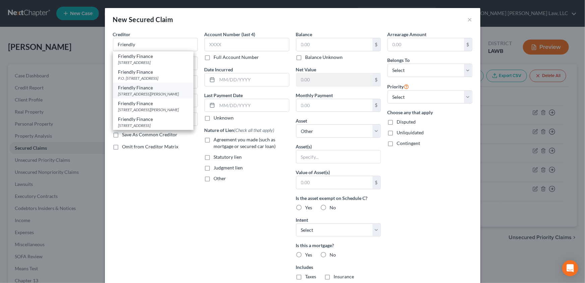
click at [139, 91] on div "410 Thomas Rd, West Monroe, LA 71292" at bounding box center [153, 94] width 70 height 6
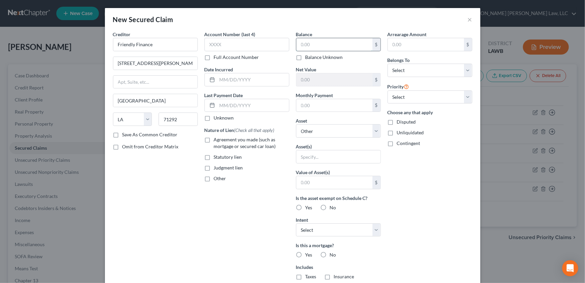
click at [326, 43] on input "text" at bounding box center [334, 44] width 76 height 13
drag, startPoint x: 390, startPoint y: 68, endPoint x: 392, endPoint y: 76, distance: 8.9
click at [390, 68] on select "Select Debtor 1 Only Debtor 2 Only Debtor 1 And Debtor 2 Only At Least One Of T…" at bounding box center [429, 70] width 85 height 13
click at [387, 64] on select "Select Debtor 1 Only Debtor 2 Only Debtor 1 And Debtor 2 Only At Least One Of T…" at bounding box center [429, 70] width 85 height 13
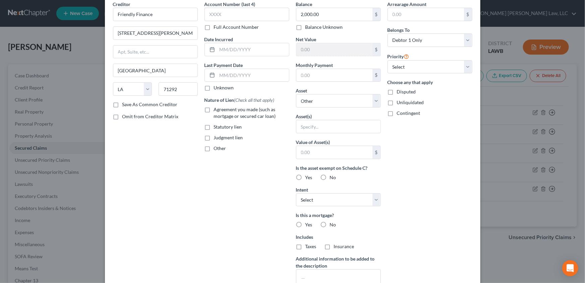
click at [330, 222] on label "No" at bounding box center [333, 224] width 6 height 7
click at [332, 222] on input "No" at bounding box center [334, 223] width 4 height 4
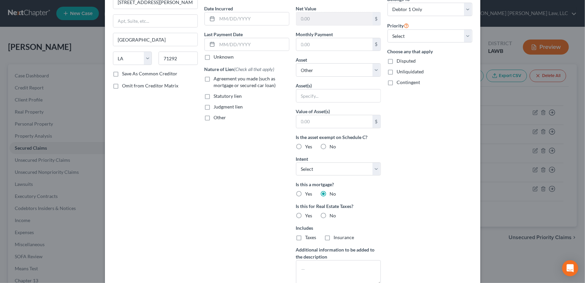
scroll to position [91, 0]
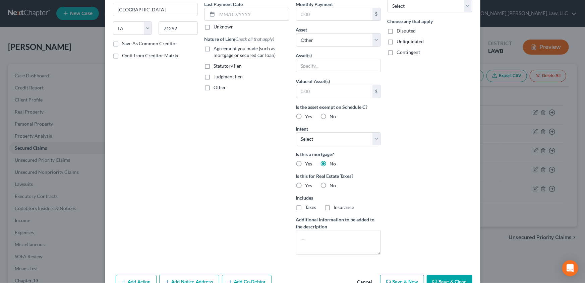
click at [330, 184] on label "No" at bounding box center [333, 185] width 6 height 7
click at [332, 184] on input "No" at bounding box center [334, 184] width 4 height 4
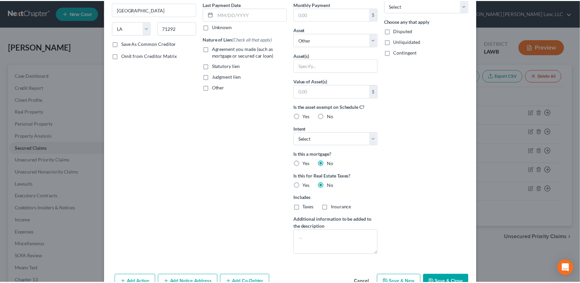
scroll to position [110, 0]
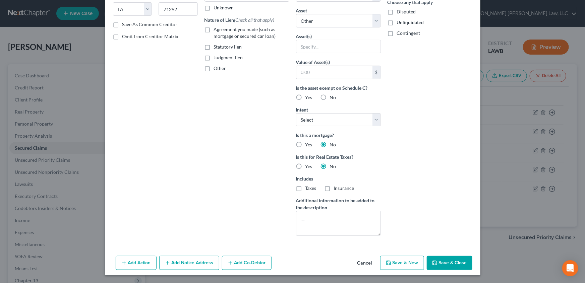
click at [447, 265] on button "Save & Close" at bounding box center [450, 263] width 46 height 14
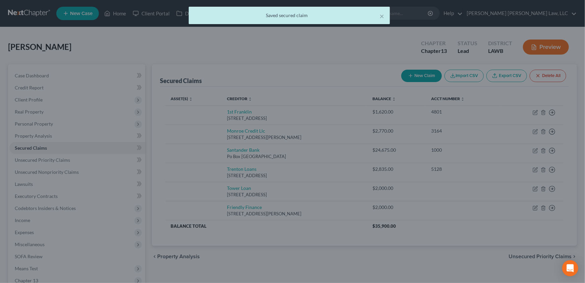
scroll to position [0, 0]
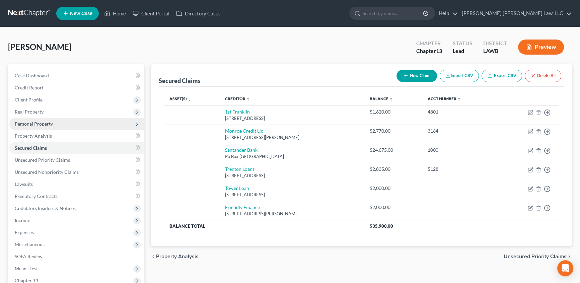
click at [35, 123] on span "Personal Property" at bounding box center [34, 124] width 38 height 6
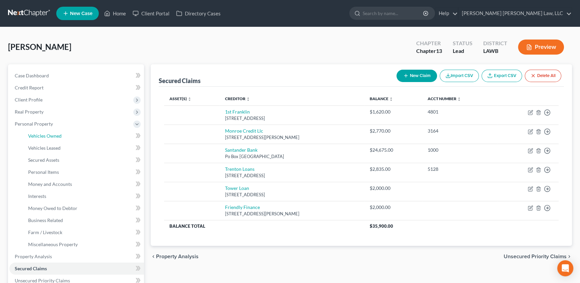
click at [34, 133] on span "Vehicles Owned" at bounding box center [45, 136] width 34 height 6
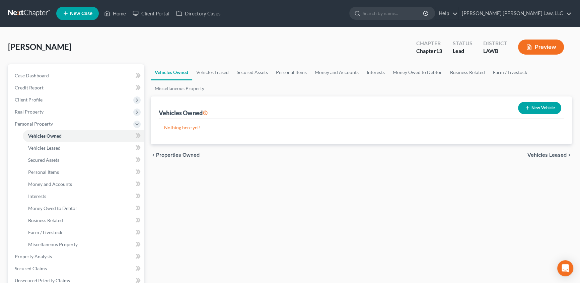
click at [528, 107] on icon "button" at bounding box center [527, 107] width 5 height 5
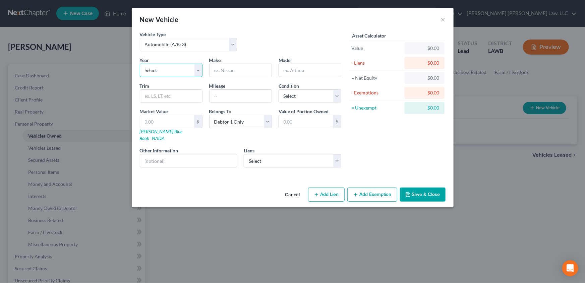
click at [155, 70] on select "Select 2026 2025 2024 2023 2022 2021 2020 2019 2018 2017 2016 2015 2014 2013 20…" at bounding box center [171, 70] width 63 height 13
click at [140, 64] on select "Select 2026 2025 2024 2023 2022 2021 2020 2019 2018 2017 2016 2015 2014 2013 20…" at bounding box center [171, 70] width 63 height 13
click at [232, 71] on input "text" at bounding box center [240, 70] width 62 height 13
click at [307, 70] on input "text" at bounding box center [310, 70] width 62 height 13
drag, startPoint x: 302, startPoint y: 97, endPoint x: 301, endPoint y: 101, distance: 4.1
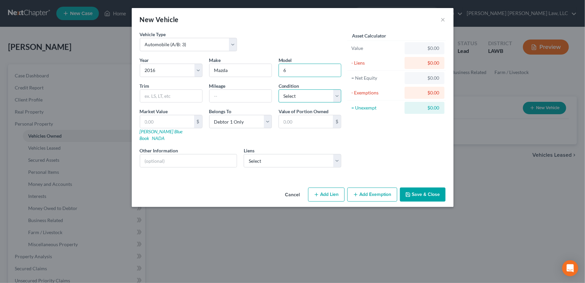
click at [302, 97] on select "Select Excellent Very Good Good Fair Poor" at bounding box center [309, 95] width 63 height 13
click at [278, 89] on select "Select Excellent Very Good Good Fair Poor" at bounding box center [309, 95] width 63 height 13
click at [271, 154] on select "Select Santander Bank - $24,675.00 Trenton Loans - $2,835.00 Monroe Credit Llc …" at bounding box center [293, 160] width 98 height 13
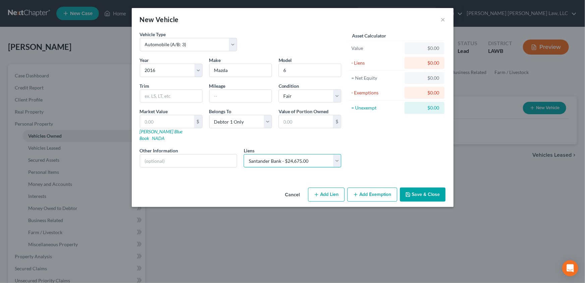
click at [244, 154] on select "Select Santander Bank - $24,675.00 Trenton Loans - $2,835.00 Monroe Credit Llc …" at bounding box center [293, 160] width 98 height 13
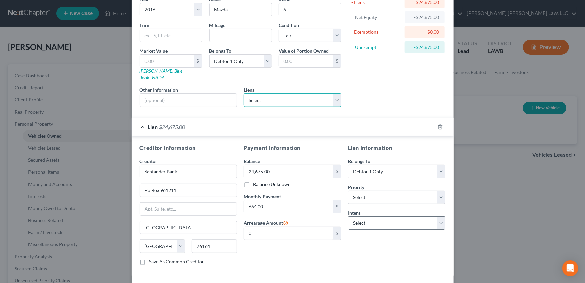
scroll to position [83, 0]
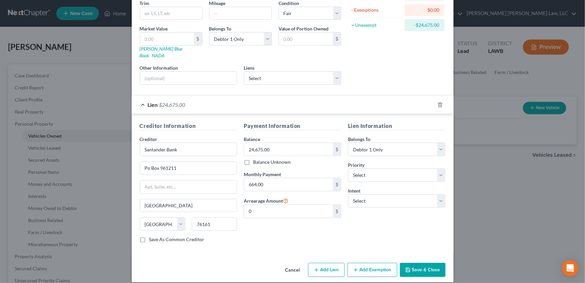
click at [426, 265] on button "Save & Close" at bounding box center [423, 270] width 46 height 14
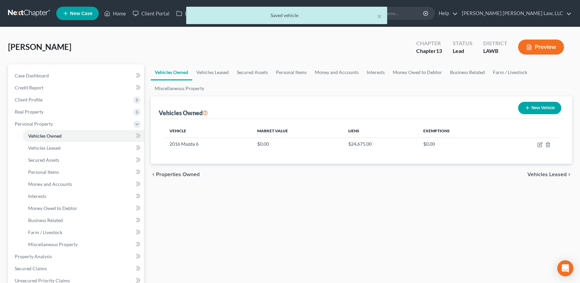
click at [536, 107] on button "New Vehicle" at bounding box center [539, 108] width 43 height 12
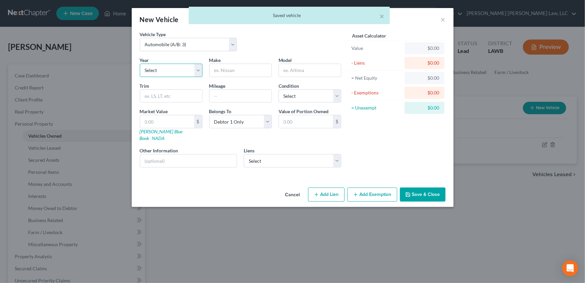
click at [161, 66] on select "Select 2026 2025 2024 2023 2022 2021 2020 2019 2018 2017 2016 2015 2014 2013 20…" at bounding box center [171, 70] width 63 height 13
click at [140, 64] on select "Select 2026 2025 2024 2023 2022 2021 2020 2019 2018 2017 2016 2015 2014 2013 20…" at bounding box center [171, 70] width 63 height 13
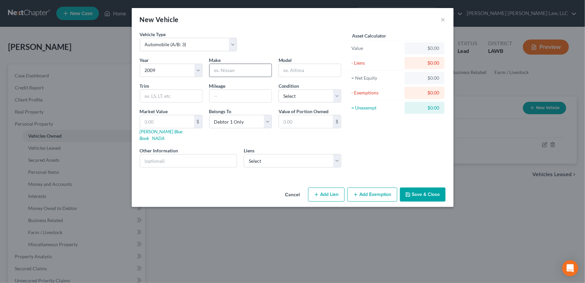
click at [226, 72] on input "text" at bounding box center [240, 70] width 62 height 13
click at [294, 70] on input "text" at bounding box center [310, 70] width 62 height 13
click at [287, 94] on select "Select Excellent Very Good Good Fair Poor" at bounding box center [309, 95] width 63 height 13
click at [278, 89] on select "Select Excellent Very Good Good Fair Poor" at bounding box center [309, 95] width 63 height 13
click at [278, 155] on select "Select Trenton Loans - $2,835.00 Monroe Credit Llc - $2,770.00 1st Franklin - $…" at bounding box center [293, 160] width 98 height 13
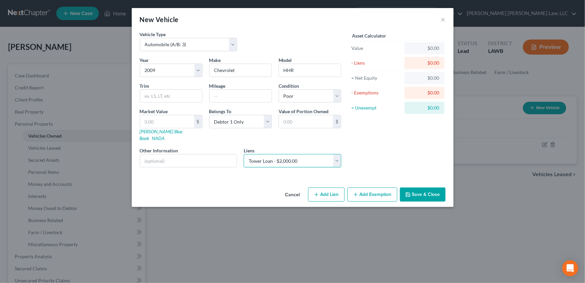
click at [244, 154] on select "Select Trenton Loans - $2,835.00 Monroe Credit Llc - $2,770.00 1st Franklin - $…" at bounding box center [293, 160] width 98 height 13
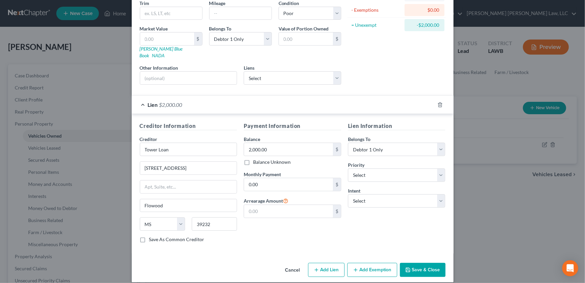
click at [422, 263] on button "Save & Close" at bounding box center [423, 270] width 46 height 14
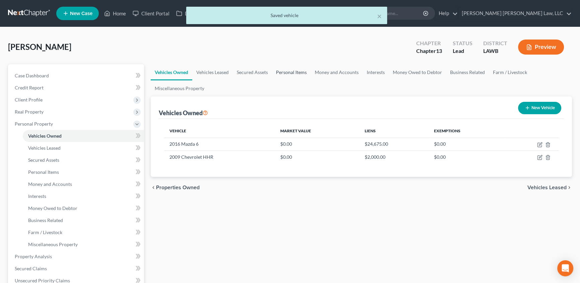
click at [279, 72] on link "Personal Items" at bounding box center [291, 72] width 39 height 16
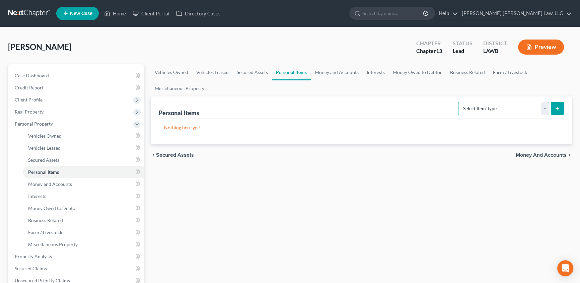
click at [500, 107] on select "Select Item Type Clothing (A/B: 11) Collectibles Of Value (A/B: 8) Electronics …" at bounding box center [503, 108] width 91 height 13
click at [459, 102] on select "Select Item Type Clothing (A/B: 11) Collectibles Of Value (A/B: 8) Electronics …" at bounding box center [503, 108] width 91 height 13
click at [553, 108] on button "submit" at bounding box center [557, 108] width 13 height 13
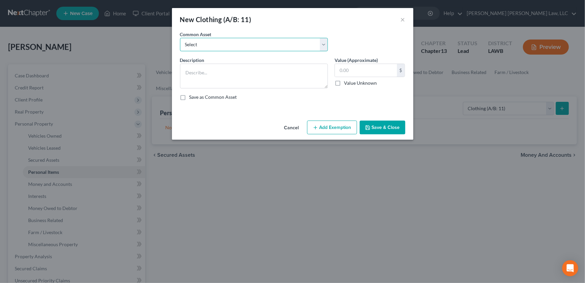
drag, startPoint x: 206, startPoint y: 45, endPoint x: 206, endPoint y: 51, distance: 5.4
click at [206, 45] on select "Select Clothes Clothes" at bounding box center [254, 44] width 148 height 13
click at [180, 38] on select "Select Clothes Clothes" at bounding box center [254, 44] width 148 height 13
click at [356, 64] on input "300.00" at bounding box center [366, 70] width 62 height 13
click at [338, 125] on button "Add Exemption" at bounding box center [332, 128] width 50 height 14
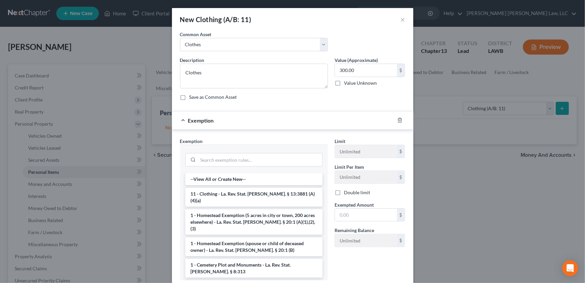
click at [217, 196] on li "11 - Clothing - La. Rev. Stat. Ann. § 13:3881 (A)(4)(a)" at bounding box center [253, 197] width 137 height 19
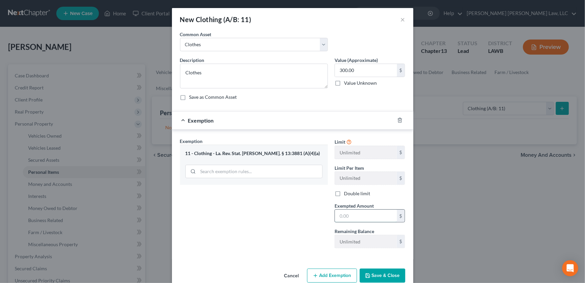
drag, startPoint x: 347, startPoint y: 214, endPoint x: 362, endPoint y: 215, distance: 14.4
click at [347, 214] on input "text" at bounding box center [366, 216] width 62 height 13
click at [377, 276] on button "Save & Close" at bounding box center [383, 276] width 46 height 14
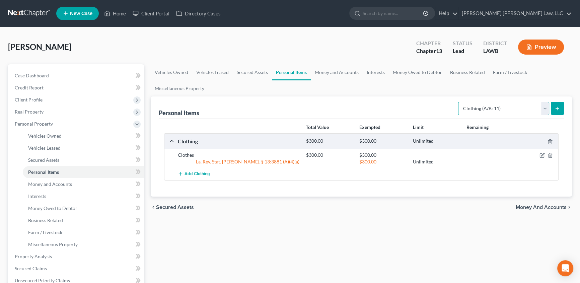
drag, startPoint x: 547, startPoint y: 107, endPoint x: 531, endPoint y: 114, distance: 17.9
click at [547, 107] on select "Select Item Type Clothing (A/B: 11) Collectibles Of Value (A/B: 8) Electronics …" at bounding box center [503, 108] width 91 height 13
click at [459, 102] on select "Select Item Type Clothing (A/B: 11) Collectibles Of Value (A/B: 8) Electronics …" at bounding box center [503, 108] width 91 height 13
click at [558, 108] on line "submit" at bounding box center [558, 108] width 0 height 3
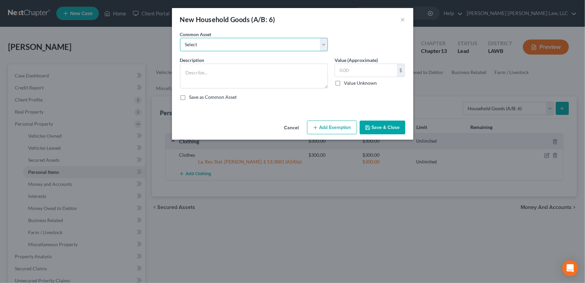
click at [202, 47] on select "Select Furniture Movables 2002 Chevy Tahoe 231,000 miles Movables Movables Mova…" at bounding box center [254, 44] width 148 height 13
click at [180, 38] on select "Select Furniture Movables 2002 Chevy Tahoe 231,000 miles Movables Movables Mova…" at bounding box center [254, 44] width 148 height 13
click at [343, 128] on button "Add Exemption" at bounding box center [332, 128] width 50 height 14
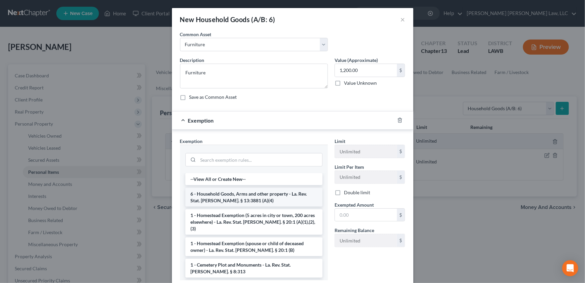
click at [223, 200] on li "6 - Household Goods, Arms and other property - La. Rev. Stat. Ann. § 13:3881 (A…" at bounding box center [253, 197] width 137 height 19
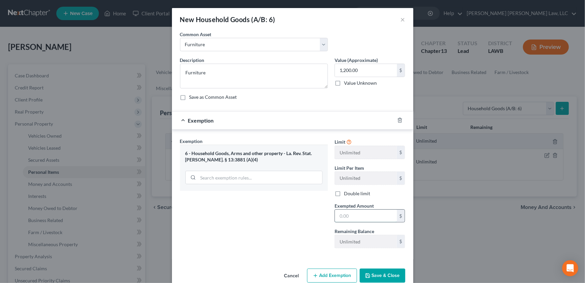
click at [341, 210] on input "text" at bounding box center [366, 216] width 62 height 13
click at [374, 275] on button "Save & Close" at bounding box center [383, 276] width 46 height 14
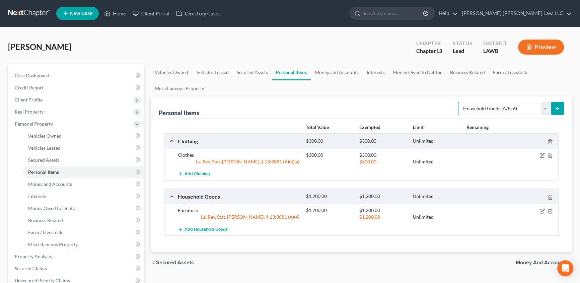
drag, startPoint x: 548, startPoint y: 109, endPoint x: 532, endPoint y: 114, distance: 16.5
click at [548, 109] on select "Select Item Type Clothing (A/B: 11) Collectibles Of Value (A/B: 8) Electronics …" at bounding box center [503, 108] width 91 height 13
click at [459, 102] on select "Select Item Type Clothing (A/B: 11) Collectibles Of Value (A/B: 8) Electronics …" at bounding box center [503, 108] width 91 height 13
click at [556, 111] on icon "submit" at bounding box center [557, 108] width 5 height 5
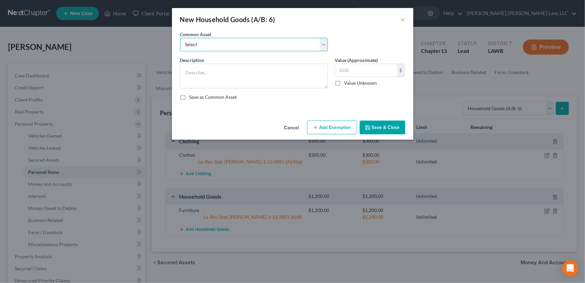
click at [200, 44] on select "Select Furniture Movables 2002 Chevy Tahoe 231,000 miles Movables Movables Mova…" at bounding box center [254, 44] width 148 height 13
click at [180, 38] on select "Select Furniture Movables 2002 Chevy Tahoe 231,000 miles Movables Movables Mova…" at bounding box center [254, 44] width 148 height 13
click at [378, 71] on input "3,600.00" at bounding box center [366, 70] width 62 height 13
click at [393, 129] on button "Save & Close" at bounding box center [383, 128] width 46 height 14
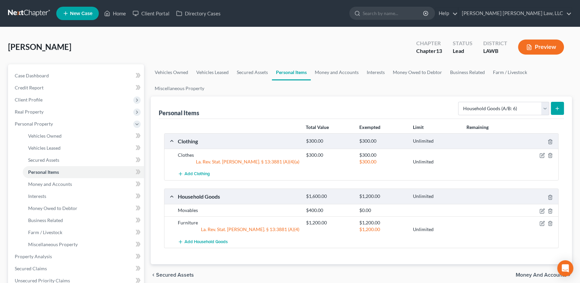
click at [560, 110] on icon "submit" at bounding box center [557, 108] width 5 height 5
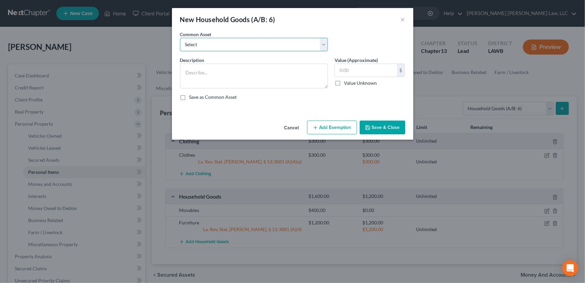
click at [209, 46] on select "Select Furniture Movables 2002 Chevy Tahoe 231,000 miles Movables Movables Mova…" at bounding box center [254, 44] width 148 height 13
click at [180, 38] on select "Select Furniture Movables 2002 Chevy Tahoe 231,000 miles Movables Movables Mova…" at bounding box center [254, 44] width 148 height 13
click at [363, 69] on input "3,600.00" at bounding box center [366, 70] width 62 height 13
click at [385, 128] on button "Save & Close" at bounding box center [383, 128] width 46 height 14
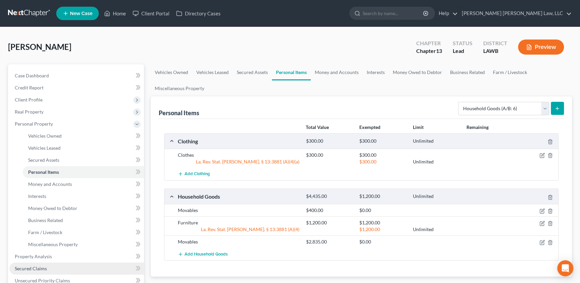
click at [23, 267] on span "Secured Claims" at bounding box center [31, 269] width 32 height 6
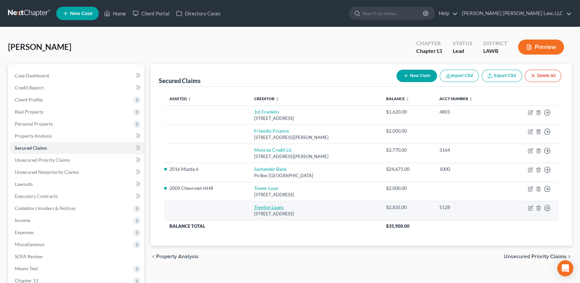
click at [271, 207] on link "Trenton Loans" at bounding box center [268, 207] width 29 height 6
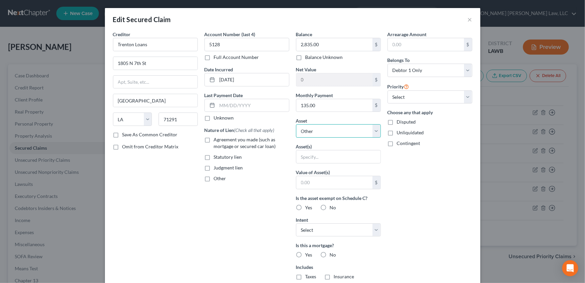
drag, startPoint x: 318, startPoint y: 129, endPoint x: 349, endPoint y: 132, distance: 30.9
click at [318, 129] on select "Select Other Multiple Assets Clothing - Clothes - $300.0 2009 Chevrolet HHR - $…" at bounding box center [338, 130] width 85 height 13
click at [296, 124] on select "Select Other Multiple Assets Clothing - Clothes - $300.0 2009 Chevrolet HHR - $…" at bounding box center [338, 130] width 85 height 13
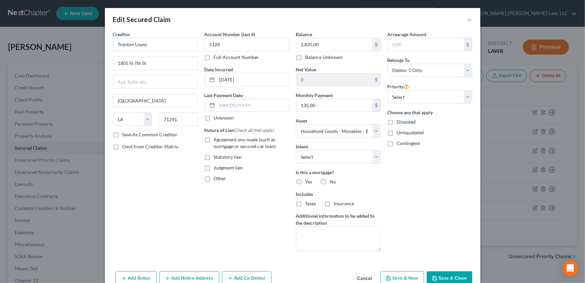
click at [330, 182] on label "No" at bounding box center [333, 182] width 6 height 7
click at [332, 182] on input "No" at bounding box center [334, 181] width 4 height 4
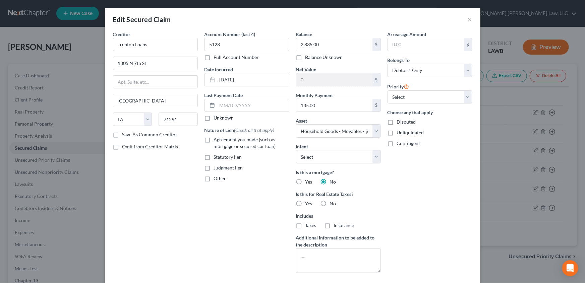
click at [330, 203] on label "No" at bounding box center [333, 203] width 6 height 7
click at [332, 203] on input "No" at bounding box center [334, 202] width 4 height 4
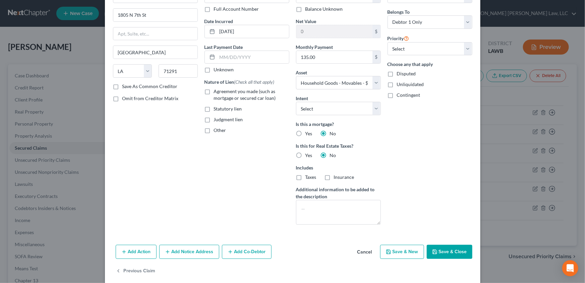
scroll to position [56, 0]
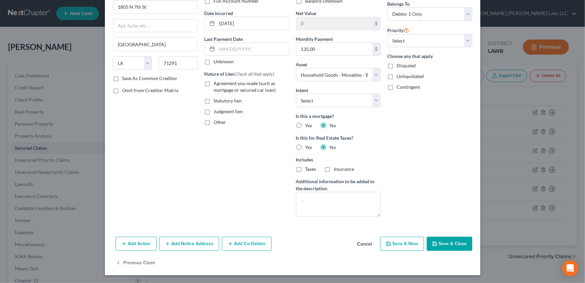
click at [450, 246] on button "Save & Close" at bounding box center [450, 244] width 46 height 14
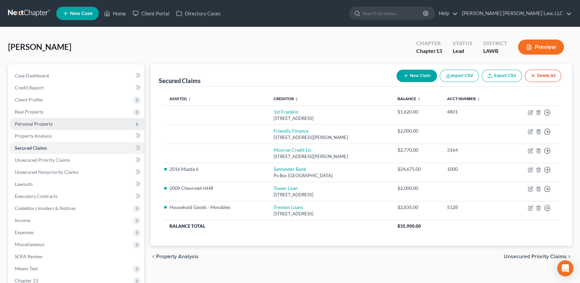
click at [47, 124] on span "Personal Property" at bounding box center [34, 124] width 38 height 6
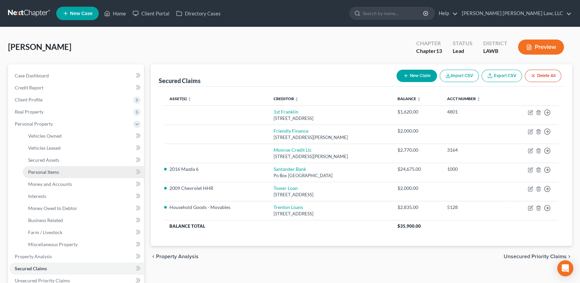
click at [41, 171] on span "Personal Items" at bounding box center [43, 172] width 31 height 6
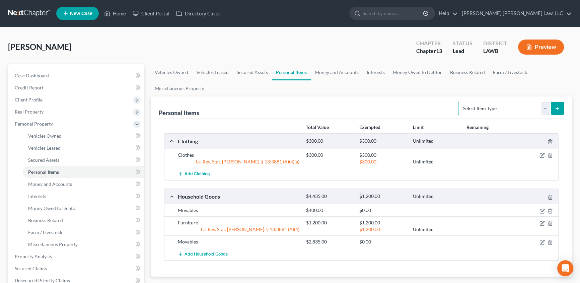
click at [511, 108] on select "Select Item Type Clothing (A/B: 11) Collectibles Of Value (A/B: 8) Electronics …" at bounding box center [503, 108] width 91 height 13
click at [459, 102] on select "Select Item Type Clothing (A/B: 11) Collectibles Of Value (A/B: 8) Electronics …" at bounding box center [503, 108] width 91 height 13
click at [552, 112] on button "submit" at bounding box center [557, 108] width 13 height 13
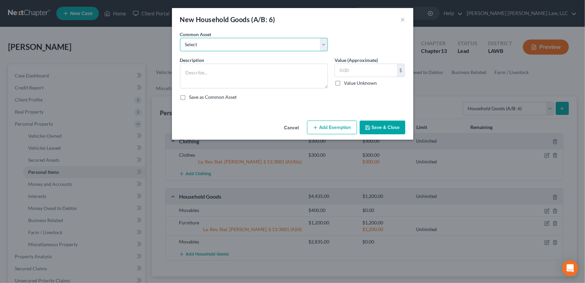
click at [189, 44] on select "Select Furniture Movables 2002 Chevy Tahoe 231,000 miles Movables Movables Mova…" at bounding box center [254, 44] width 148 height 13
click at [180, 38] on select "Select Furniture Movables 2002 Chevy Tahoe 231,000 miles Movables Movables Mova…" at bounding box center [254, 44] width 148 height 13
click at [364, 70] on input "3,600.00" at bounding box center [366, 70] width 62 height 13
click at [374, 126] on button "Save & Close" at bounding box center [383, 128] width 46 height 14
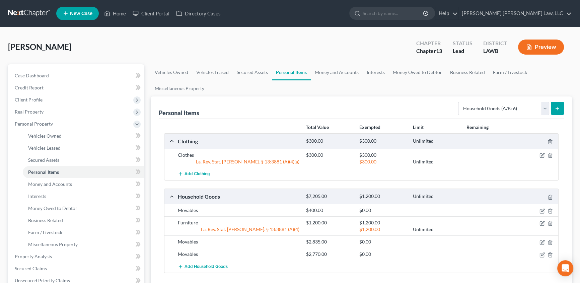
click at [557, 106] on icon "submit" at bounding box center [557, 108] width 5 height 5
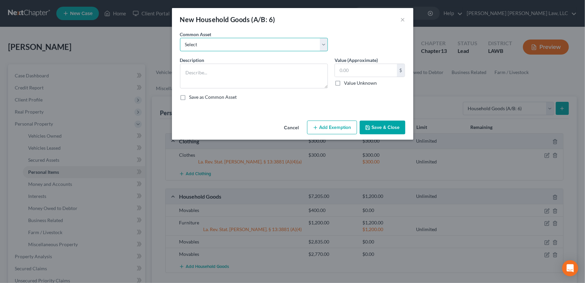
drag, startPoint x: 206, startPoint y: 46, endPoint x: 203, endPoint y: 50, distance: 5.5
click at [206, 46] on select "Select Furniture Movables 2002 Chevy Tahoe 231,000 miles Movables Movables Mova…" at bounding box center [254, 44] width 148 height 13
click at [180, 38] on select "Select Furniture Movables 2002 Chevy Tahoe 231,000 miles Movables Movables Mova…" at bounding box center [254, 44] width 148 height 13
click at [371, 71] on input "3,600.00" at bounding box center [366, 70] width 62 height 13
click at [375, 127] on button "Save & Close" at bounding box center [383, 128] width 46 height 14
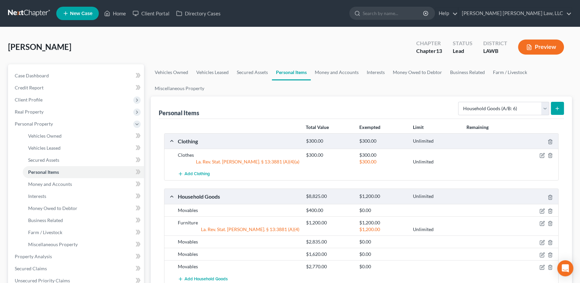
click at [556, 106] on icon "submit" at bounding box center [557, 108] width 5 height 5
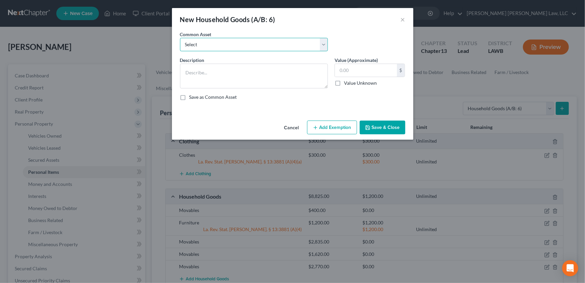
click at [213, 43] on select "Select Furniture Movables 2002 Chevy Tahoe 231,000 miles Movables Movables Mova…" at bounding box center [254, 44] width 148 height 13
click at [180, 38] on select "Select Furniture Movables 2002 Chevy Tahoe 231,000 miles Movables Movables Mova…" at bounding box center [254, 44] width 148 height 13
click at [379, 74] on input "3,600.00" at bounding box center [366, 70] width 62 height 13
click at [378, 126] on button "Save & Close" at bounding box center [383, 128] width 46 height 14
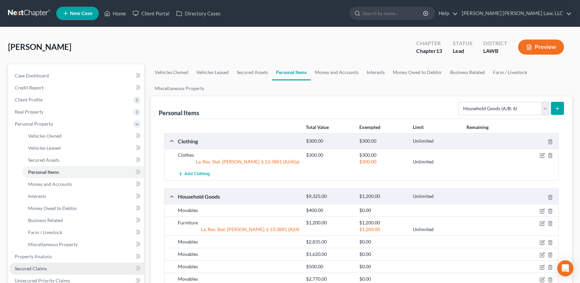
click at [20, 266] on span "Secured Claims" at bounding box center [31, 269] width 32 height 6
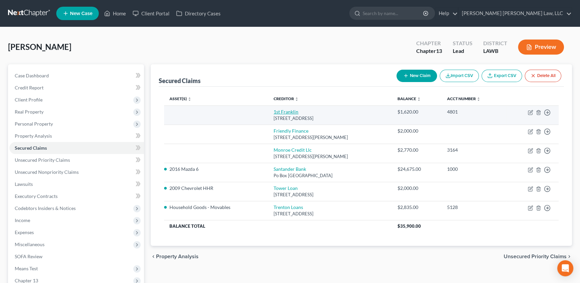
click at [284, 111] on link "1st Franklin" at bounding box center [286, 112] width 25 height 6
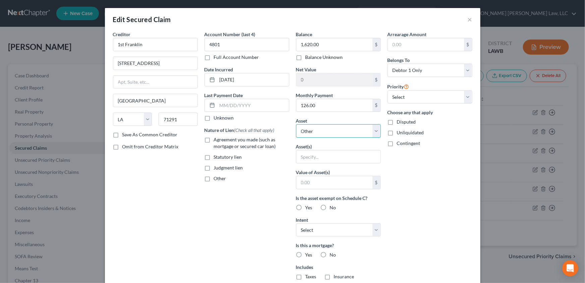
click at [316, 134] on select "Select Other Multiple Assets Clothing - Clothes - $300.0 2009 Chevrolet HHR - $…" at bounding box center [338, 130] width 85 height 13
click at [296, 124] on select "Select Other Multiple Assets Clothing - Clothes - $300.0 2009 Chevrolet HHR - $…" at bounding box center [338, 130] width 85 height 13
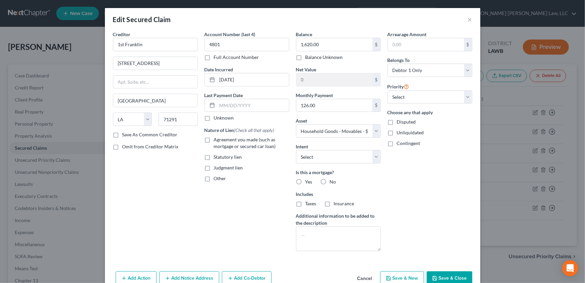
click at [330, 182] on label "No" at bounding box center [333, 182] width 6 height 7
click at [332, 182] on input "No" at bounding box center [334, 181] width 4 height 4
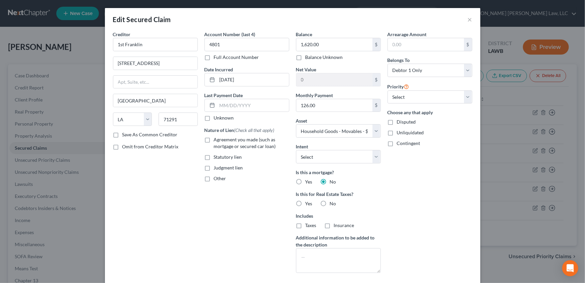
click at [330, 203] on label "No" at bounding box center [333, 203] width 6 height 7
click at [332, 203] on input "No" at bounding box center [334, 202] width 4 height 4
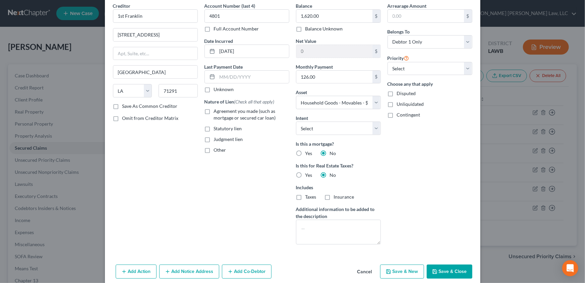
scroll to position [30, 0]
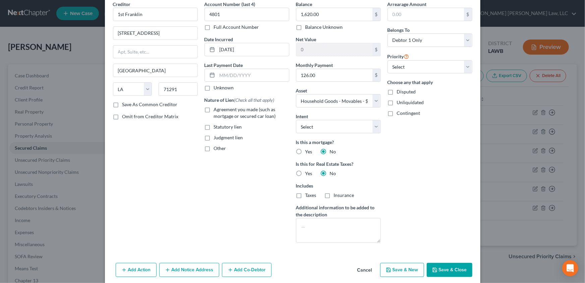
click at [443, 267] on button "Save & Close" at bounding box center [450, 270] width 46 height 14
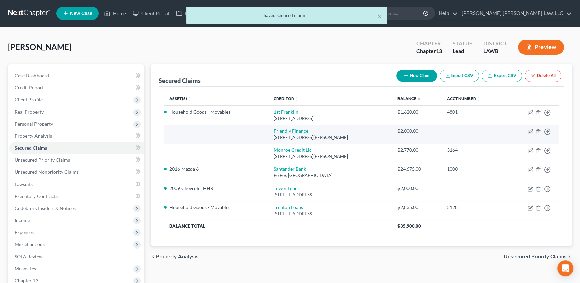
click at [288, 132] on link "Friendly Finance" at bounding box center [291, 131] width 35 height 6
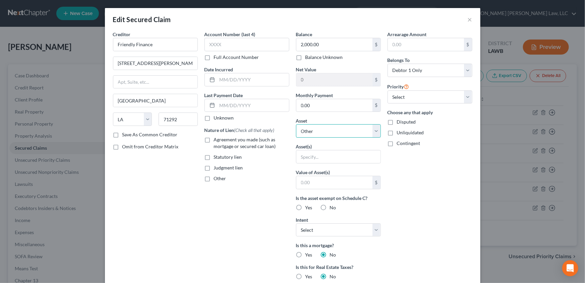
click at [302, 131] on select "Select Other Multiple Assets Clothing - Clothes - $300.0 2009 Chevrolet HHR - $…" at bounding box center [338, 130] width 85 height 13
click at [296, 124] on select "Select Other Multiple Assets Clothing - Clothes - $300.0 2009 Chevrolet HHR - $…" at bounding box center [338, 130] width 85 height 13
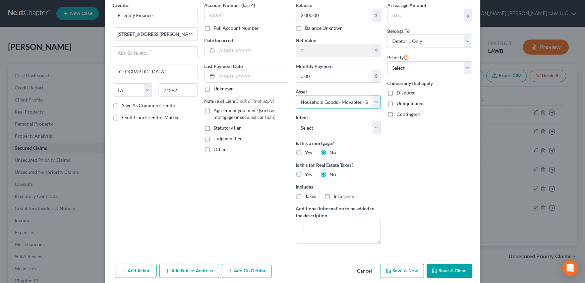
scroll to position [56, 0]
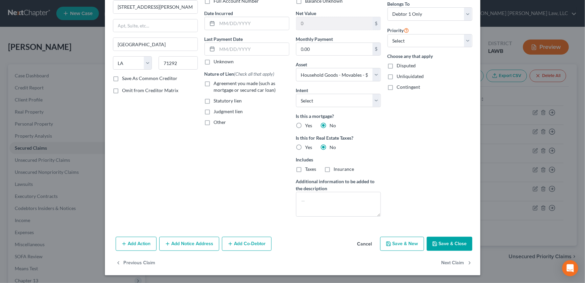
click at [452, 242] on button "Save & Close" at bounding box center [450, 244] width 46 height 14
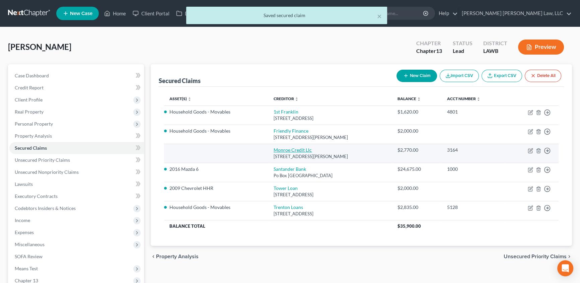
click at [298, 150] on link "Monroe Credit Llc" at bounding box center [293, 150] width 38 height 6
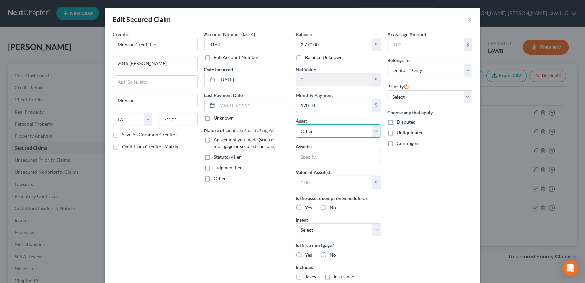
click at [303, 129] on select "Select Other Multiple Assets Clothing - Clothes - $300.0 2009 Chevrolet HHR - $…" at bounding box center [338, 130] width 85 height 13
click at [296, 124] on select "Select Other Multiple Assets Clothing - Clothes - $300.0 2009 Chevrolet HHR - $…" at bounding box center [338, 130] width 85 height 13
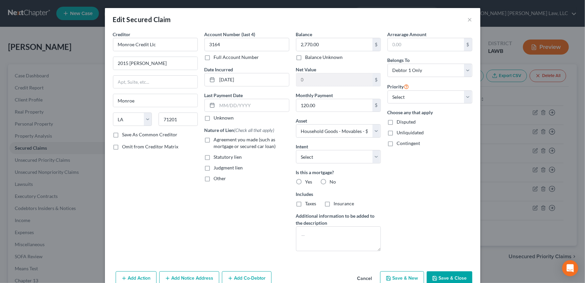
click at [330, 182] on label "No" at bounding box center [333, 182] width 6 height 7
click at [332, 182] on input "No" at bounding box center [334, 181] width 4 height 4
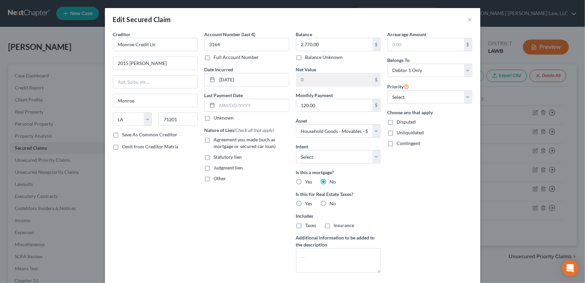
click at [330, 203] on label "No" at bounding box center [333, 203] width 6 height 7
click at [332, 203] on input "No" at bounding box center [334, 202] width 4 height 4
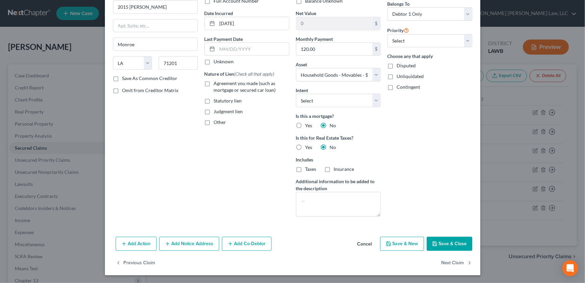
click at [456, 240] on button "Save & Close" at bounding box center [450, 244] width 46 height 14
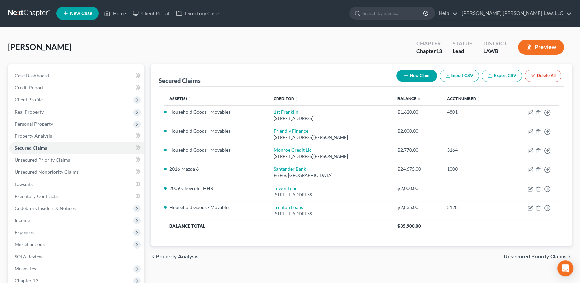
click at [419, 76] on button "New Claim" at bounding box center [417, 76] width 41 height 12
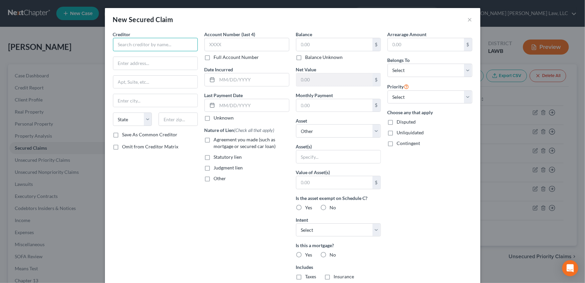
click at [159, 41] on input "text" at bounding box center [155, 44] width 85 height 13
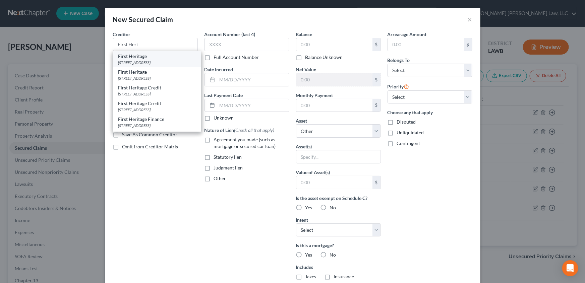
click at [148, 61] on div "3426 Cypress St. Suite 13, West Monroe, LA 71291" at bounding box center [156, 63] width 77 height 6
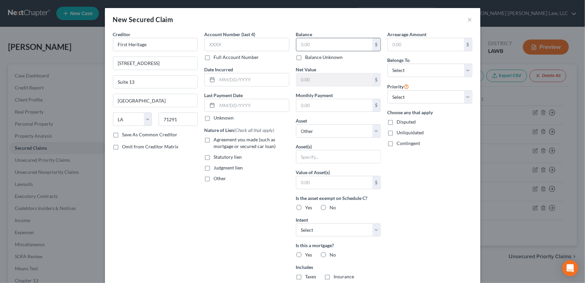
click at [306, 42] on input "text" at bounding box center [334, 44] width 76 height 13
drag, startPoint x: 439, startPoint y: 65, endPoint x: 429, endPoint y: 75, distance: 14.9
click at [439, 65] on select "Select Debtor 1 Only Debtor 2 Only Debtor 1 And Debtor 2 Only At Least One Of T…" at bounding box center [429, 70] width 85 height 13
click at [387, 64] on select "Select Debtor 1 Only Debtor 2 Only Debtor 1 And Debtor 2 Only At Least One Of T…" at bounding box center [429, 70] width 85 height 13
click at [315, 129] on select "Select Other Multiple Assets Clothing - Clothes - $300.0 2009 Chevrolet HHR - $…" at bounding box center [338, 130] width 85 height 13
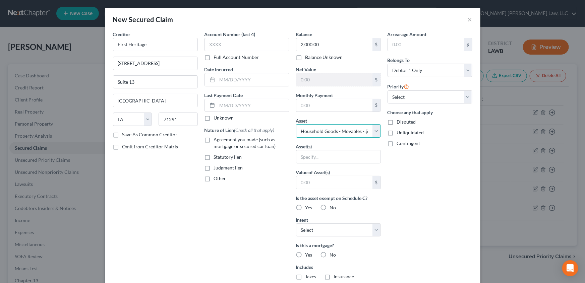
click at [296, 124] on select "Select Other Multiple Assets Clothing - Clothes - $300.0 2009 Chevrolet HHR - $…" at bounding box center [338, 130] width 85 height 13
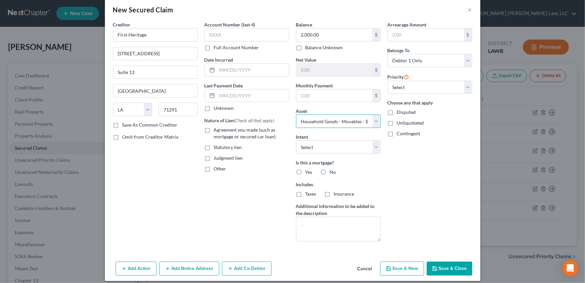
scroll to position [15, 0]
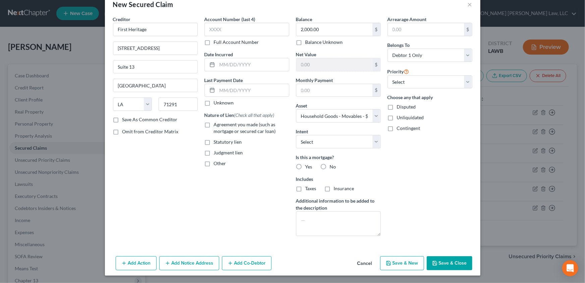
click at [330, 164] on label "No" at bounding box center [333, 167] width 6 height 7
click at [332, 164] on input "No" at bounding box center [334, 166] width 4 height 4
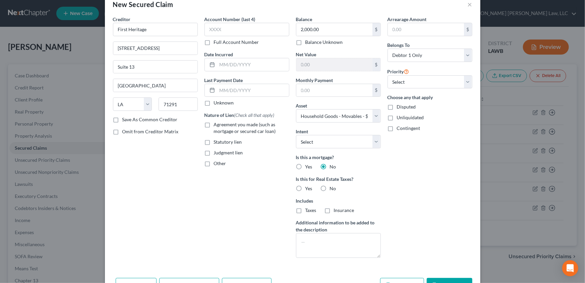
click at [330, 189] on label "No" at bounding box center [333, 188] width 6 height 7
click at [332, 189] on input "No" at bounding box center [334, 187] width 4 height 4
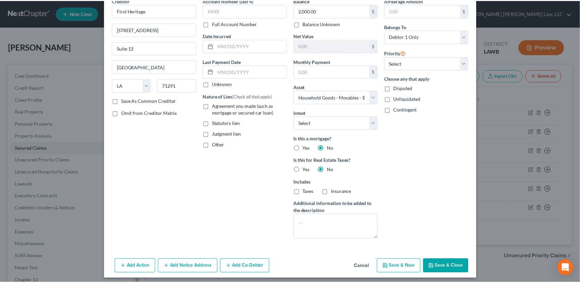
scroll to position [37, 0]
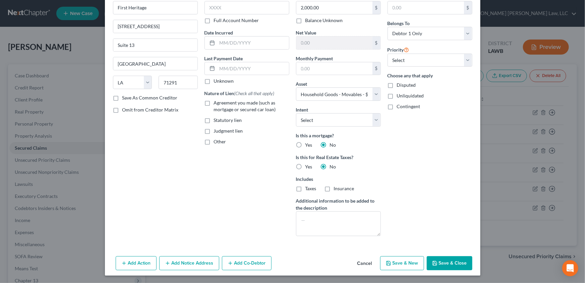
click at [446, 256] on button "Save & Close" at bounding box center [450, 263] width 46 height 14
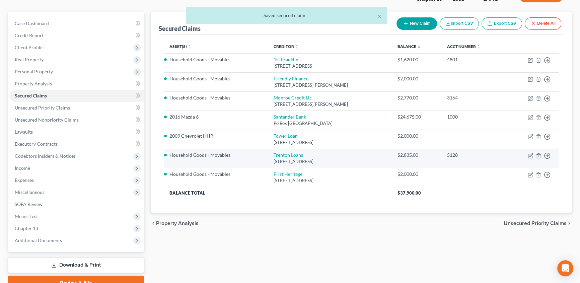
scroll to position [54, 0]
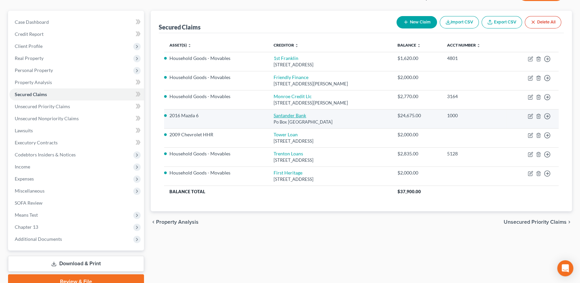
click at [281, 114] on link "Santander Bank" at bounding box center [290, 116] width 33 height 6
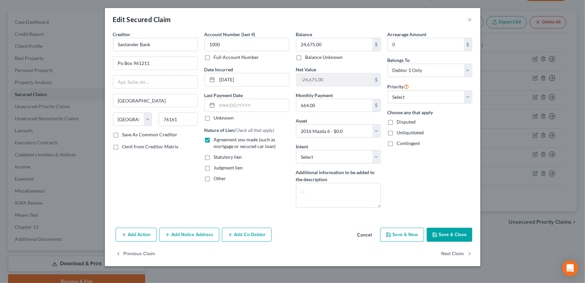
click at [450, 238] on button "Save & Close" at bounding box center [450, 235] width 46 height 14
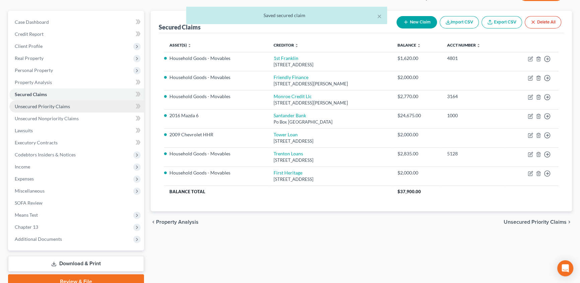
click at [55, 106] on span "Unsecured Priority Claims" at bounding box center [42, 107] width 55 height 6
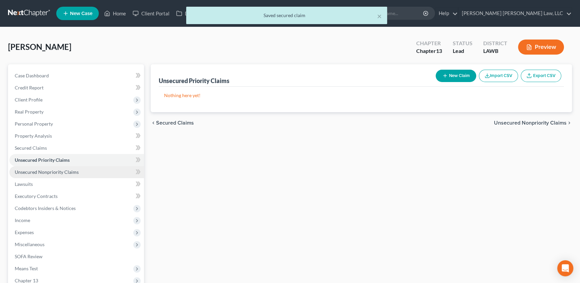
click at [44, 170] on span "Unsecured Nonpriority Claims" at bounding box center [47, 172] width 64 height 6
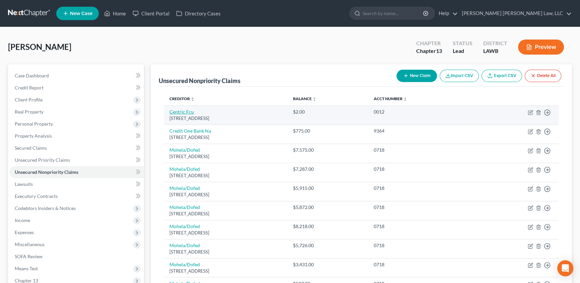
click at [179, 111] on link "Centric Fcu" at bounding box center [182, 112] width 24 height 6
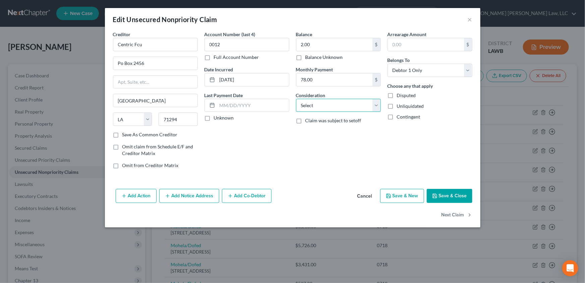
click at [309, 107] on select "Select Cable / Satellite Services Collection Agency Credit Card Debt Debt Couns…" at bounding box center [338, 105] width 85 height 13
click at [296, 99] on select "Select Cable / Satellite Services Collection Agency Credit Card Debt Debt Couns…" at bounding box center [338, 105] width 85 height 13
click at [457, 215] on button "Next Claim" at bounding box center [456, 215] width 31 height 14
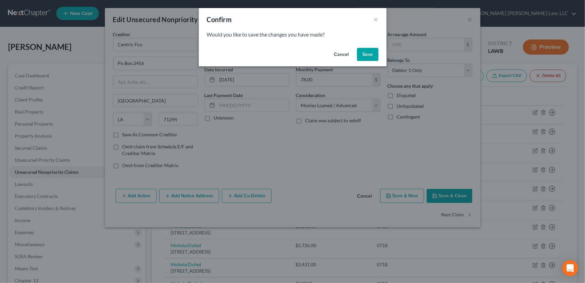
click at [373, 56] on button "Save" at bounding box center [367, 54] width 21 height 13
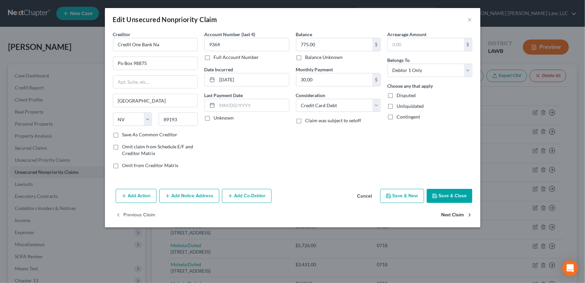
click at [455, 213] on button "Next Claim" at bounding box center [456, 215] width 31 height 14
click at [444, 213] on button "Next Claim" at bounding box center [456, 215] width 31 height 14
click at [122, 167] on label "Omit from Creditor Matrix" at bounding box center [150, 165] width 56 height 7
click at [125, 167] on input "Omit from Creditor Matrix" at bounding box center [127, 164] width 4 height 4
click at [456, 214] on button "Next Claim" at bounding box center [456, 215] width 31 height 14
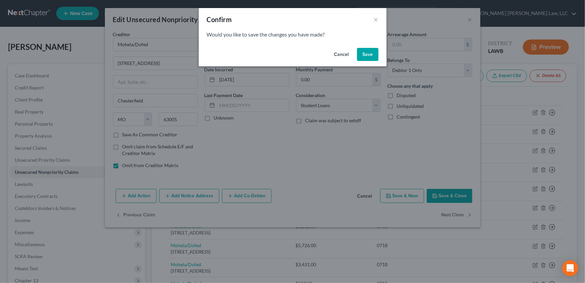
click at [367, 52] on button "Save" at bounding box center [367, 54] width 21 height 13
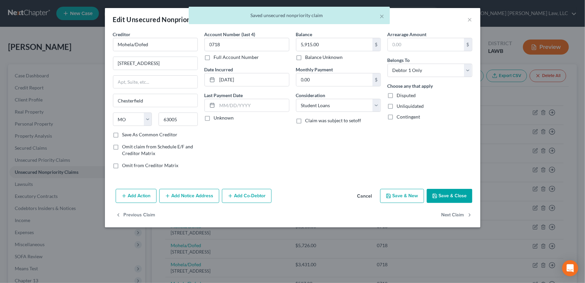
click at [122, 165] on label "Omit from Creditor Matrix" at bounding box center [150, 165] width 56 height 7
click at [125, 165] on input "Omit from Creditor Matrix" at bounding box center [127, 164] width 4 height 4
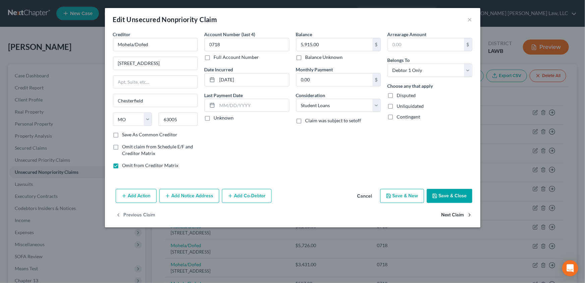
click at [453, 214] on button "Next Claim" at bounding box center [456, 215] width 31 height 14
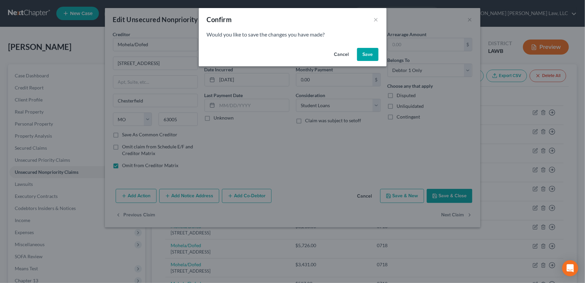
click at [369, 55] on button "Save" at bounding box center [367, 54] width 21 height 13
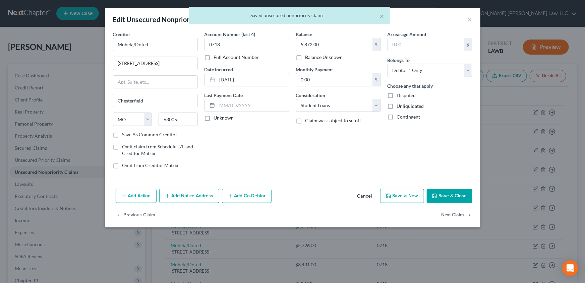
click at [122, 167] on label "Omit from Creditor Matrix" at bounding box center [150, 165] width 56 height 7
click at [125, 167] on input "Omit from Creditor Matrix" at bounding box center [127, 164] width 4 height 4
click at [449, 214] on button "Next Claim" at bounding box center [456, 215] width 31 height 14
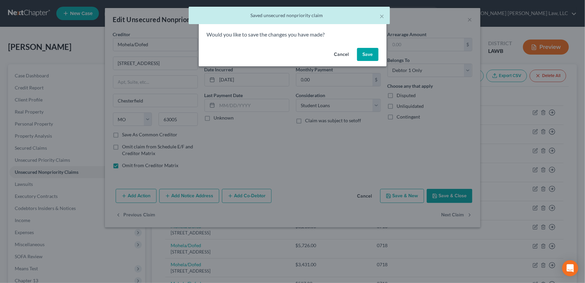
click at [365, 60] on button "Save" at bounding box center [367, 54] width 21 height 13
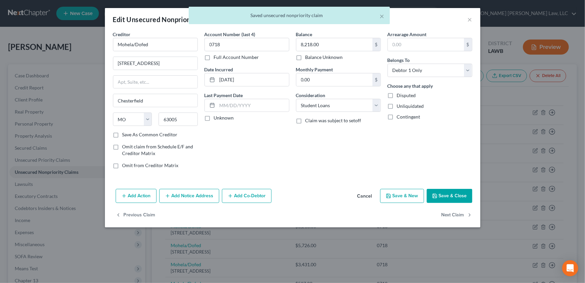
click at [122, 165] on label "Omit from Creditor Matrix" at bounding box center [150, 165] width 56 height 7
click at [125, 165] on input "Omit from Creditor Matrix" at bounding box center [127, 164] width 4 height 4
click at [459, 214] on button "Next Claim" at bounding box center [456, 215] width 31 height 14
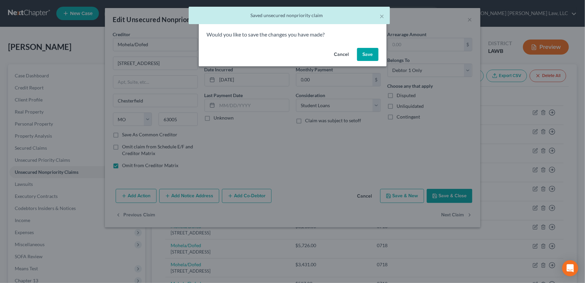
click at [371, 56] on button "Save" at bounding box center [367, 54] width 21 height 13
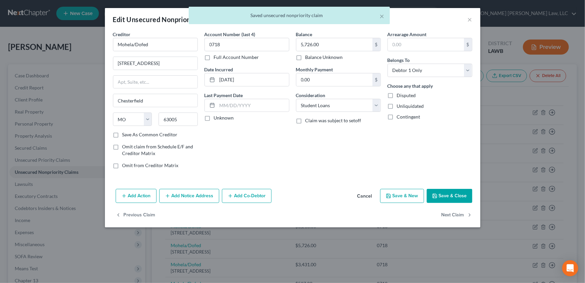
click at [122, 168] on label "Omit from Creditor Matrix" at bounding box center [150, 165] width 56 height 7
click at [125, 167] on input "Omit from Creditor Matrix" at bounding box center [127, 164] width 4 height 4
click at [449, 218] on button "Next Claim" at bounding box center [456, 215] width 31 height 14
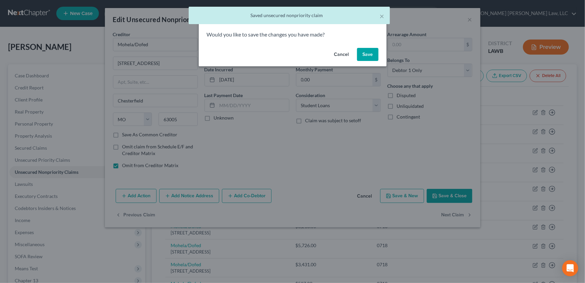
drag, startPoint x: 369, startPoint y: 57, endPoint x: 298, endPoint y: 171, distance: 134.5
click at [369, 57] on button "Save" at bounding box center [367, 54] width 21 height 13
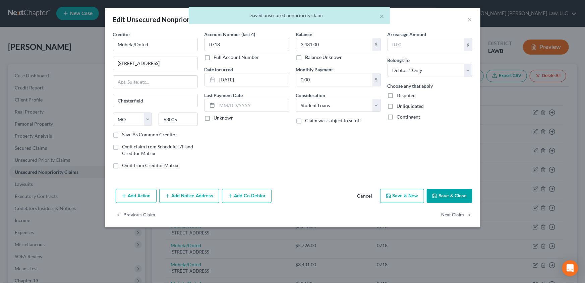
click at [122, 165] on label "Omit from Creditor Matrix" at bounding box center [150, 165] width 56 height 7
click at [125, 165] on input "Omit from Creditor Matrix" at bounding box center [127, 164] width 4 height 4
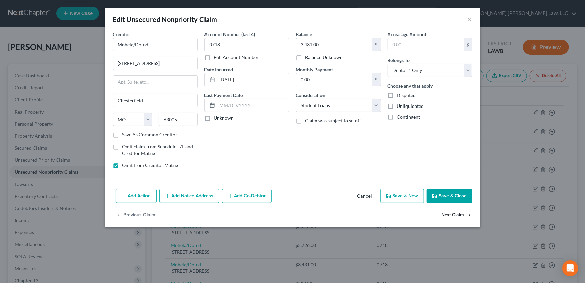
click at [452, 210] on button "Next Claim" at bounding box center [456, 215] width 31 height 14
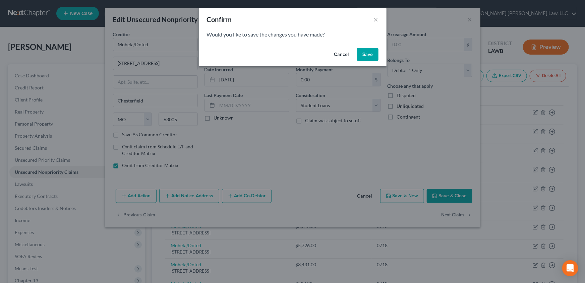
click at [365, 54] on button "Save" at bounding box center [367, 54] width 21 height 13
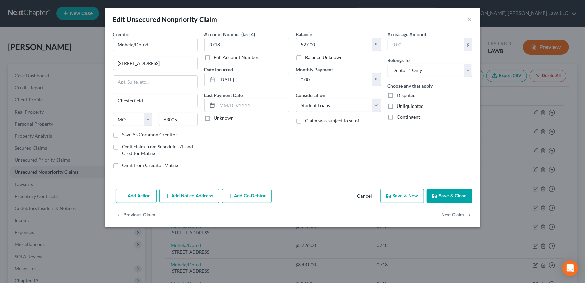
click at [122, 165] on label "Omit from Creditor Matrix" at bounding box center [150, 165] width 56 height 7
click at [125, 165] on input "Omit from Creditor Matrix" at bounding box center [127, 164] width 4 height 4
click at [453, 213] on button "Next Claim" at bounding box center [456, 215] width 31 height 14
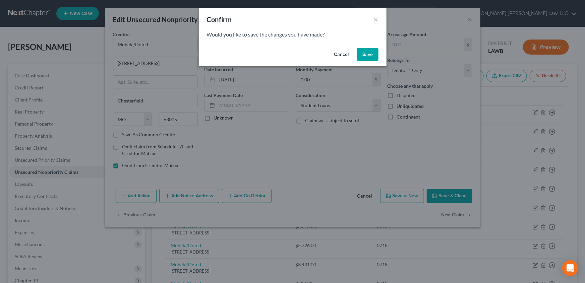
drag, startPoint x: 366, startPoint y: 56, endPoint x: 355, endPoint y: 68, distance: 16.1
click at [366, 55] on button "Save" at bounding box center [367, 54] width 21 height 13
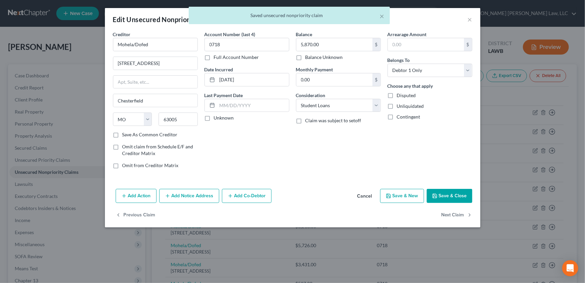
click at [122, 166] on label "Omit from Creditor Matrix" at bounding box center [150, 165] width 56 height 7
click at [125, 166] on input "Omit from Creditor Matrix" at bounding box center [127, 164] width 4 height 4
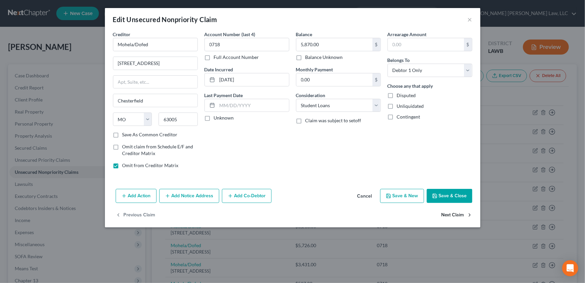
click at [453, 212] on button "Next Claim" at bounding box center [456, 215] width 31 height 14
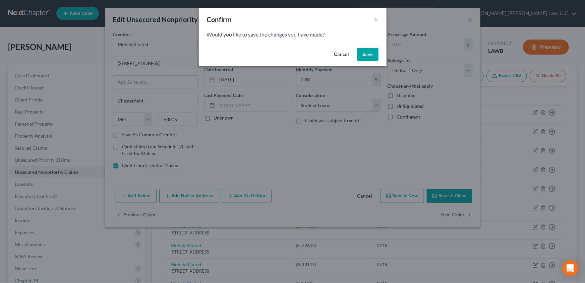
click at [368, 54] on button "Save" at bounding box center [367, 54] width 21 height 13
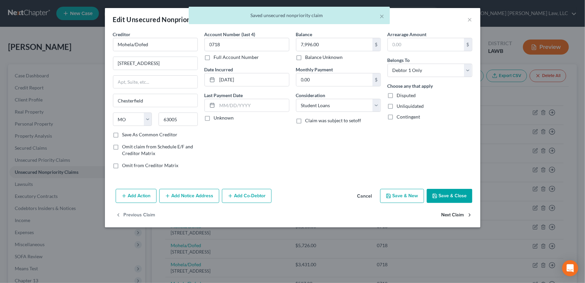
click at [122, 165] on label "Omit from Creditor Matrix" at bounding box center [150, 165] width 56 height 7
click at [125, 165] on input "Omit from Creditor Matrix" at bounding box center [127, 164] width 4 height 4
click at [445, 218] on button "Next Claim" at bounding box center [456, 215] width 31 height 14
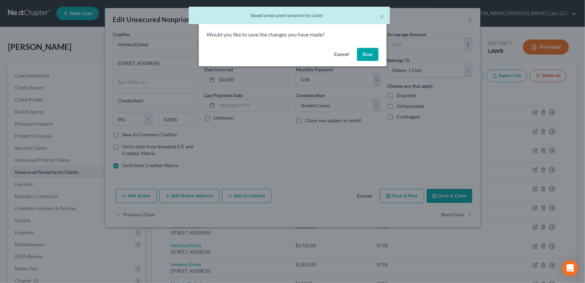
click at [369, 58] on button "Save" at bounding box center [367, 54] width 21 height 13
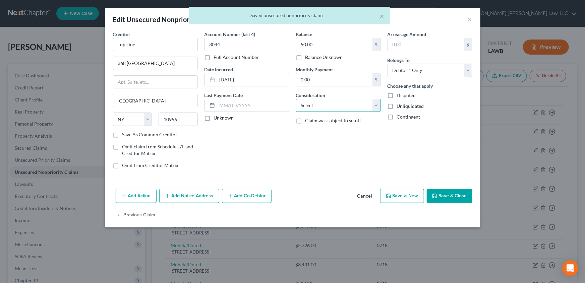
drag, startPoint x: 320, startPoint y: 105, endPoint x: 320, endPoint y: 111, distance: 6.0
click at [320, 105] on select "Select Cable / Satellite Services Collection Agency Credit Card Debt Debt Couns…" at bounding box center [338, 105] width 85 height 13
click at [296, 99] on select "Select Cable / Satellite Services Collection Agency Credit Card Debt Debt Couns…" at bounding box center [338, 105] width 85 height 13
click at [454, 197] on button "Save & Close" at bounding box center [450, 196] width 46 height 14
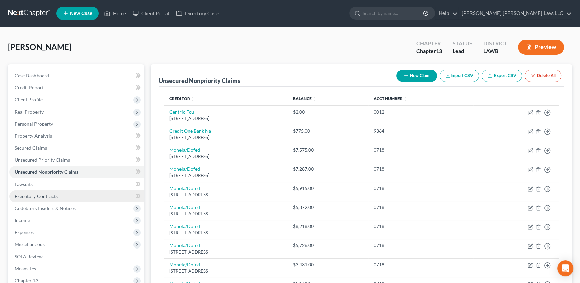
click at [49, 195] on span "Executory Contracts" at bounding box center [36, 196] width 43 height 6
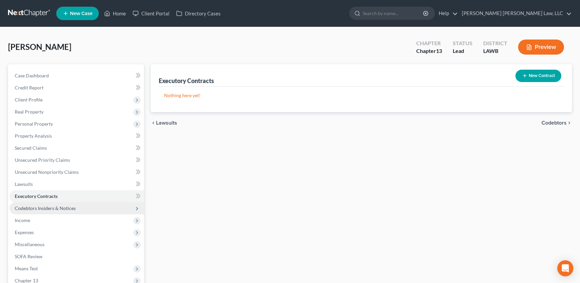
click at [36, 204] on span "Codebtors Insiders & Notices" at bounding box center [76, 208] width 135 height 12
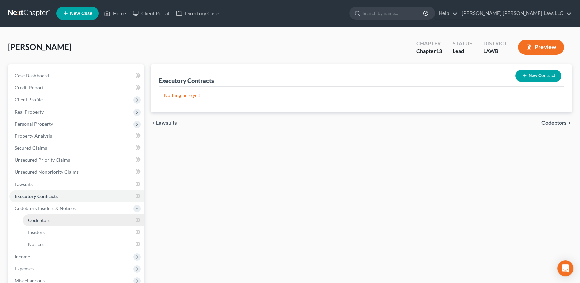
click at [49, 220] on span "Codebtors" at bounding box center [39, 220] width 22 height 6
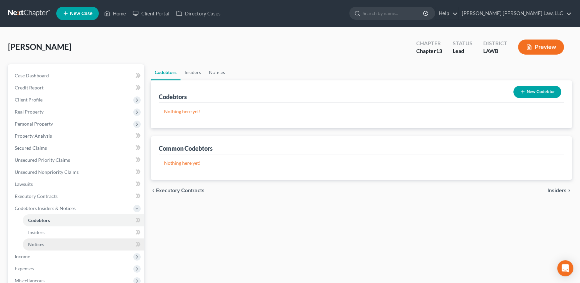
click at [45, 243] on link "Notices" at bounding box center [83, 245] width 121 height 12
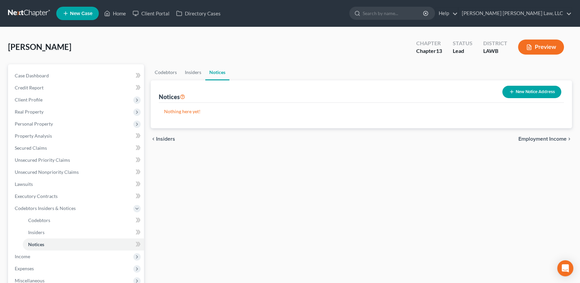
click at [520, 91] on button "New Notice Address" at bounding box center [532, 92] width 59 height 12
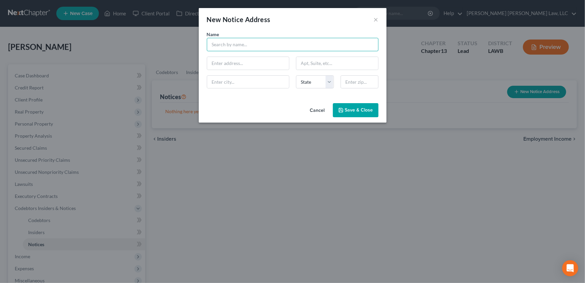
click at [239, 45] on input "text" at bounding box center [293, 44] width 172 height 13
click at [267, 57] on div "Ouachita Parish Sheriff's Office" at bounding box center [247, 56] width 70 height 7
click at [357, 108] on span "Save & Close" at bounding box center [359, 110] width 28 height 6
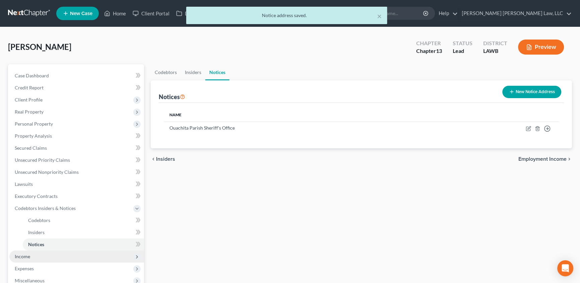
click at [20, 258] on span "Income" at bounding box center [22, 257] width 15 height 6
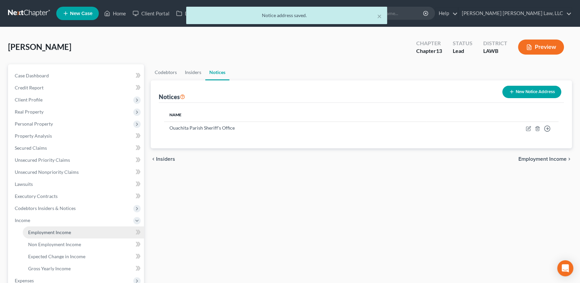
click at [41, 232] on span "Employment Income" at bounding box center [49, 233] width 43 height 6
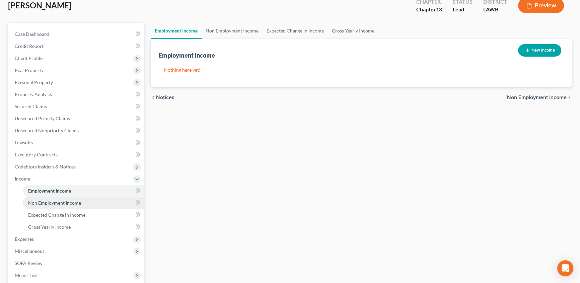
scroll to position [61, 0]
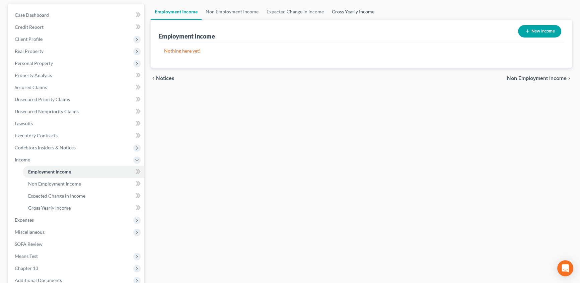
drag, startPoint x: 356, startPoint y: 11, endPoint x: 98, endPoint y: 104, distance: 274.5
click at [356, 11] on link "Gross Yearly Income" at bounding box center [353, 12] width 51 height 16
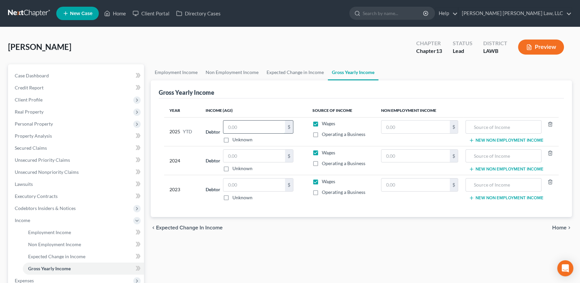
click at [249, 125] on input "text" at bounding box center [254, 127] width 62 height 13
click at [173, 69] on link "Employment Income" at bounding box center [176, 72] width 51 height 16
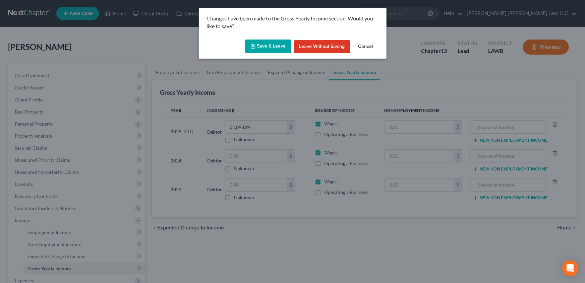
click at [260, 45] on button "Save & Leave" at bounding box center [268, 47] width 46 height 14
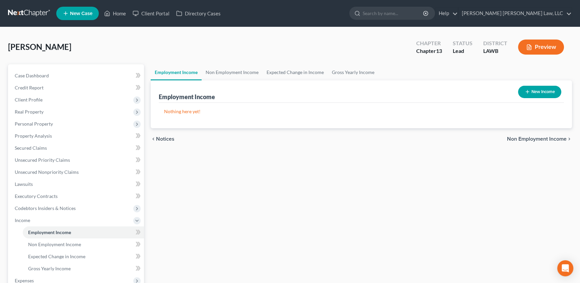
click at [537, 88] on button "New Income" at bounding box center [539, 92] width 43 height 12
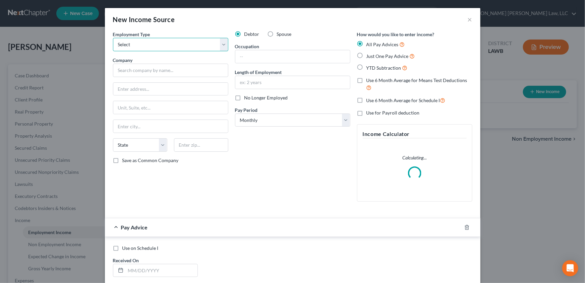
drag, startPoint x: 160, startPoint y: 44, endPoint x: 150, endPoint y: 51, distance: 12.1
click at [160, 44] on select "Select Full or Part Time Employment Self Employment" at bounding box center [170, 44] width 115 height 13
click at [113, 38] on select "Select Full or Part Time Employment Self Employment" at bounding box center [170, 44] width 115 height 13
click at [121, 69] on input "text" at bounding box center [170, 70] width 115 height 13
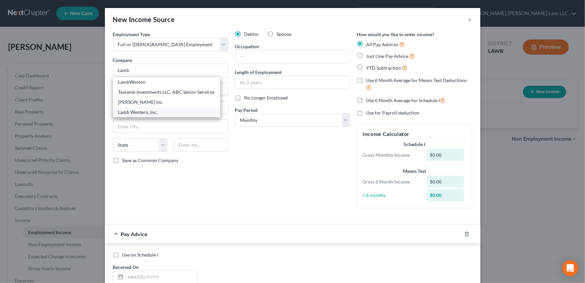
click at [138, 113] on div "Lamb Western, Inc." at bounding box center [166, 112] width 97 height 7
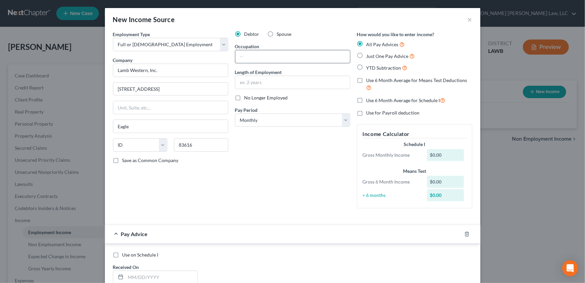
click at [242, 54] on input "text" at bounding box center [292, 56] width 115 height 13
drag, startPoint x: 247, startPoint y: 121, endPoint x: 247, endPoint y: 124, distance: 3.4
click at [247, 121] on select "Select Monthly Twice Monthly Every Other Week Weekly" at bounding box center [292, 120] width 115 height 13
click at [235, 114] on select "Select Monthly Twice Monthly Every Other Week Weekly" at bounding box center [292, 120] width 115 height 13
click at [366, 55] on label "Just One Pay Advice" at bounding box center [390, 56] width 49 height 8
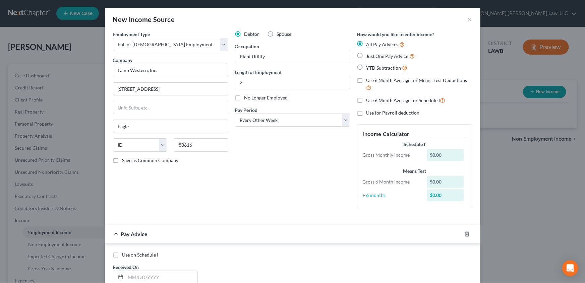
click at [369, 55] on input "Just One Pay Advice" at bounding box center [371, 54] width 4 height 4
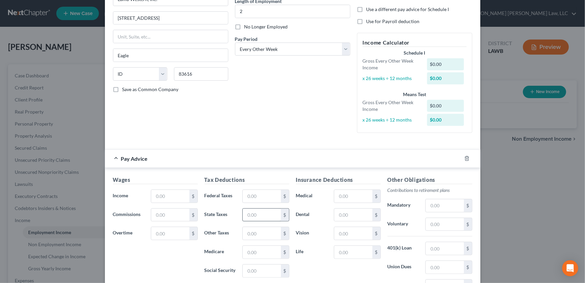
scroll to position [155, 0]
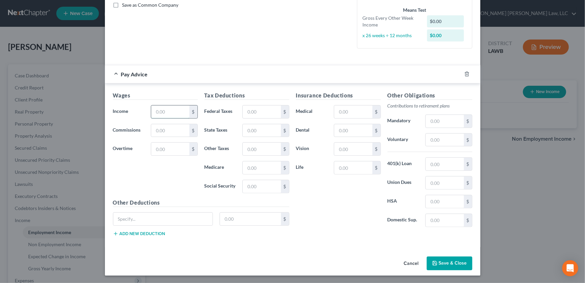
click at [159, 111] on input "text" at bounding box center [170, 112] width 38 height 13
click at [258, 109] on input "text" at bounding box center [262, 112] width 38 height 13
click at [341, 108] on input "text" at bounding box center [353, 112] width 38 height 13
click at [437, 119] on input "text" at bounding box center [445, 121] width 38 height 13
drag, startPoint x: 438, startPoint y: 265, endPoint x: 362, endPoint y: 195, distance: 103.4
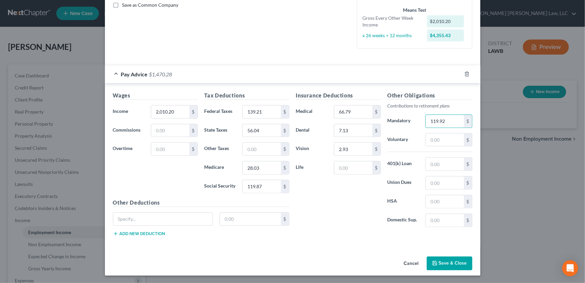
click at [438, 265] on button "Save & Close" at bounding box center [450, 264] width 46 height 14
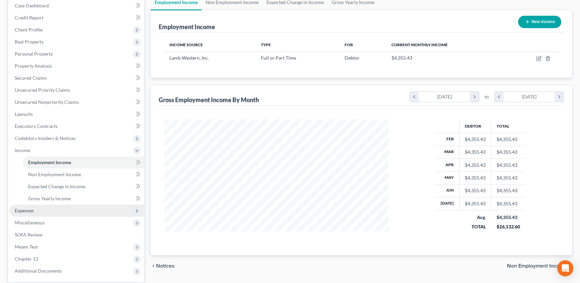
scroll to position [122, 0]
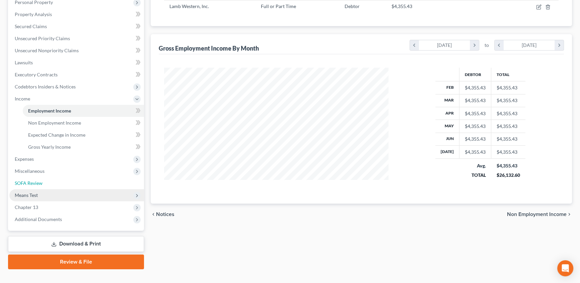
click at [26, 188] on link "SOFA Review" at bounding box center [76, 183] width 135 height 12
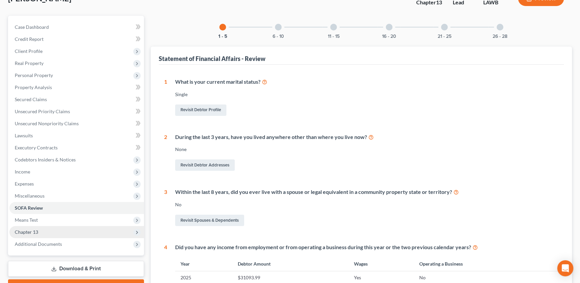
scroll to position [122, 0]
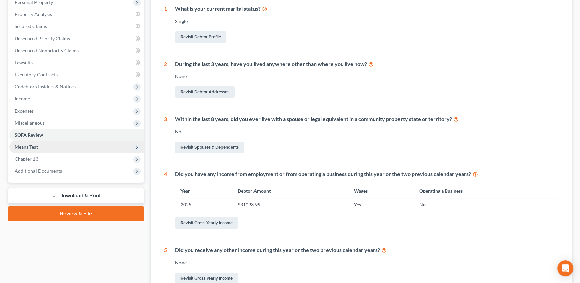
drag, startPoint x: 27, startPoint y: 149, endPoint x: 33, endPoint y: 146, distance: 6.9
click at [27, 149] on span "Means Test" at bounding box center [26, 147] width 23 height 6
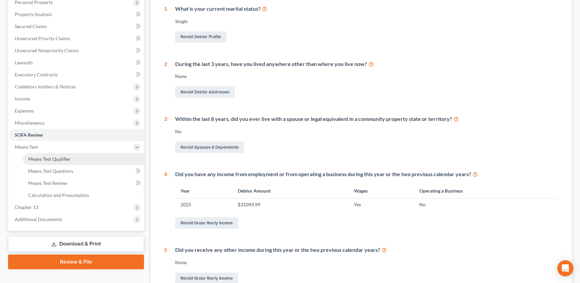
click at [35, 159] on span "Means Test Qualifier" at bounding box center [49, 159] width 43 height 6
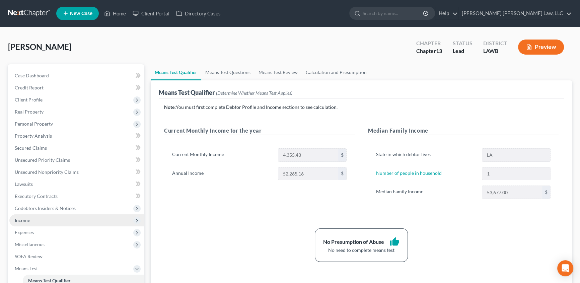
click at [22, 220] on span "Income" at bounding box center [22, 220] width 15 height 6
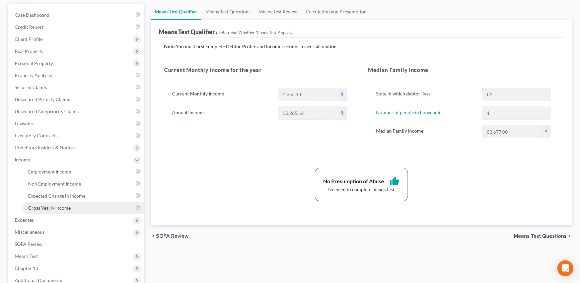
click at [54, 205] on span "Gross Yearly Income" at bounding box center [49, 208] width 43 height 6
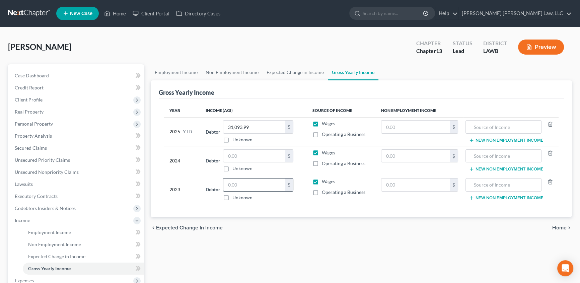
click at [241, 184] on input "text" at bounding box center [254, 185] width 62 height 13
click at [229, 155] on input "text" at bounding box center [254, 156] width 62 height 13
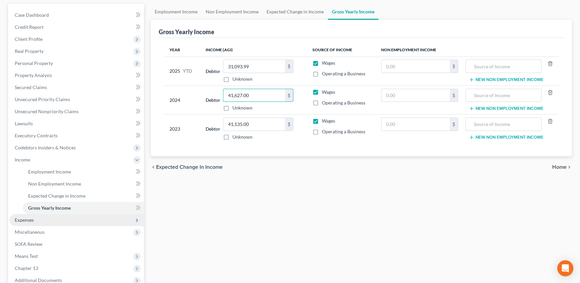
click at [25, 221] on span "Expenses" at bounding box center [24, 220] width 19 height 6
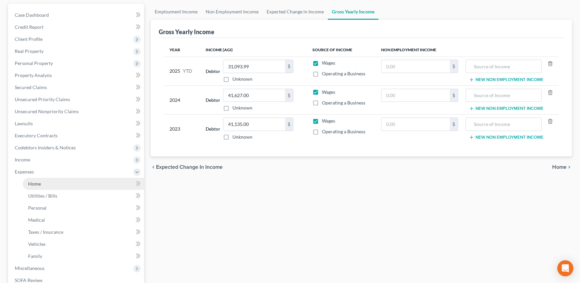
click at [33, 181] on span "Home" at bounding box center [34, 184] width 13 height 6
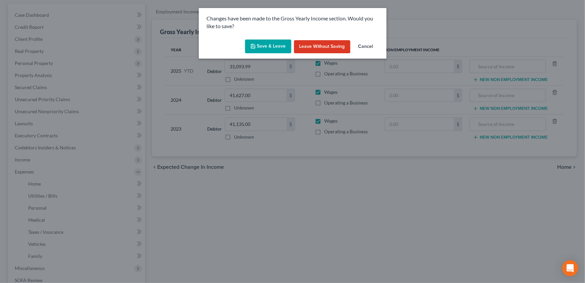
click at [262, 48] on button "Save & Leave" at bounding box center [268, 47] width 46 height 14
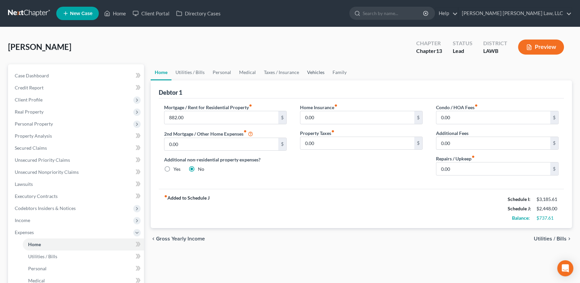
drag, startPoint x: 315, startPoint y: 73, endPoint x: 399, endPoint y: 163, distance: 123.3
click at [315, 73] on link "Vehicles" at bounding box center [315, 72] width 25 height 16
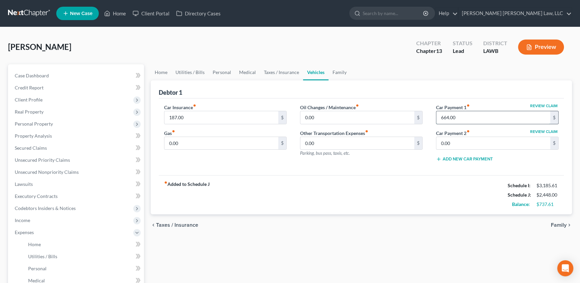
click at [470, 114] on input "664.00" at bounding box center [494, 117] width 114 height 13
click at [320, 120] on input "0.00" at bounding box center [358, 117] width 114 height 13
click at [189, 143] on input "0.00" at bounding box center [222, 143] width 114 height 13
click at [251, 69] on link "Medical" at bounding box center [247, 72] width 25 height 16
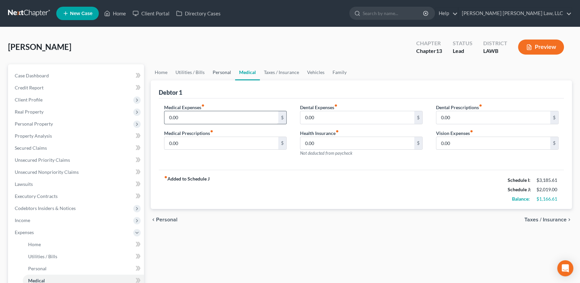
click at [223, 73] on link "Personal" at bounding box center [222, 72] width 26 height 16
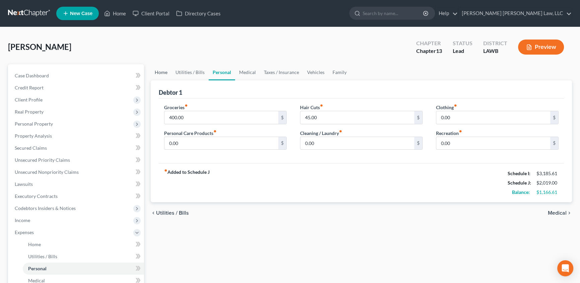
click at [170, 73] on link "Home" at bounding box center [161, 72] width 21 height 16
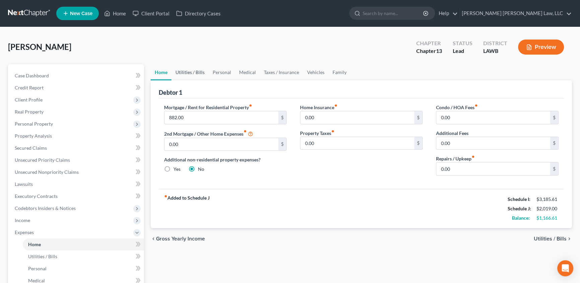
click at [180, 70] on link "Utilities / Bills" at bounding box center [190, 72] width 37 height 16
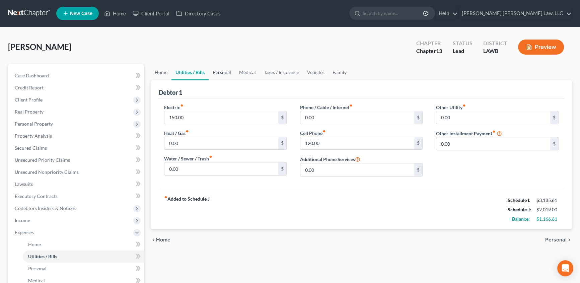
click at [223, 69] on link "Personal" at bounding box center [222, 72] width 26 height 16
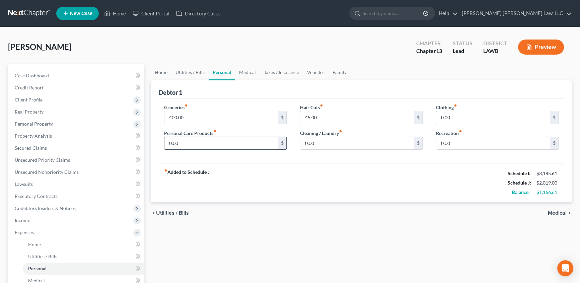
click at [183, 140] on input "0.00" at bounding box center [222, 143] width 114 height 13
click at [457, 137] on input "0.00" at bounding box center [494, 143] width 114 height 13
click at [333, 70] on link "Family" at bounding box center [340, 72] width 22 height 16
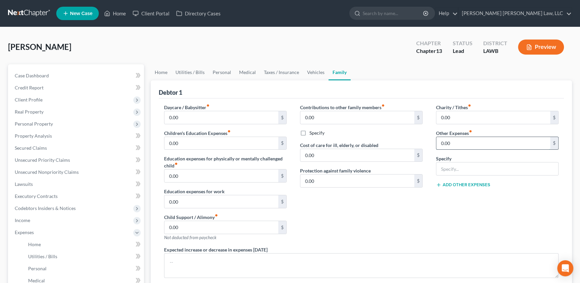
click at [455, 144] on input "0.00" at bounding box center [494, 143] width 114 height 13
click at [456, 169] on input "text" at bounding box center [498, 169] width 122 height 13
click at [308, 72] on link "Vehicles" at bounding box center [315, 72] width 25 height 16
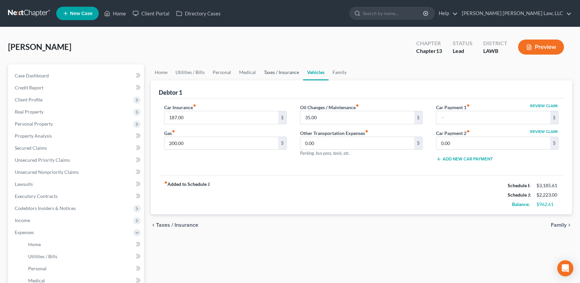
click at [282, 72] on link "Taxes / Insurance" at bounding box center [281, 72] width 43 height 16
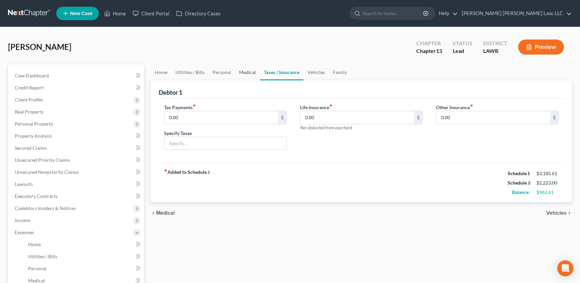
click at [254, 72] on link "Medical" at bounding box center [247, 72] width 25 height 16
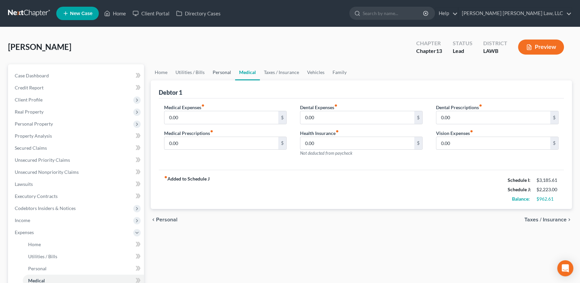
click at [216, 73] on link "Personal" at bounding box center [222, 72] width 26 height 16
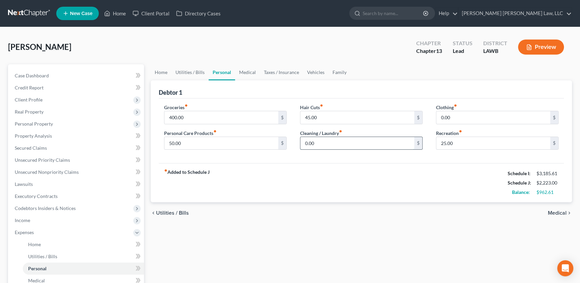
click at [320, 145] on input "0.00" at bounding box center [358, 143] width 114 height 13
click at [325, 117] on input "45.00" at bounding box center [358, 117] width 114 height 13
click at [455, 114] on input "0.00" at bounding box center [494, 117] width 114 height 13
click at [200, 73] on link "Utilities / Bills" at bounding box center [190, 72] width 37 height 16
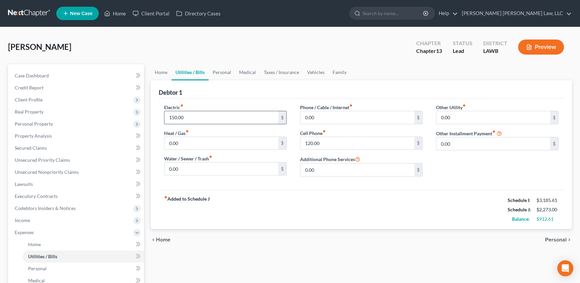
click at [201, 121] on input "150.00" at bounding box center [222, 117] width 114 height 13
click at [337, 141] on input "120.00" at bounding box center [358, 143] width 114 height 13
click at [326, 172] on input "0.00" at bounding box center [358, 170] width 114 height 13
click at [190, 171] on input "0.00" at bounding box center [222, 169] width 114 height 13
click at [219, 72] on link "Personal" at bounding box center [222, 72] width 26 height 16
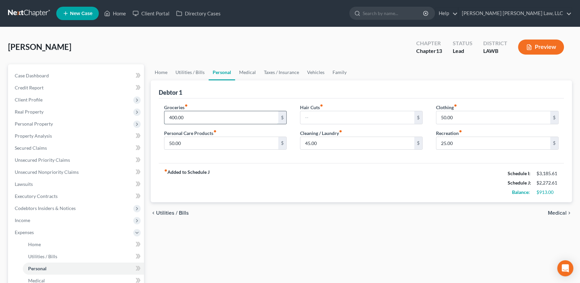
click at [202, 121] on input "400.00" at bounding box center [222, 117] width 114 height 13
click at [196, 69] on link "Utilities / Bills" at bounding box center [190, 72] width 37 height 16
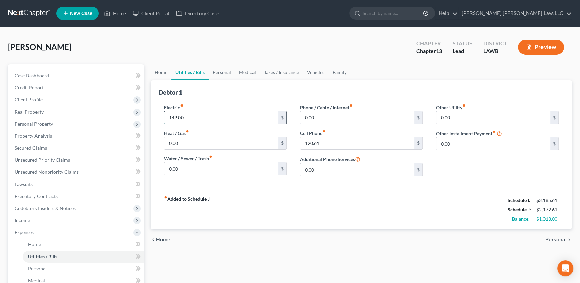
click at [194, 118] on input "149.00" at bounding box center [222, 117] width 114 height 13
click at [185, 172] on input "0.00" at bounding box center [222, 169] width 114 height 13
click at [226, 72] on link "Personal" at bounding box center [222, 72] width 26 height 16
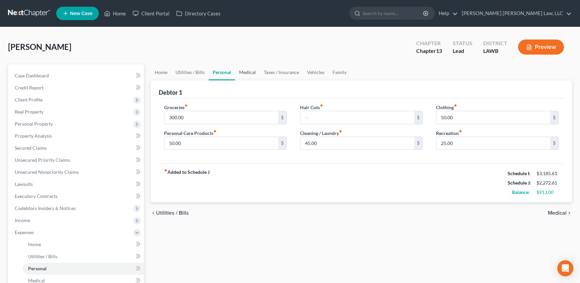
click at [248, 70] on link "Medical" at bounding box center [247, 72] width 25 height 16
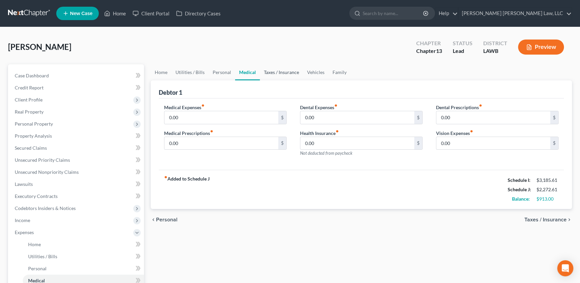
click at [289, 70] on link "Taxes / Insurance" at bounding box center [281, 72] width 43 height 16
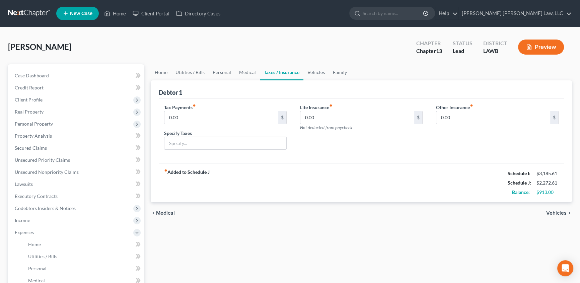
click at [318, 72] on link "Vehicles" at bounding box center [316, 72] width 25 height 16
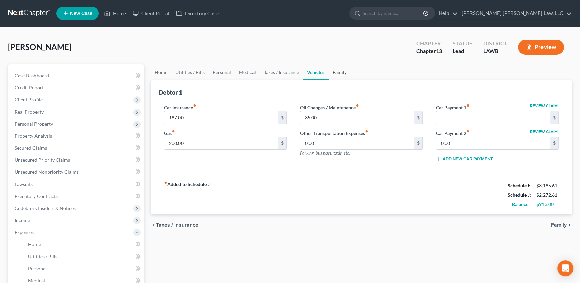
click at [340, 71] on link "Family" at bounding box center [340, 72] width 22 height 16
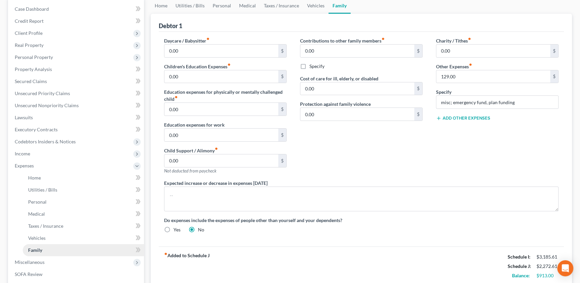
scroll to position [91, 0]
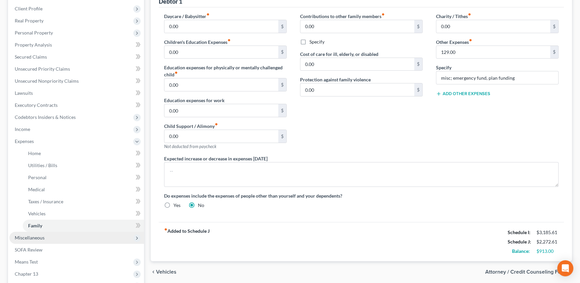
click at [38, 238] on span "Miscellaneous" at bounding box center [30, 238] width 30 height 6
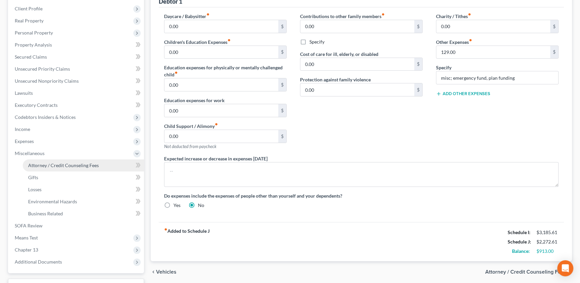
click at [67, 167] on link "Attorney / Credit Counseling Fees" at bounding box center [83, 165] width 121 height 12
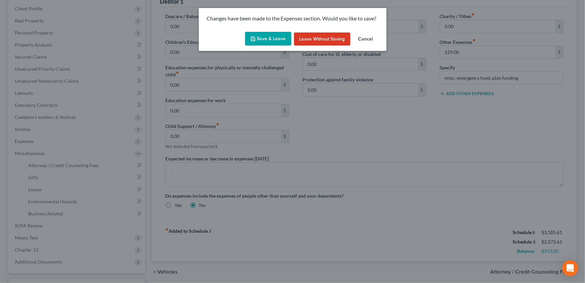
click at [275, 37] on button "Save & Leave" at bounding box center [268, 39] width 46 height 14
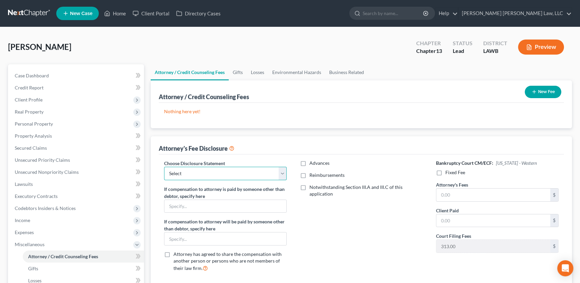
drag, startPoint x: 241, startPoint y: 173, endPoint x: 235, endPoint y: 179, distance: 8.5
click at [241, 173] on select "Select LAEB 2016 Bankruptcy Rule 2016(B) Disclosure and Application for Approva…" at bounding box center [225, 173] width 123 height 13
click at [164, 167] on select "Select LAEB 2016 Bankruptcy Rule 2016(B) Disclosure and Application for Approva…" at bounding box center [225, 173] width 123 height 13
click at [310, 174] on label "Reimbursements" at bounding box center [327, 175] width 35 height 7
click at [312, 174] on input "Reimbursements" at bounding box center [314, 174] width 4 height 4
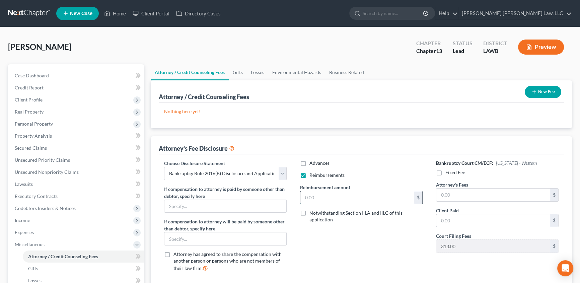
click at [330, 199] on input "text" at bounding box center [358, 197] width 114 height 13
click at [446, 171] on label "Fixed Fee" at bounding box center [456, 172] width 20 height 7
click at [448, 171] on input "Fixed Fee" at bounding box center [450, 171] width 4 height 4
click at [464, 194] on input "text" at bounding box center [494, 195] width 114 height 13
click at [466, 249] on input "text" at bounding box center [494, 246] width 114 height 13
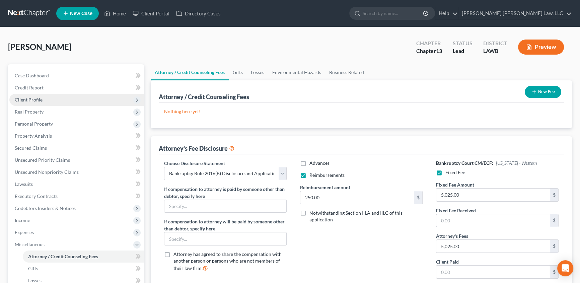
click at [19, 101] on span "Client Profile" at bounding box center [29, 100] width 28 height 6
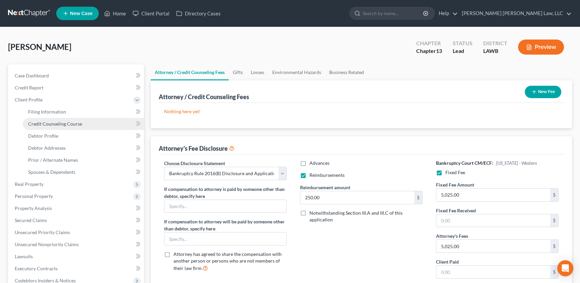
click at [28, 123] on span "Credit Counseling Course" at bounding box center [55, 124] width 54 height 6
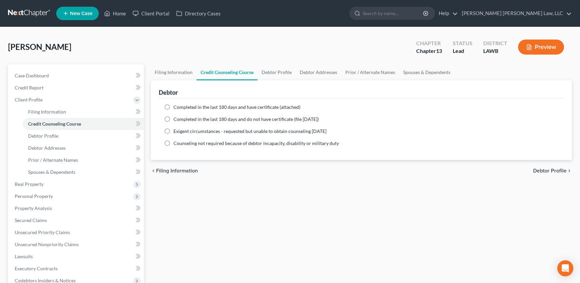
drag, startPoint x: 167, startPoint y: 107, endPoint x: 201, endPoint y: 123, distance: 37.9
click at [174, 107] on label "Completed in the last 180 days and have certificate (attached)" at bounding box center [237, 107] width 127 height 7
click at [176, 107] on input "Completed in the last 180 days and have certificate (attached)" at bounding box center [178, 106] width 4 height 4
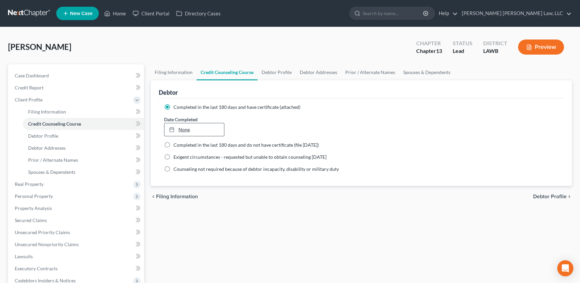
click at [182, 126] on link "None" at bounding box center [195, 129] width 60 height 13
click at [273, 73] on link "Debtor Profile" at bounding box center [277, 72] width 38 height 16
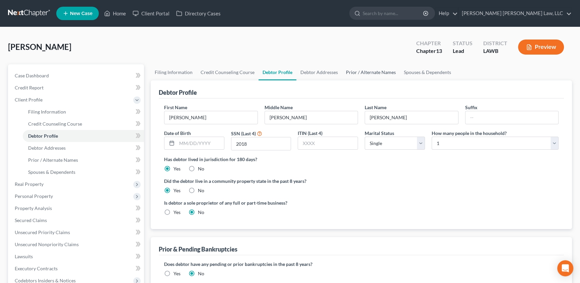
drag, startPoint x: 378, startPoint y: 75, endPoint x: 235, endPoint y: 125, distance: 151.5
click at [378, 75] on link "Prior / Alternate Names" at bounding box center [371, 72] width 58 height 16
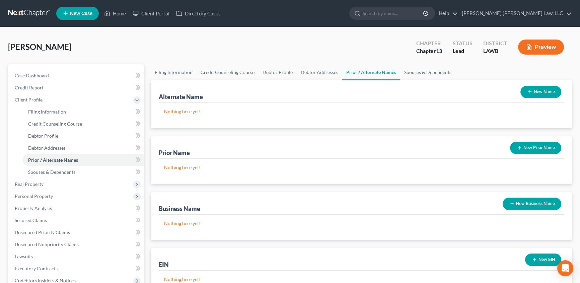
click at [525, 90] on button "New Name" at bounding box center [541, 92] width 41 height 12
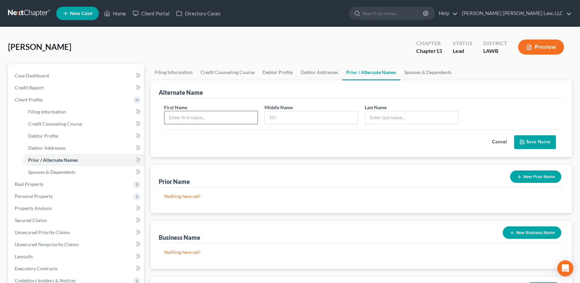
click at [178, 116] on input "text" at bounding box center [211, 117] width 93 height 13
click at [295, 119] on input "text" at bounding box center [311, 117] width 93 height 13
click at [549, 140] on button "Save Name" at bounding box center [535, 142] width 42 height 14
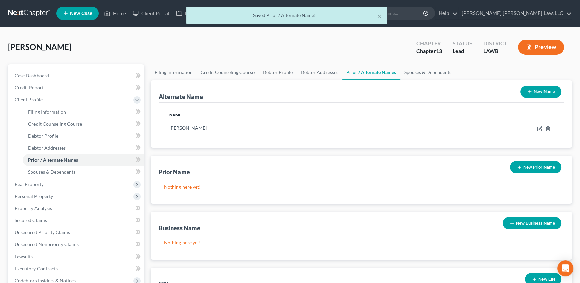
click at [540, 93] on button "New Name" at bounding box center [541, 92] width 41 height 12
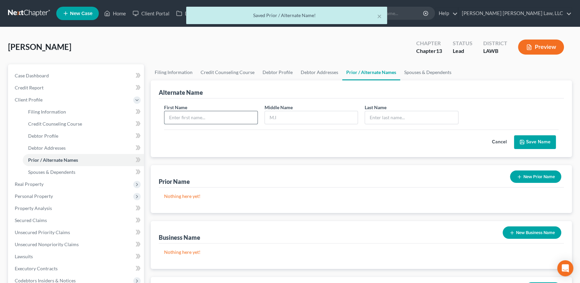
click at [191, 115] on input "text" at bounding box center [211, 117] width 93 height 13
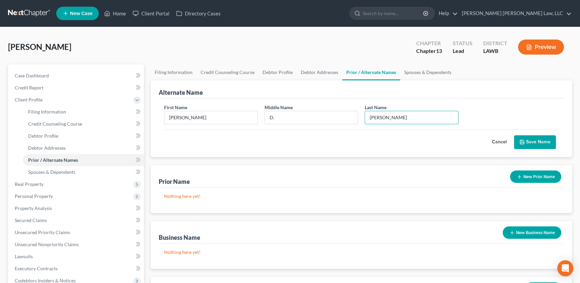
click at [529, 139] on button "Save Name" at bounding box center [535, 142] width 42 height 14
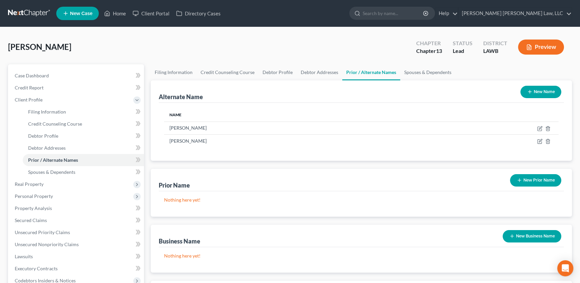
click at [546, 90] on button "New Name" at bounding box center [541, 92] width 41 height 12
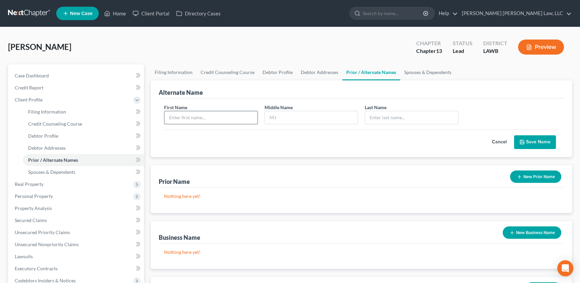
click at [181, 114] on input "text" at bounding box center [211, 117] width 93 height 13
drag, startPoint x: 538, startPoint y: 141, endPoint x: 352, endPoint y: 139, distance: 186.3
click at [538, 141] on button "Save Name" at bounding box center [535, 142] width 42 height 14
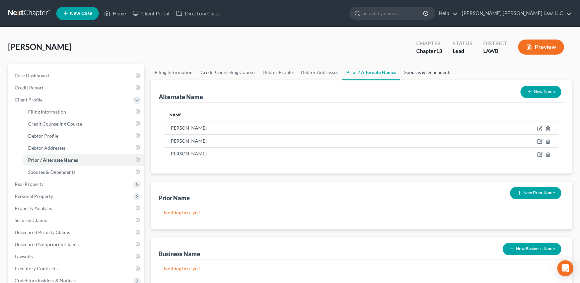
click at [436, 73] on link "Spouses & Dependents" at bounding box center [427, 72] width 55 height 16
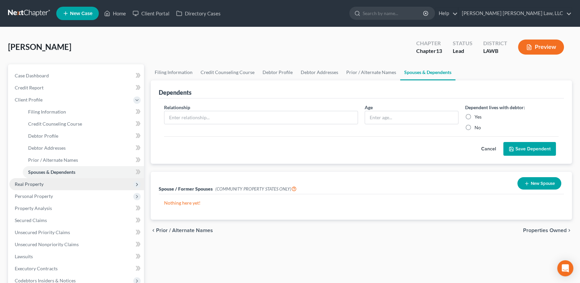
click at [21, 184] on span "Real Property" at bounding box center [29, 184] width 29 height 6
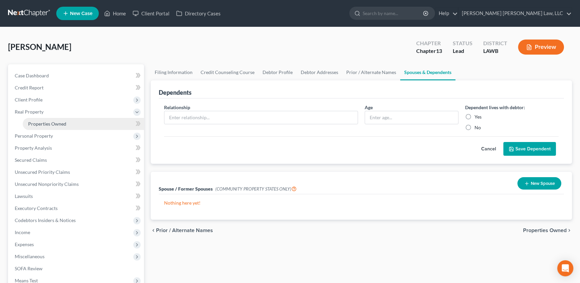
click at [37, 124] on span "Properties Owned" at bounding box center [47, 124] width 38 height 6
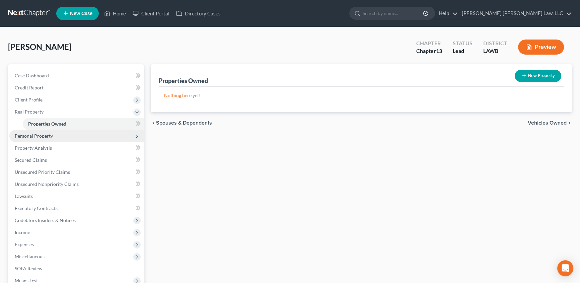
click at [35, 135] on span "Personal Property" at bounding box center [34, 136] width 38 height 6
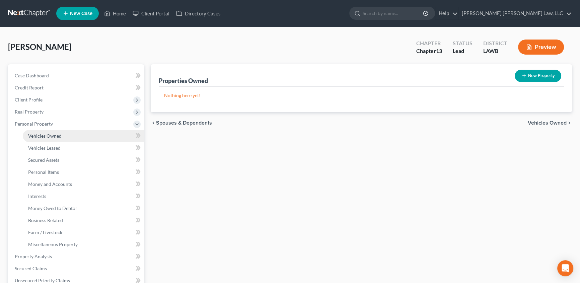
click at [50, 134] on span "Vehicles Owned" at bounding box center [45, 136] width 34 height 6
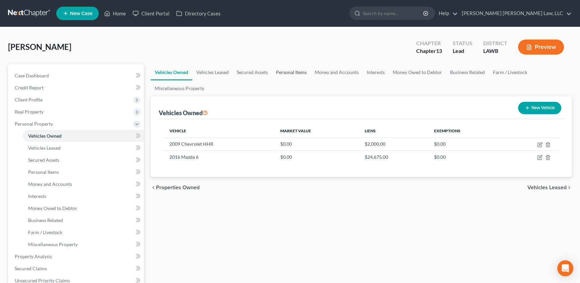
click at [284, 72] on link "Personal Items" at bounding box center [291, 72] width 39 height 16
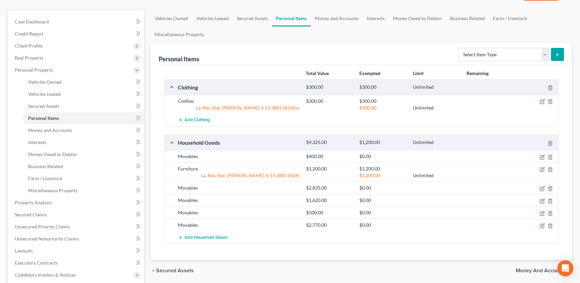
scroll to position [53, 0]
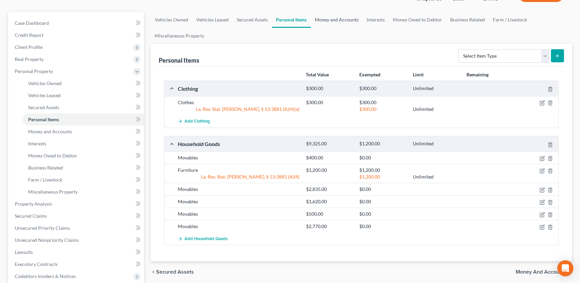
click at [348, 20] on link "Money and Accounts" at bounding box center [337, 20] width 52 height 16
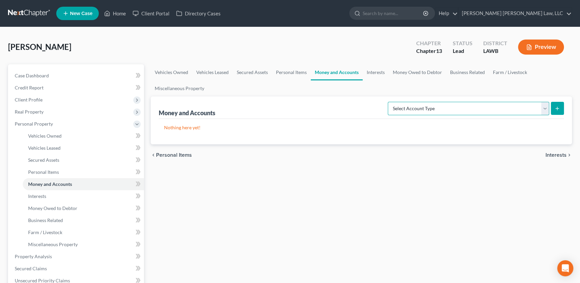
click at [413, 111] on select "Select Account Type Brokerage (A/B: 18, SOFA: 20) Cash on Hand (A/B: 16) Certif…" at bounding box center [469, 108] width 162 height 13
click at [390, 102] on select "Select Account Type Brokerage (A/B: 18, SOFA: 20) Cash on Hand (A/B: 16) Certif…" at bounding box center [469, 108] width 162 height 13
click at [558, 107] on icon "submit" at bounding box center [557, 108] width 5 height 5
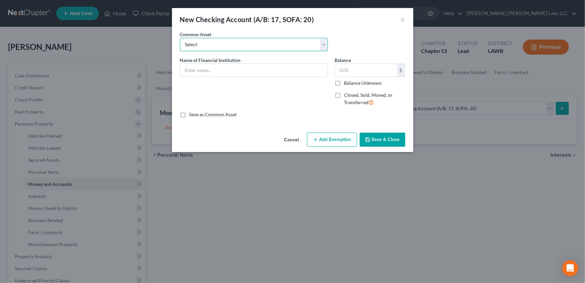
click at [205, 47] on select "Select Current Bank Sevenfold Credit Union Apple Cash First Horizon Bank Centri…" at bounding box center [254, 44] width 148 height 13
click at [180, 38] on select "Select Current Bank Sevenfold Credit Union Apple Cash First Horizon Bank Centri…" at bounding box center [254, 44] width 148 height 13
click at [361, 70] on input "text" at bounding box center [366, 70] width 62 height 13
click at [389, 137] on button "Save & Close" at bounding box center [383, 140] width 46 height 14
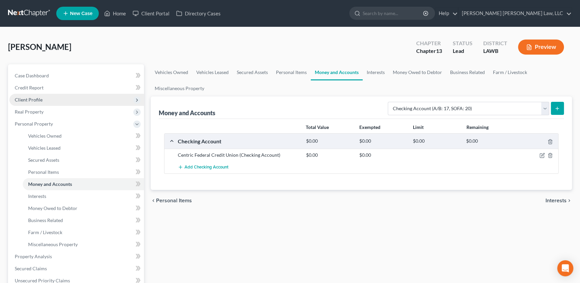
click at [43, 100] on span "Client Profile" at bounding box center [76, 100] width 135 height 12
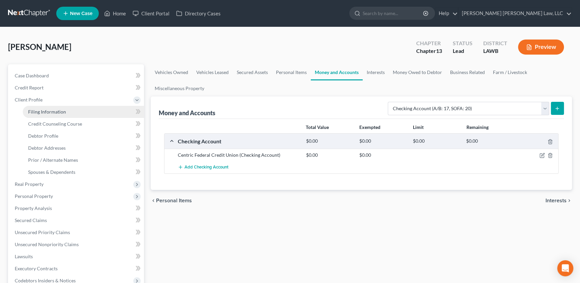
click at [62, 113] on span "Filing Information" at bounding box center [47, 112] width 38 height 6
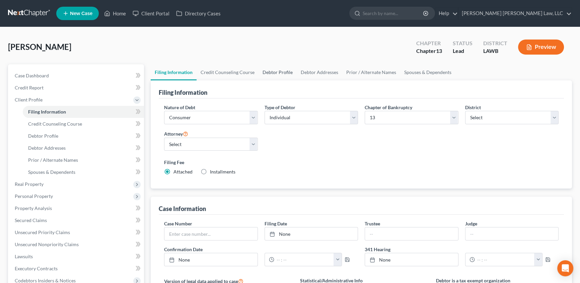
click at [269, 71] on link "Debtor Profile" at bounding box center [278, 72] width 38 height 16
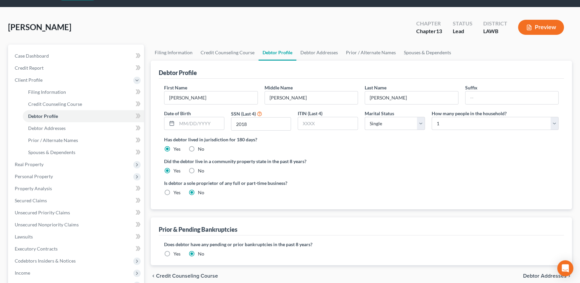
scroll to position [30, 0]
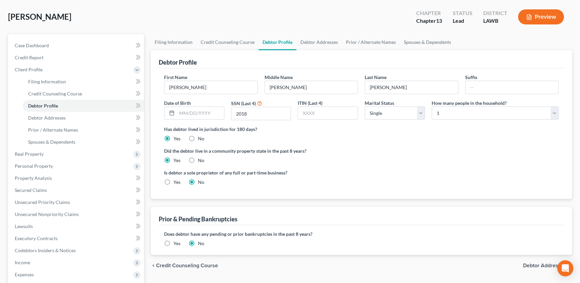
click at [174, 242] on label "Yes" at bounding box center [177, 243] width 7 height 7
click at [176, 242] on input "Yes" at bounding box center [178, 242] width 4 height 4
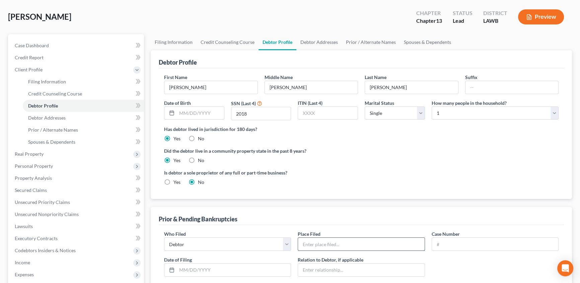
click at [317, 243] on input "text" at bounding box center [361, 244] width 126 height 13
click at [462, 243] on input "text" at bounding box center [495, 244] width 126 height 13
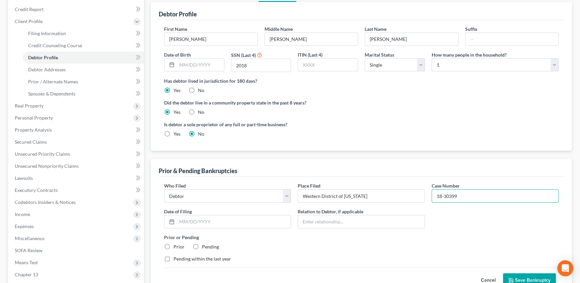
scroll to position [91, 0]
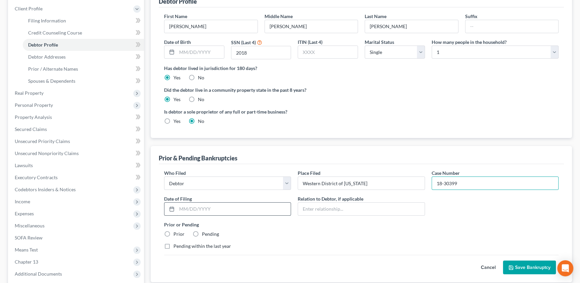
click at [192, 211] on input "text" at bounding box center [234, 209] width 114 height 13
drag, startPoint x: 185, startPoint y: 206, endPoint x: 201, endPoint y: 254, distance: 50.8
click at [185, 206] on input "03/18/2018" at bounding box center [234, 209] width 114 height 13
click at [189, 206] on input "03/18/2018" at bounding box center [234, 209] width 114 height 13
click at [210, 210] on input "03/08/2018" at bounding box center [234, 209] width 114 height 13
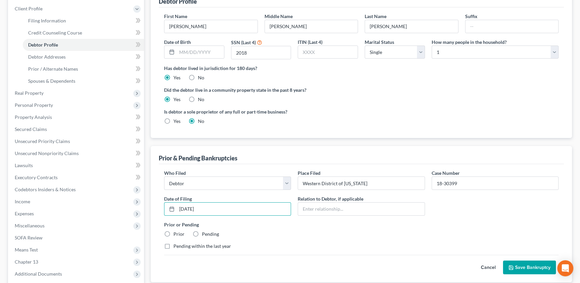
drag, startPoint x: 167, startPoint y: 232, endPoint x: 177, endPoint y: 224, distance: 12.5
click at [174, 232] on label "Prior" at bounding box center [179, 234] width 11 height 7
click at [176, 232] on input "Prior" at bounding box center [178, 233] width 4 height 4
click at [538, 267] on button "Save Bankruptcy" at bounding box center [529, 268] width 53 height 14
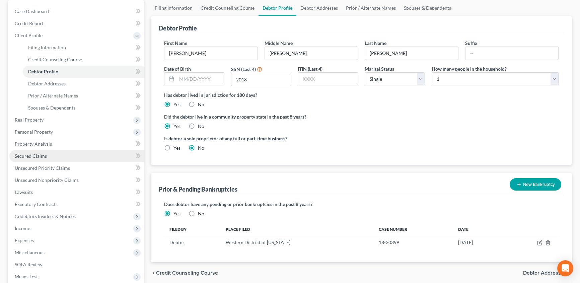
scroll to position [0, 0]
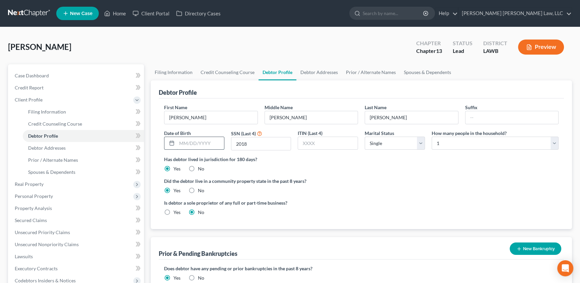
click at [191, 145] on input "text" at bounding box center [200, 143] width 47 height 13
click at [319, 72] on link "Debtor Addresses" at bounding box center [320, 72] width 46 height 16
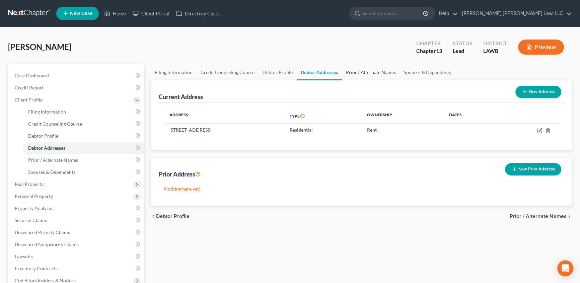
click at [375, 71] on link "Prior / Alternate Names" at bounding box center [371, 72] width 58 height 16
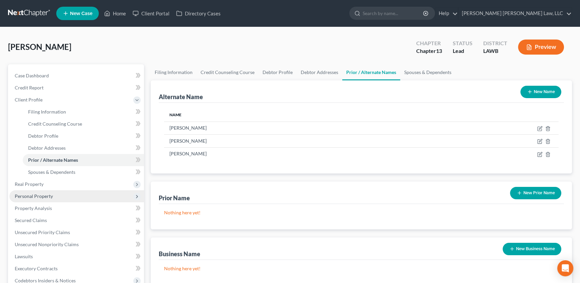
click at [28, 190] on span "Personal Property" at bounding box center [76, 196] width 135 height 12
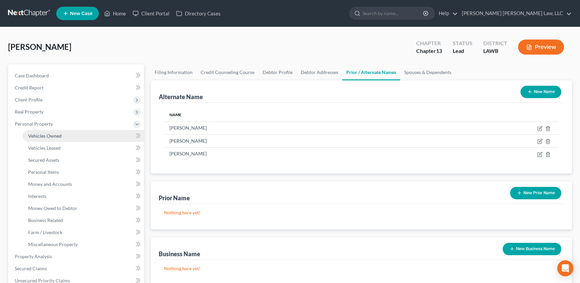
click at [42, 136] on span "Vehicles Owned" at bounding box center [45, 136] width 34 height 6
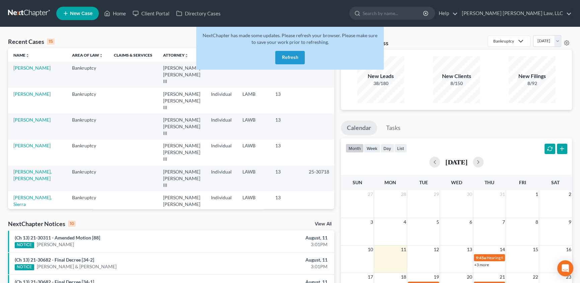
click at [295, 61] on button "Refresh" at bounding box center [289, 57] width 29 height 13
